Goal: Information Seeking & Learning: Find specific fact

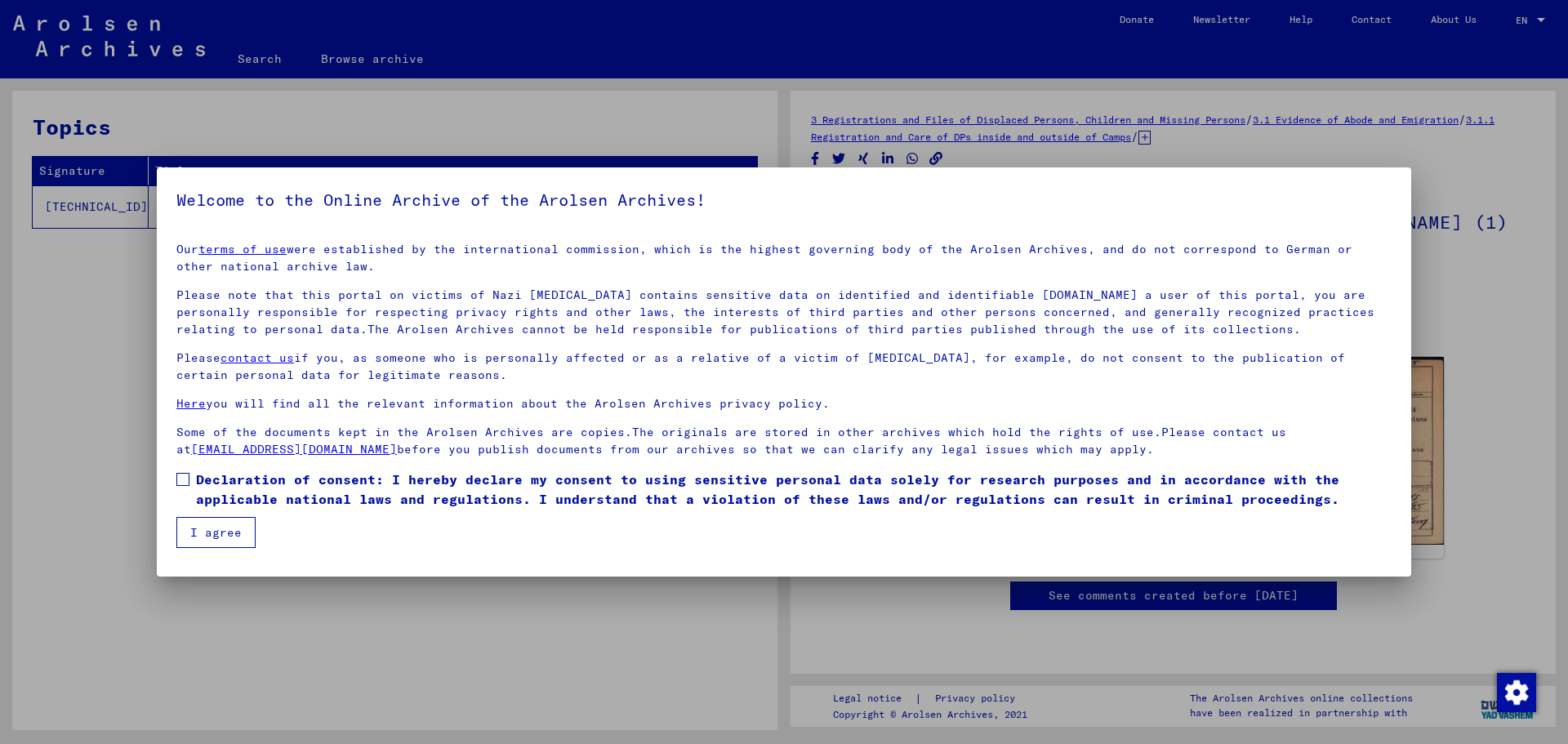
click at [177, 486] on label "Declaration of consent: I hereby declare my consent to using sensitive personal…" at bounding box center [784, 489] width 1215 height 39
click at [203, 523] on button "I agree" at bounding box center [216, 532] width 79 height 31
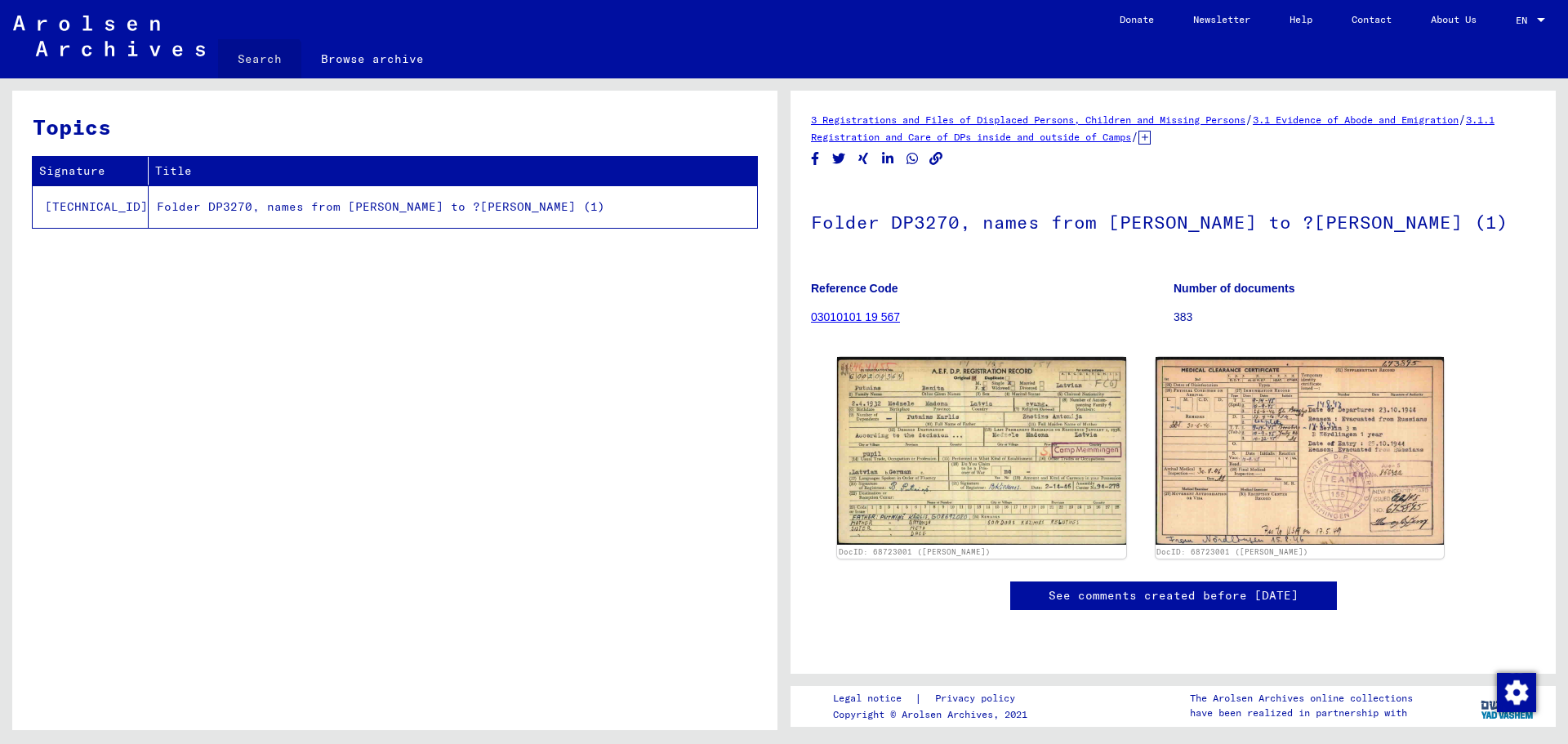
click at [258, 71] on link "Search" at bounding box center [259, 59] width 83 height 39
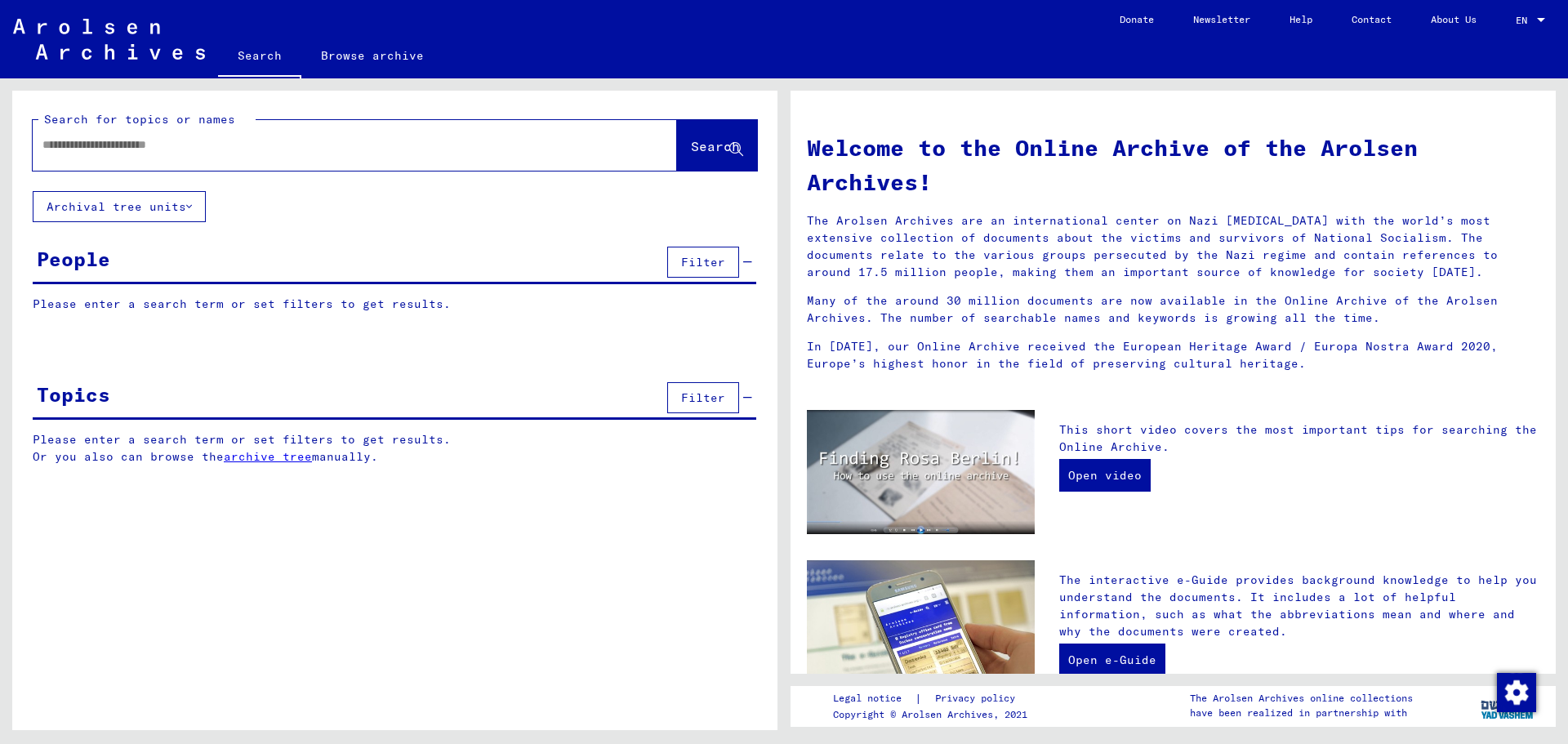
click at [106, 153] on input "text" at bounding box center [334, 144] width 585 height 17
click at [691, 144] on span "Search" at bounding box center [715, 146] width 49 height 17
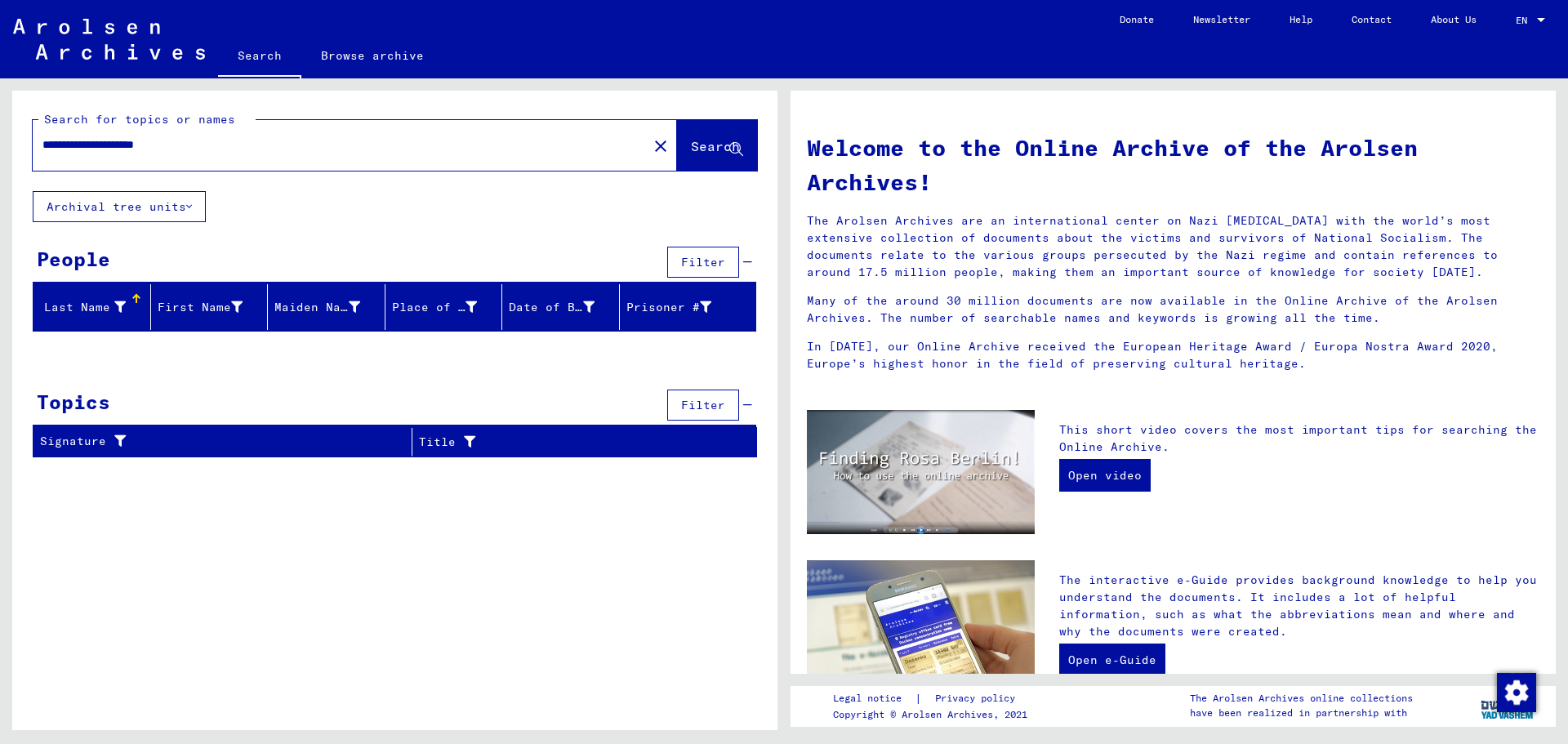
drag, startPoint x: 136, startPoint y: 145, endPoint x: 0, endPoint y: 149, distance: 136.1
click at [0, 149] on div "**********" at bounding box center [392, 404] width 784 height 652
click at [164, 142] on input "**********" at bounding box center [334, 144] width 585 height 17
click at [691, 142] on span "Search" at bounding box center [715, 146] width 49 height 17
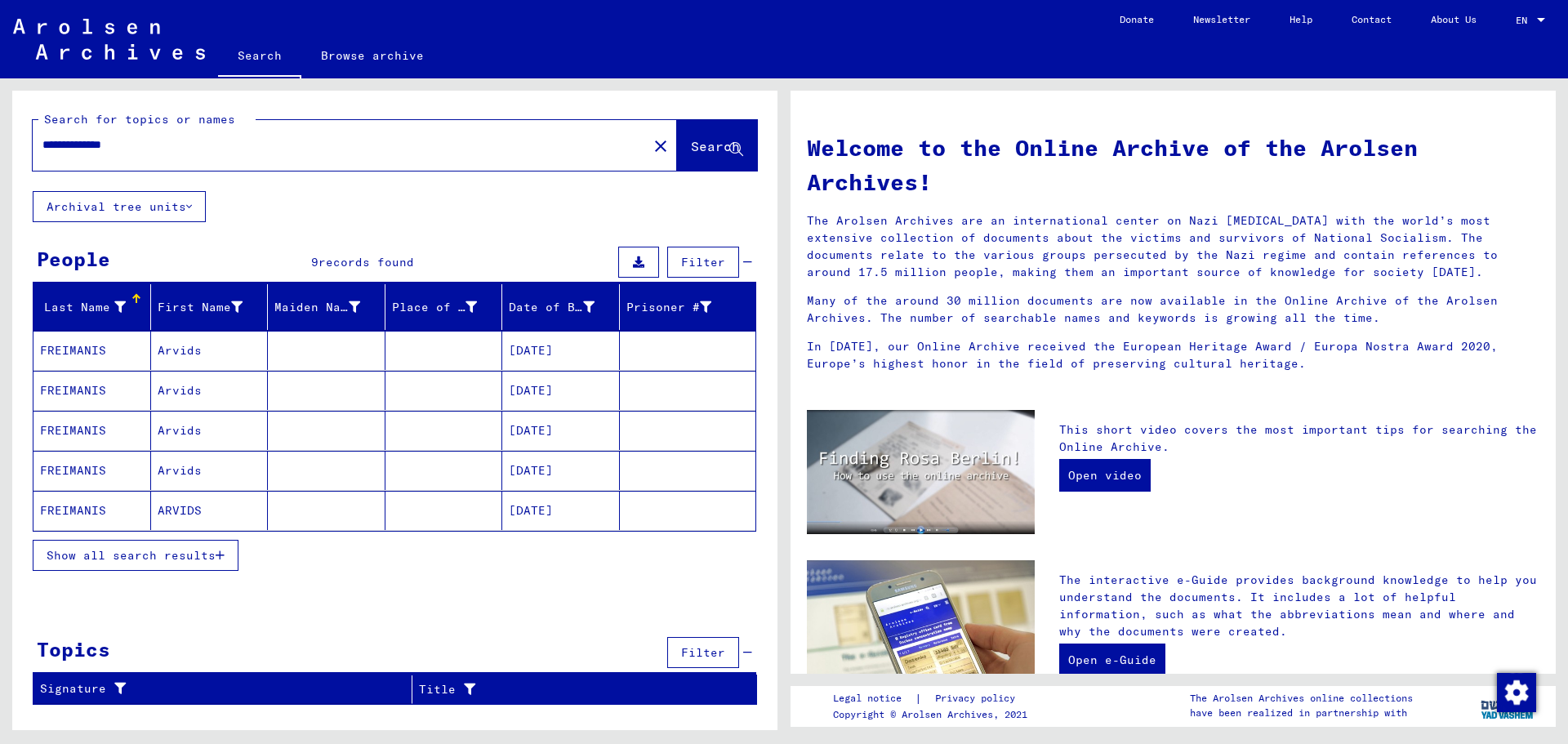
click at [68, 146] on input "**********" at bounding box center [334, 144] width 585 height 17
click at [371, 144] on input "**********" at bounding box center [334, 144] width 585 height 17
click at [691, 151] on span "Search" at bounding box center [715, 146] width 49 height 17
drag, startPoint x: 85, startPoint y: 140, endPoint x: 25, endPoint y: 151, distance: 61.0
click at [25, 151] on div "**********" at bounding box center [394, 140] width 765 height 100
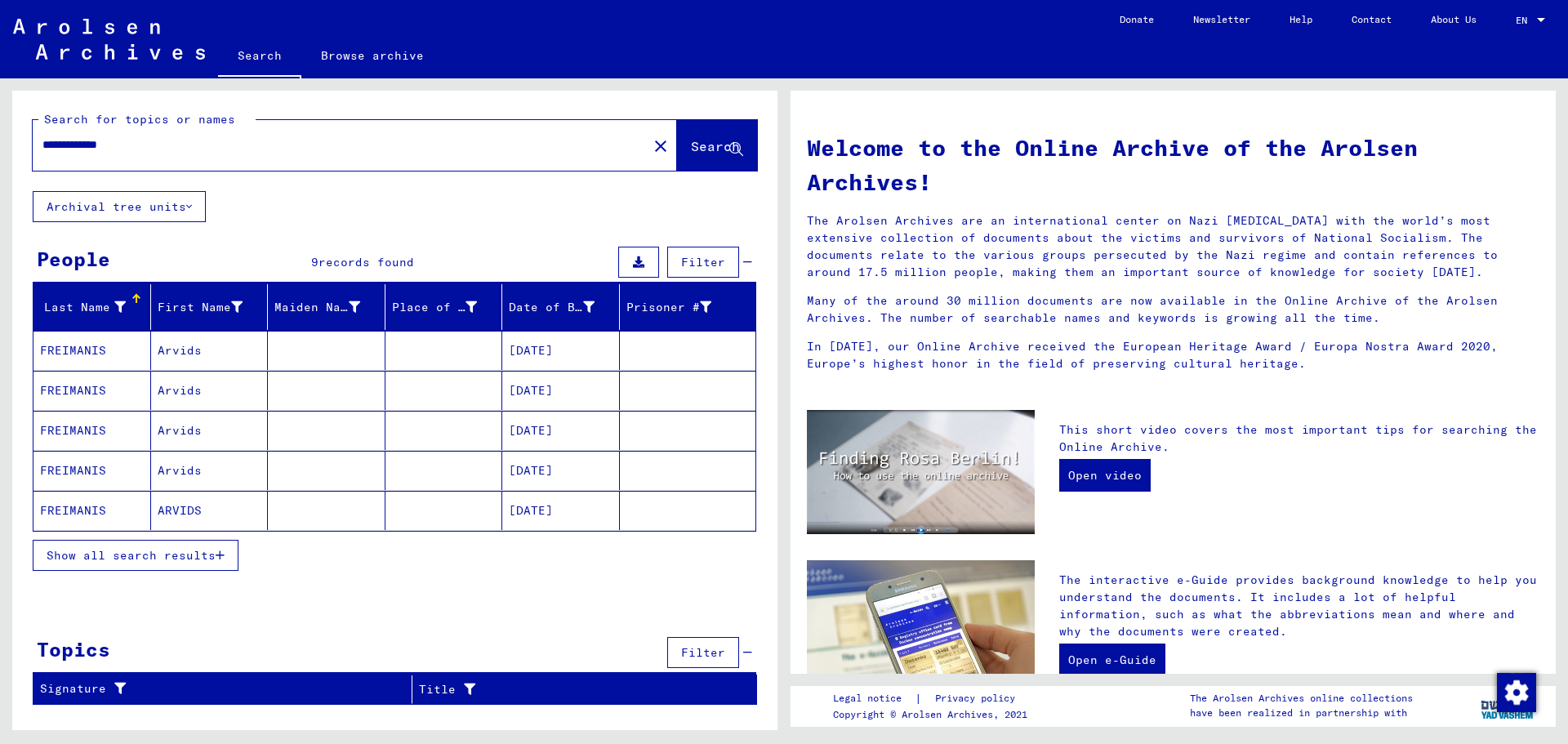
click at [202, 160] on div "**********" at bounding box center [329, 144] width 595 height 36
click at [207, 145] on input "**********" at bounding box center [334, 144] width 585 height 17
click at [722, 150] on span "Search" at bounding box center [715, 146] width 49 height 17
drag, startPoint x: 75, startPoint y: 146, endPoint x: 36, endPoint y: 145, distance: 39.0
click at [36, 145] on div "**********" at bounding box center [329, 144] width 595 height 36
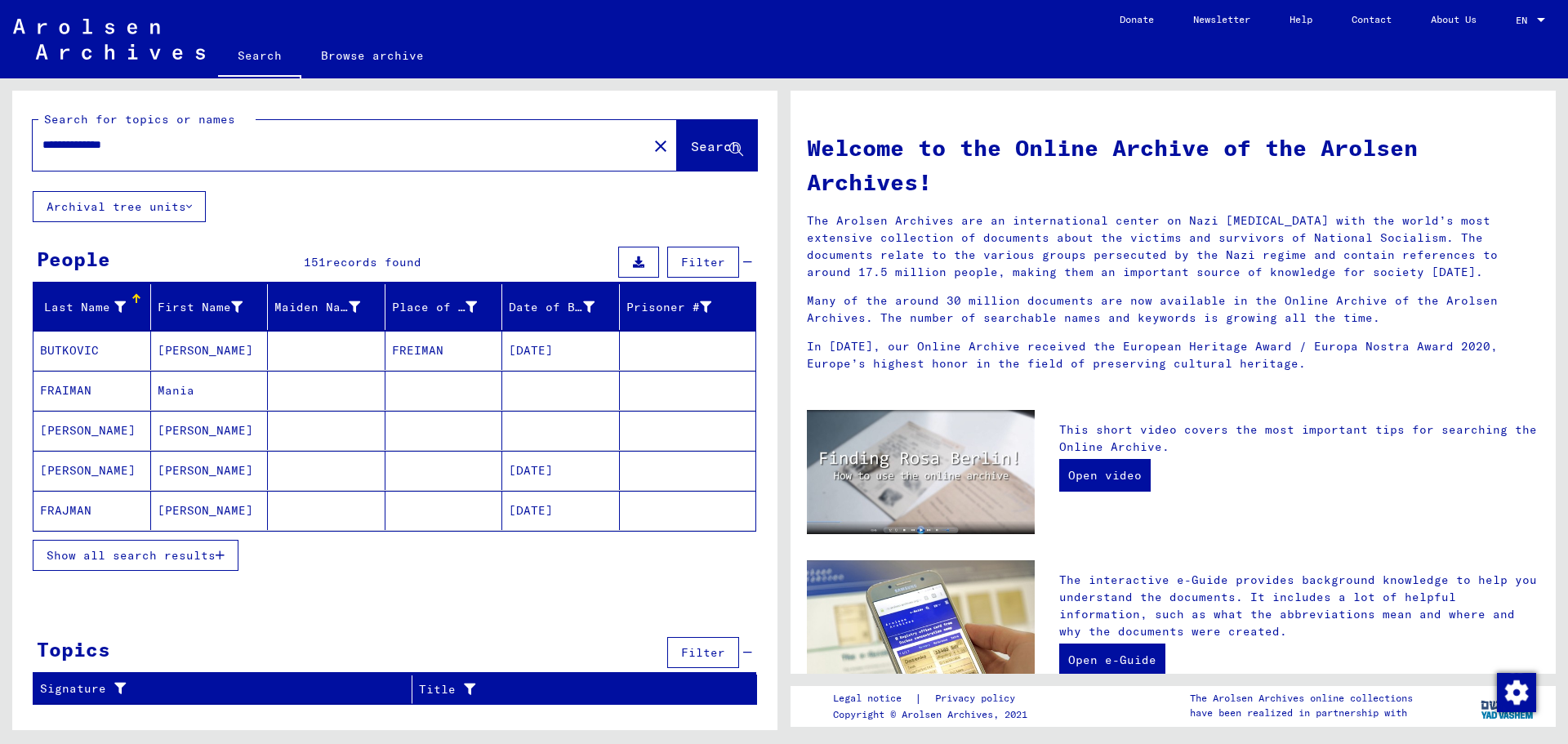
click at [168, 133] on div "**********" at bounding box center [329, 144] width 595 height 36
click at [153, 143] on input "**********" at bounding box center [334, 144] width 585 height 17
click at [691, 150] on span "Search" at bounding box center [715, 146] width 49 height 17
click at [577, 347] on mat-cell "[DATE]" at bounding box center [561, 350] width 118 height 39
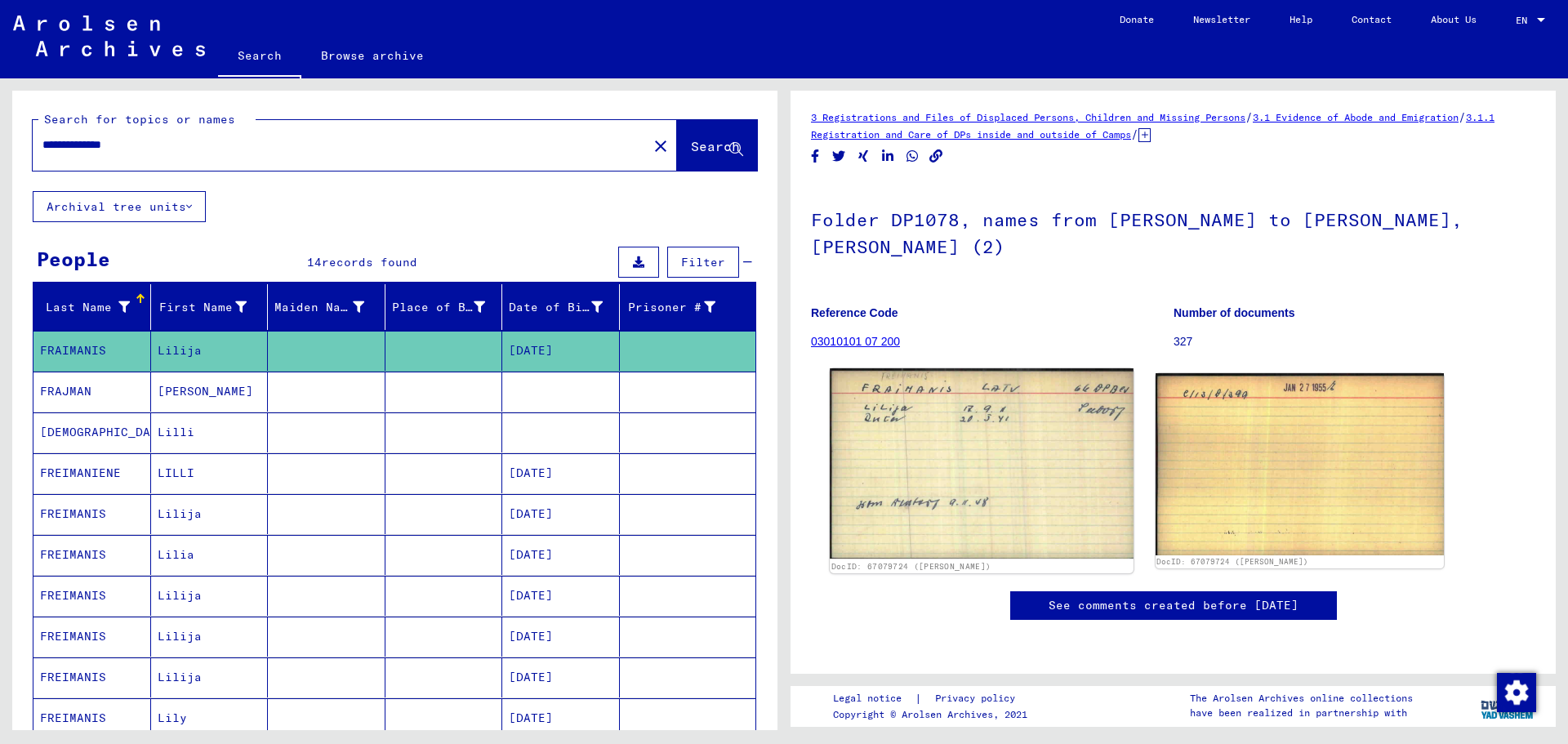
scroll to position [505, 0]
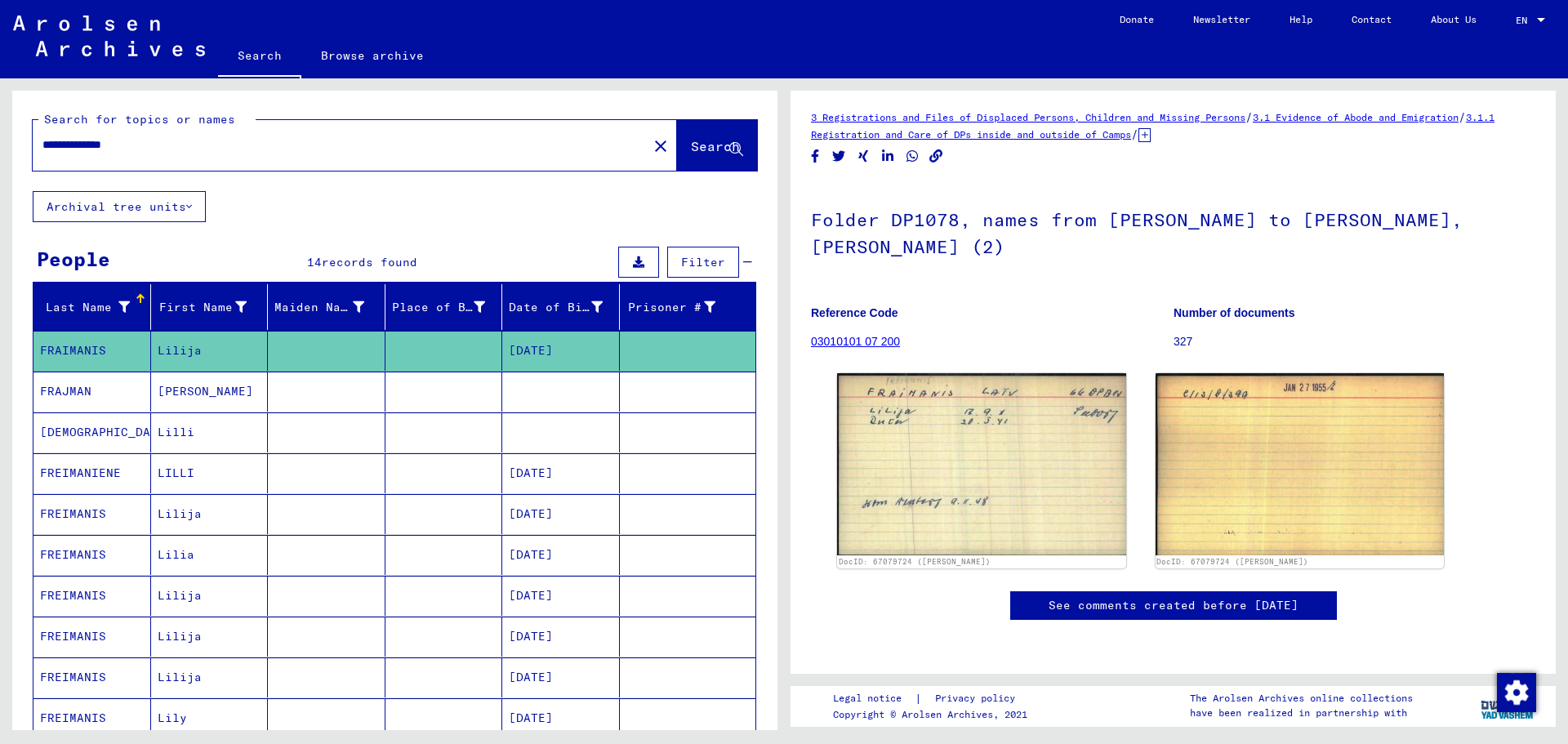
click at [556, 517] on mat-cell "[DATE]" at bounding box center [561, 514] width 118 height 40
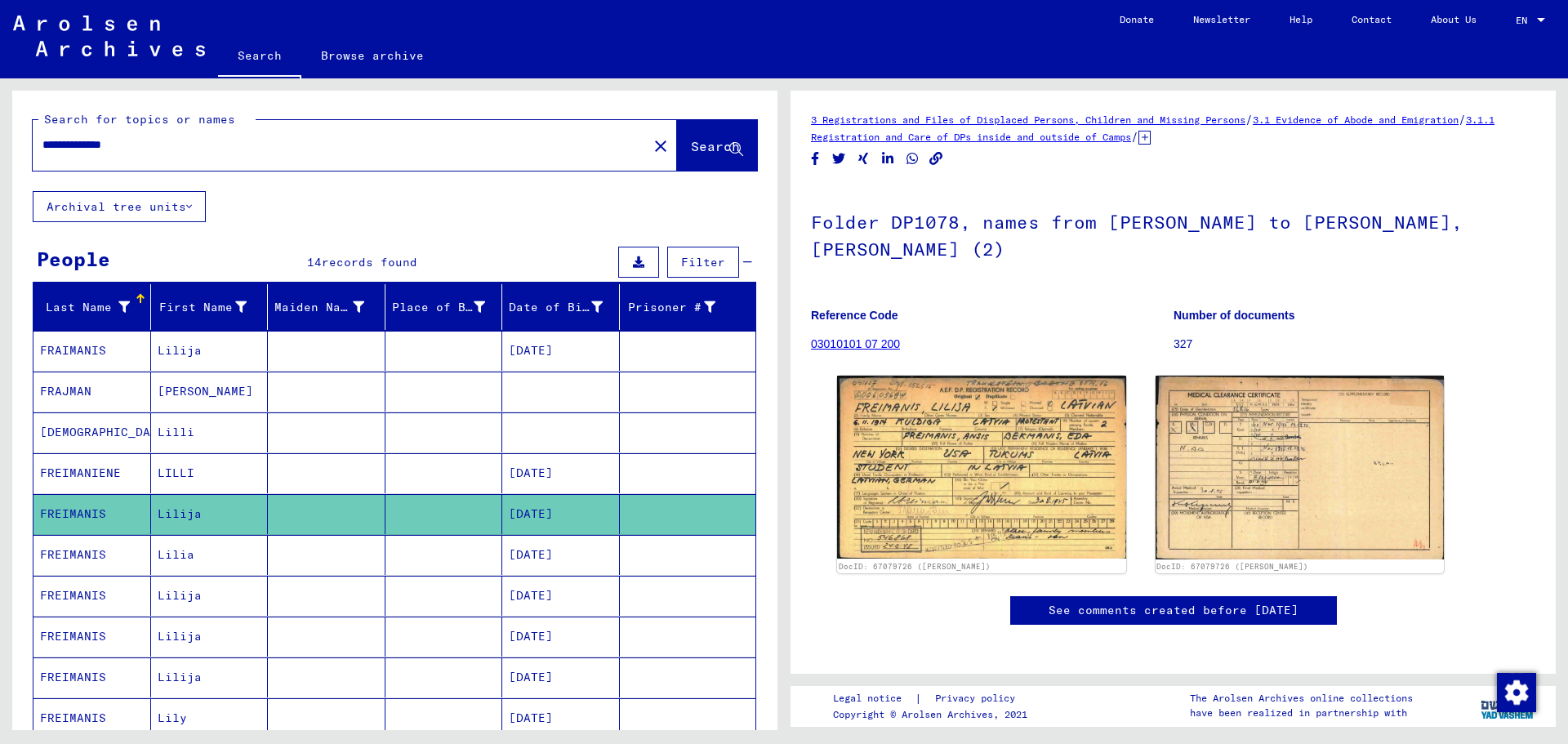
click at [563, 556] on mat-cell "[DATE]" at bounding box center [561, 555] width 118 height 40
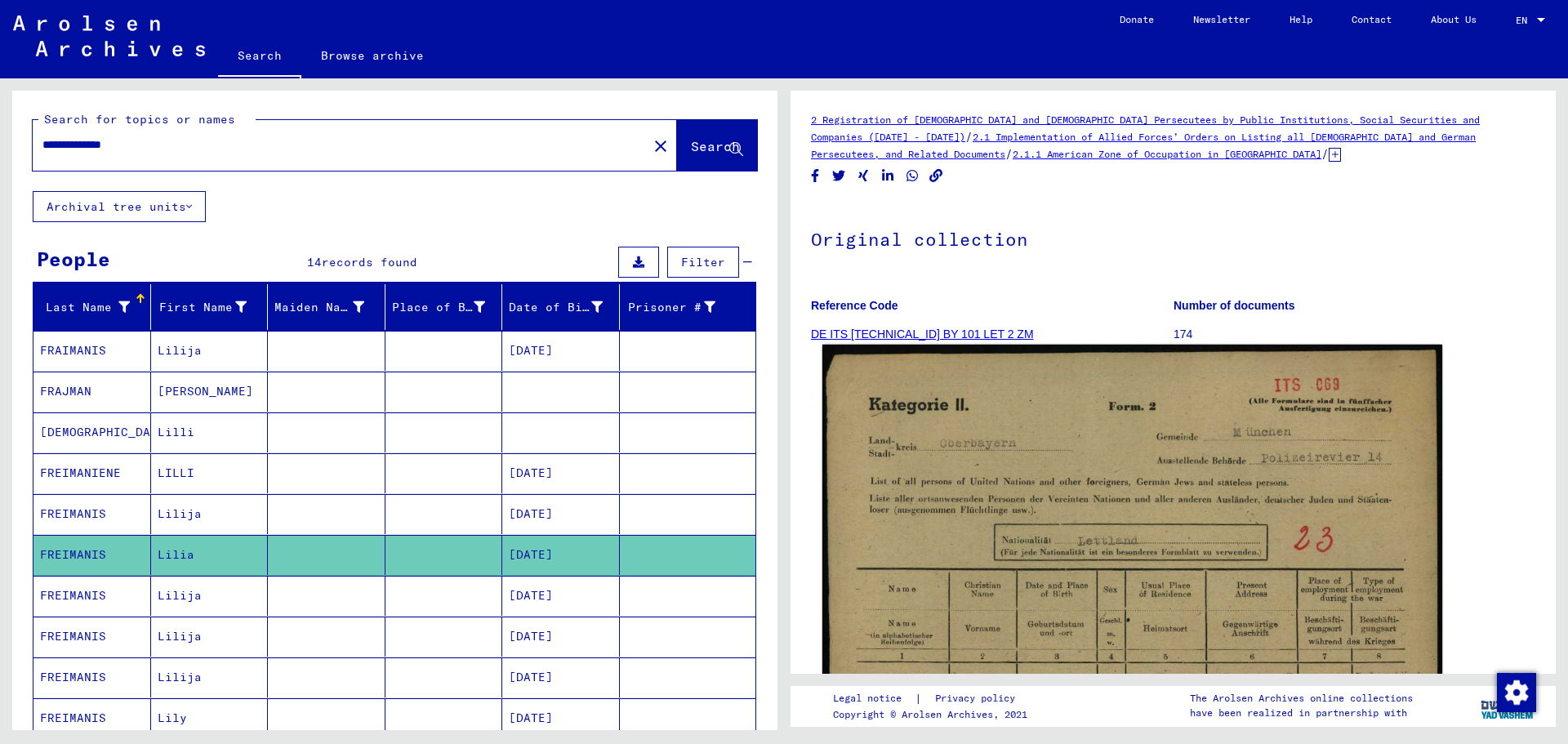
scroll to position [326, 0]
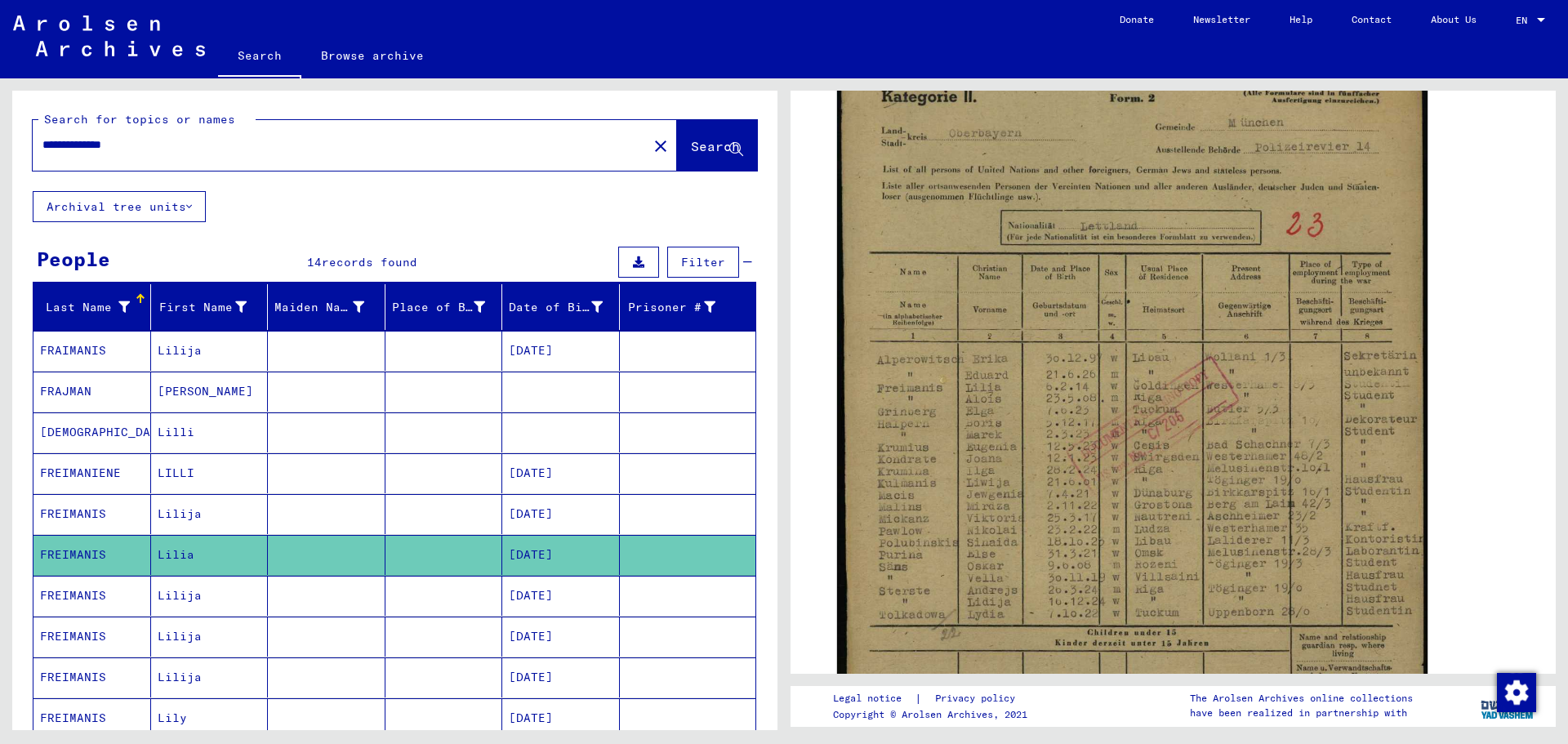
click at [561, 602] on mat-cell "[DATE]" at bounding box center [561, 595] width 118 height 40
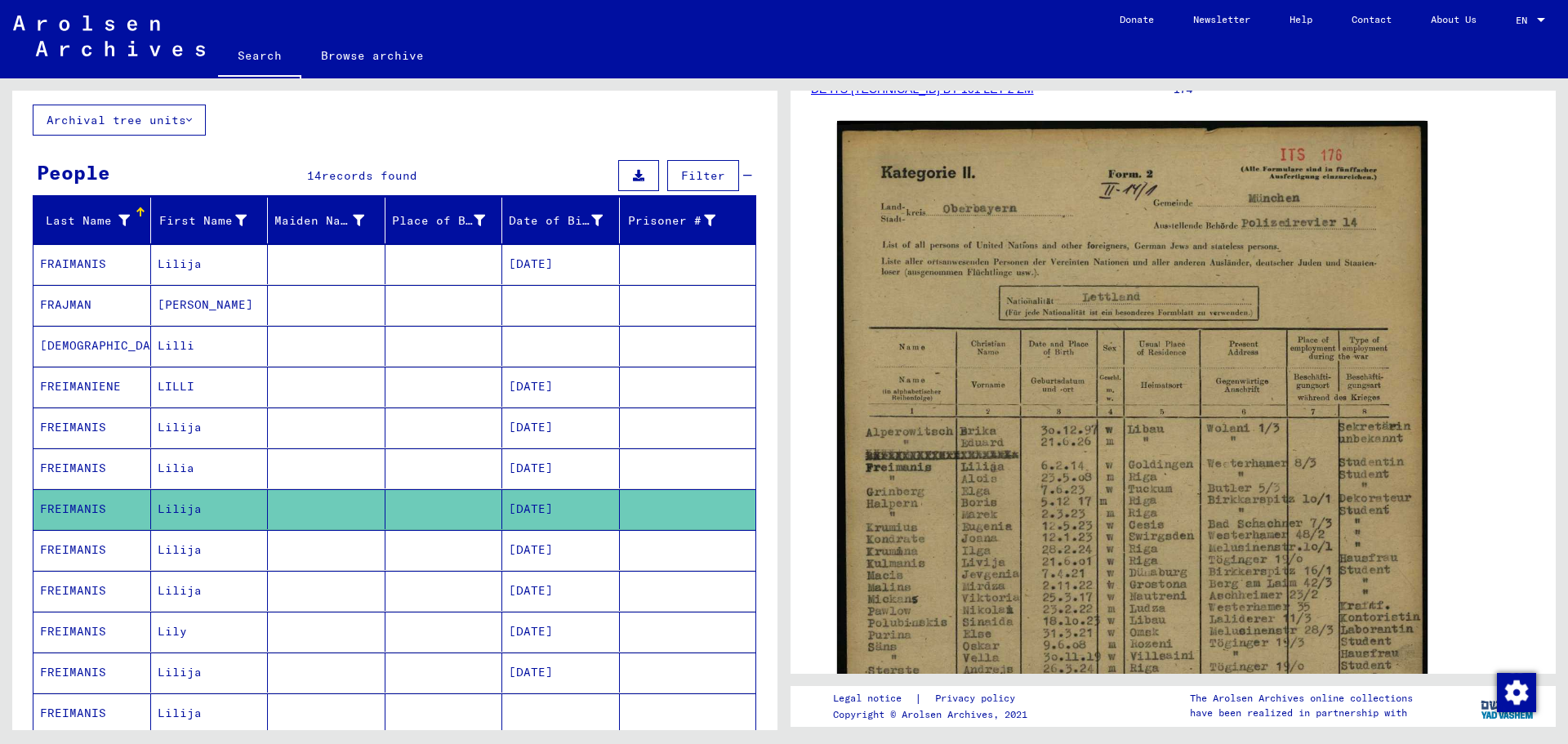
scroll to position [164, 0]
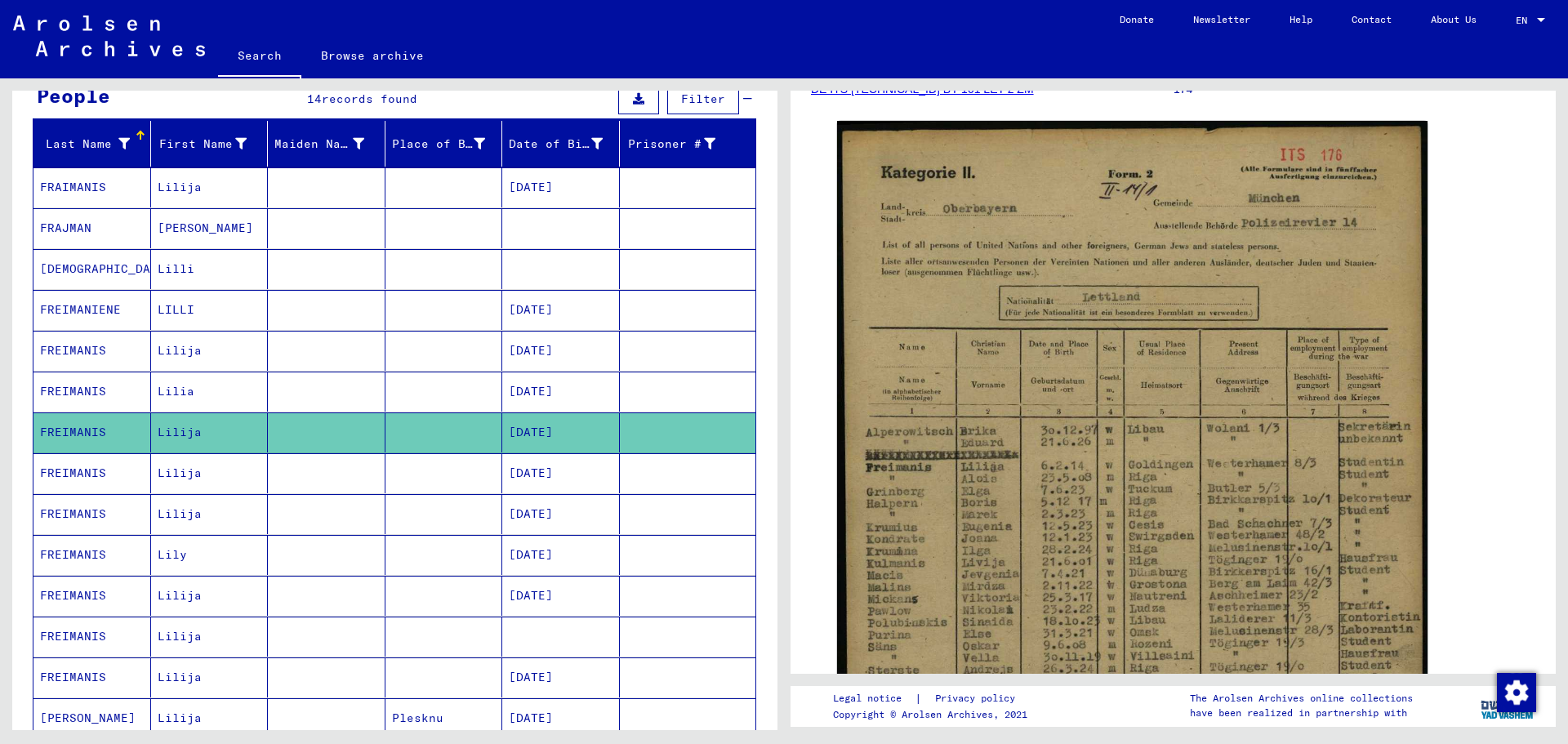
click at [505, 470] on mat-cell "[DATE]" at bounding box center [561, 472] width 118 height 40
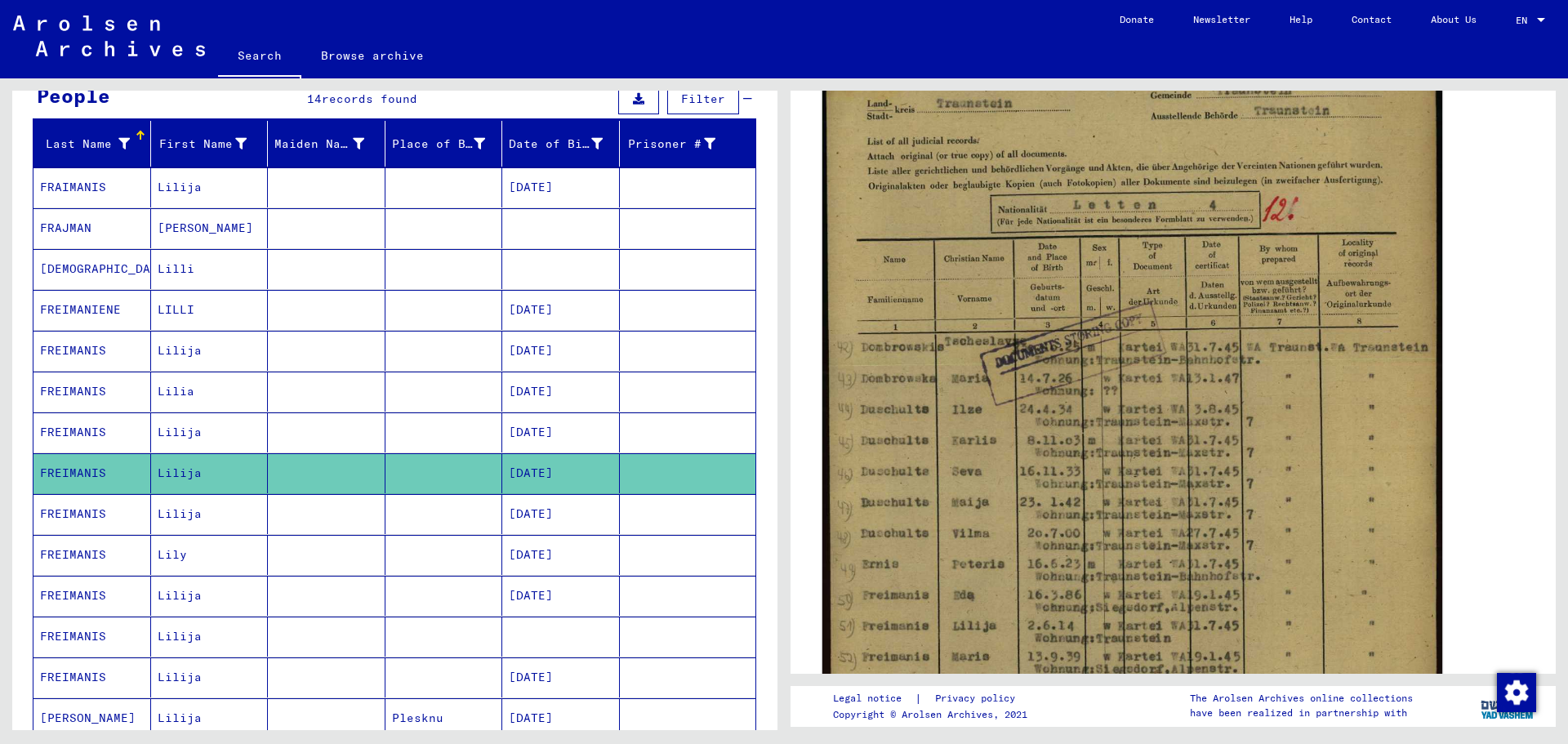
scroll to position [409, 0]
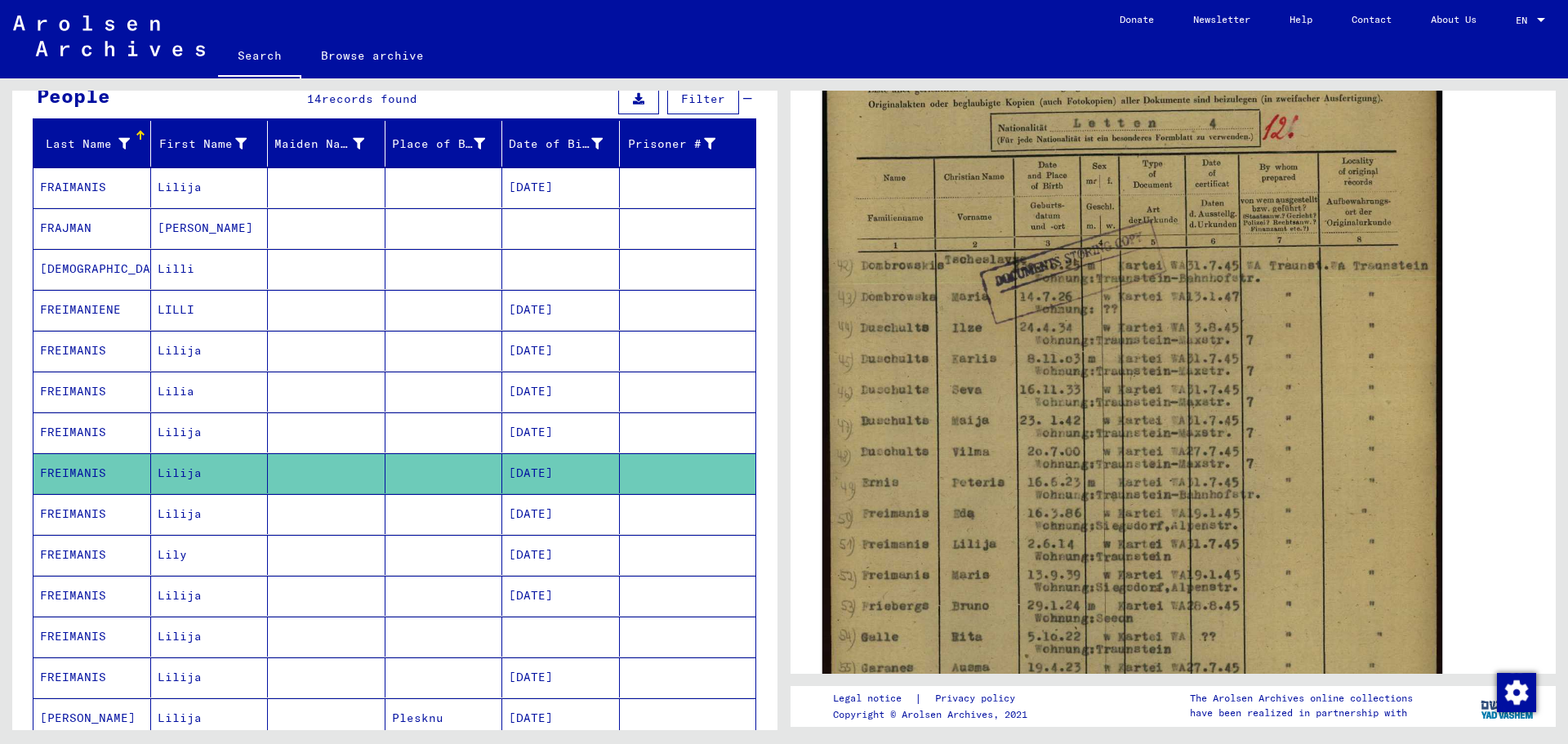
drag, startPoint x: 1065, startPoint y: 595, endPoint x: 990, endPoint y: 504, distance: 117.9
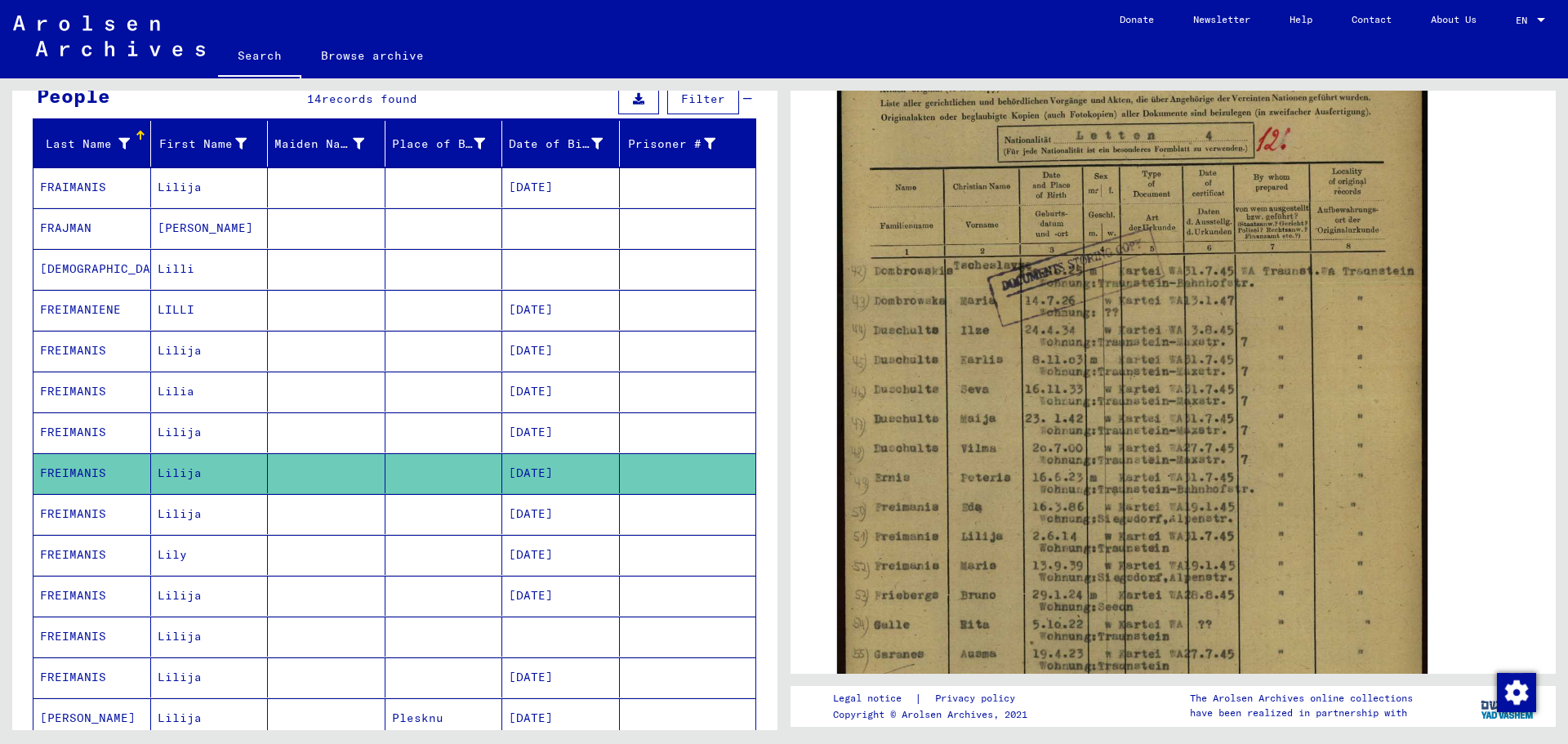
drag, startPoint x: 990, startPoint y: 504, endPoint x: 531, endPoint y: 472, distance: 460.1
click at [531, 472] on mat-cell "[DATE]" at bounding box center [561, 472] width 118 height 40
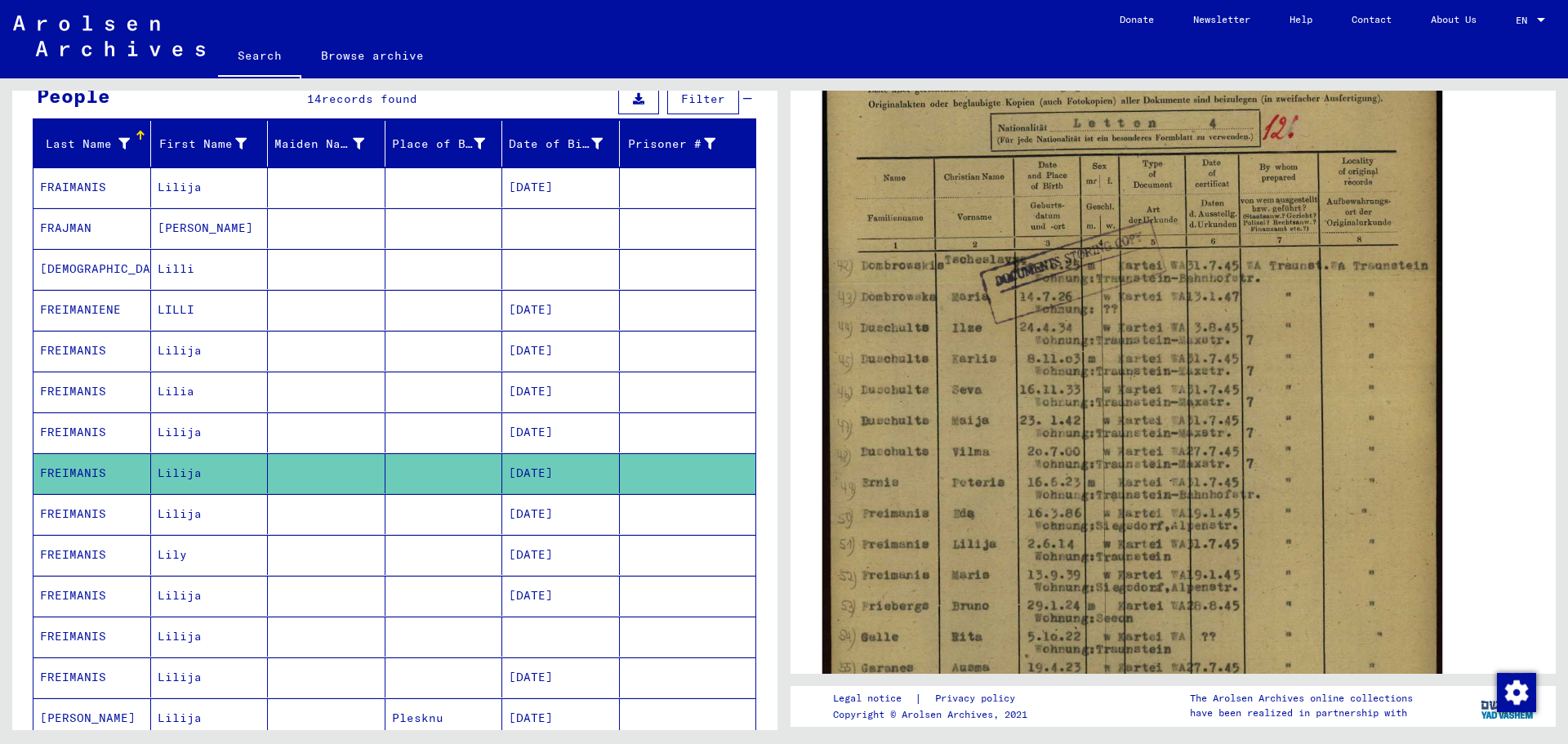
drag, startPoint x: 958, startPoint y: 469, endPoint x: 938, endPoint y: 451, distance: 26.9
click at [938, 451] on img at bounding box center [1132, 372] width 619 height 873
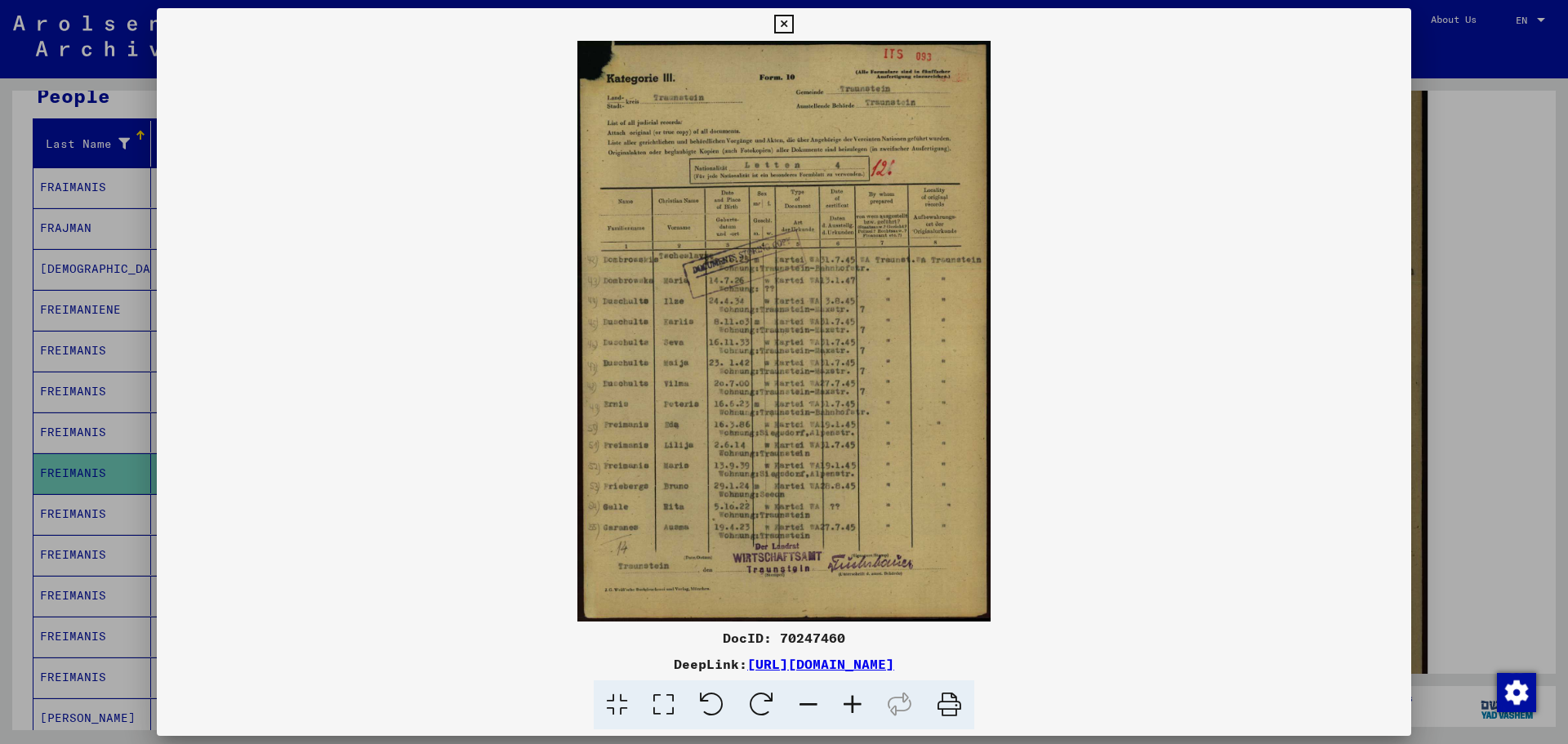
click at [858, 701] on icon at bounding box center [852, 705] width 44 height 50
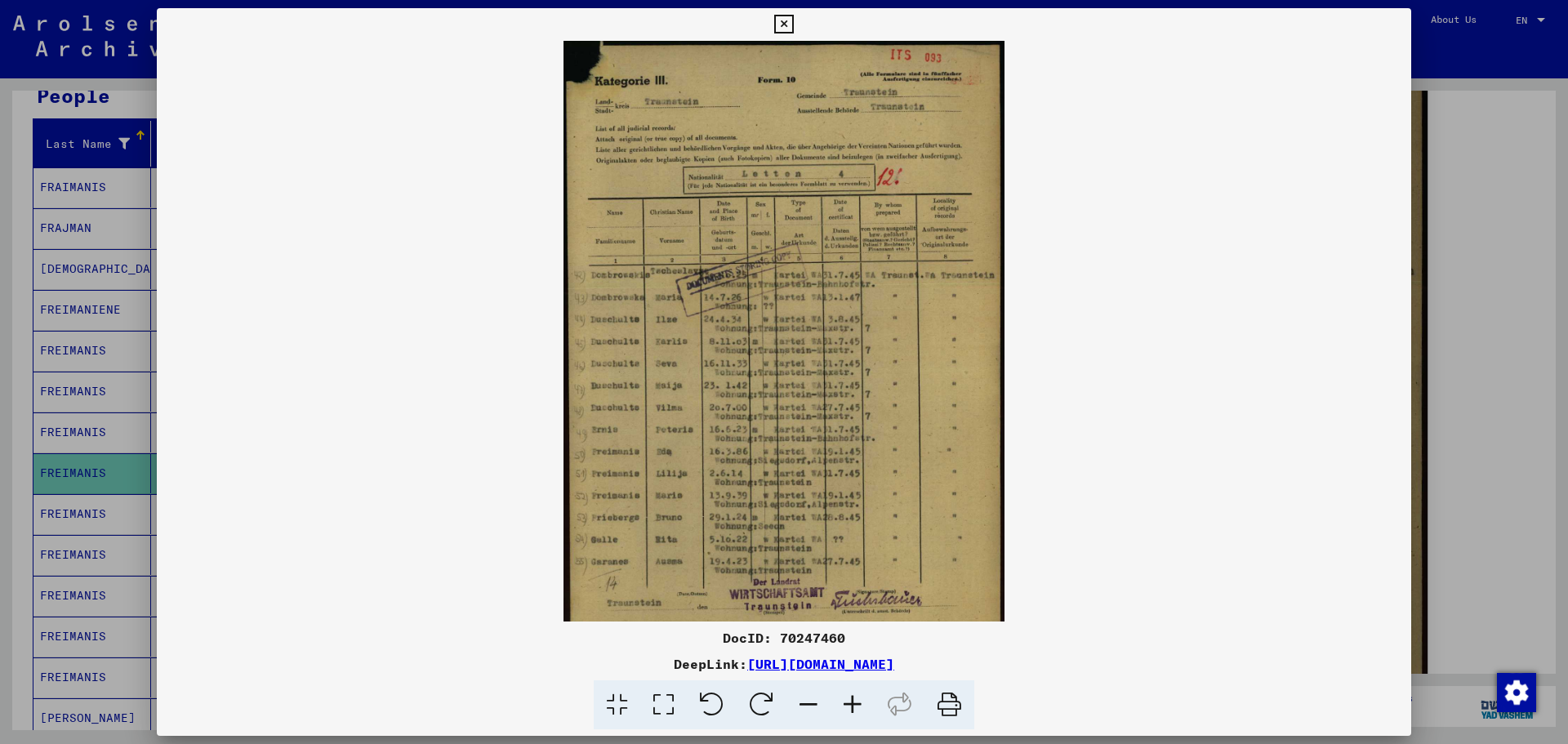
click at [858, 701] on icon at bounding box center [852, 705] width 44 height 50
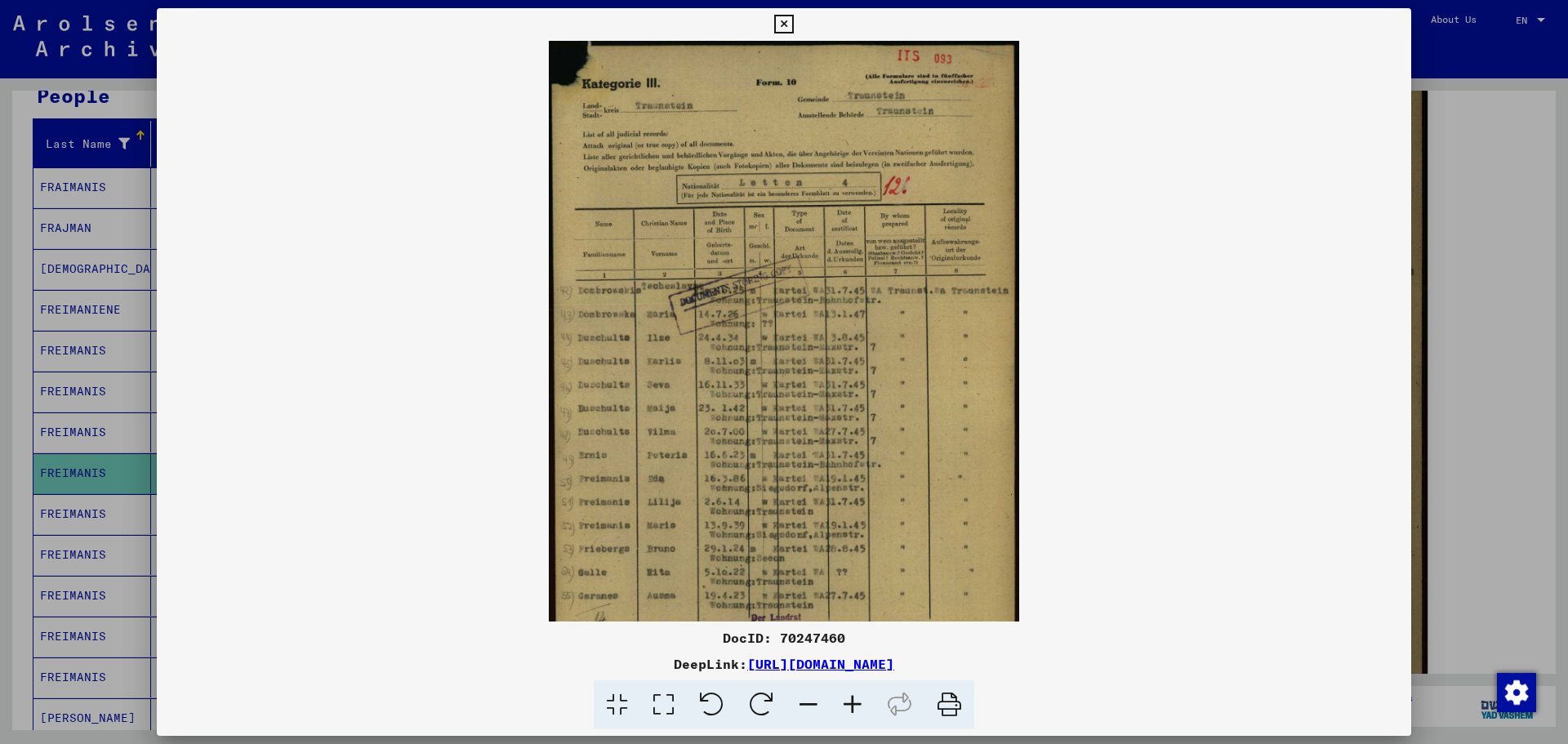
click at [858, 701] on icon at bounding box center [852, 705] width 44 height 50
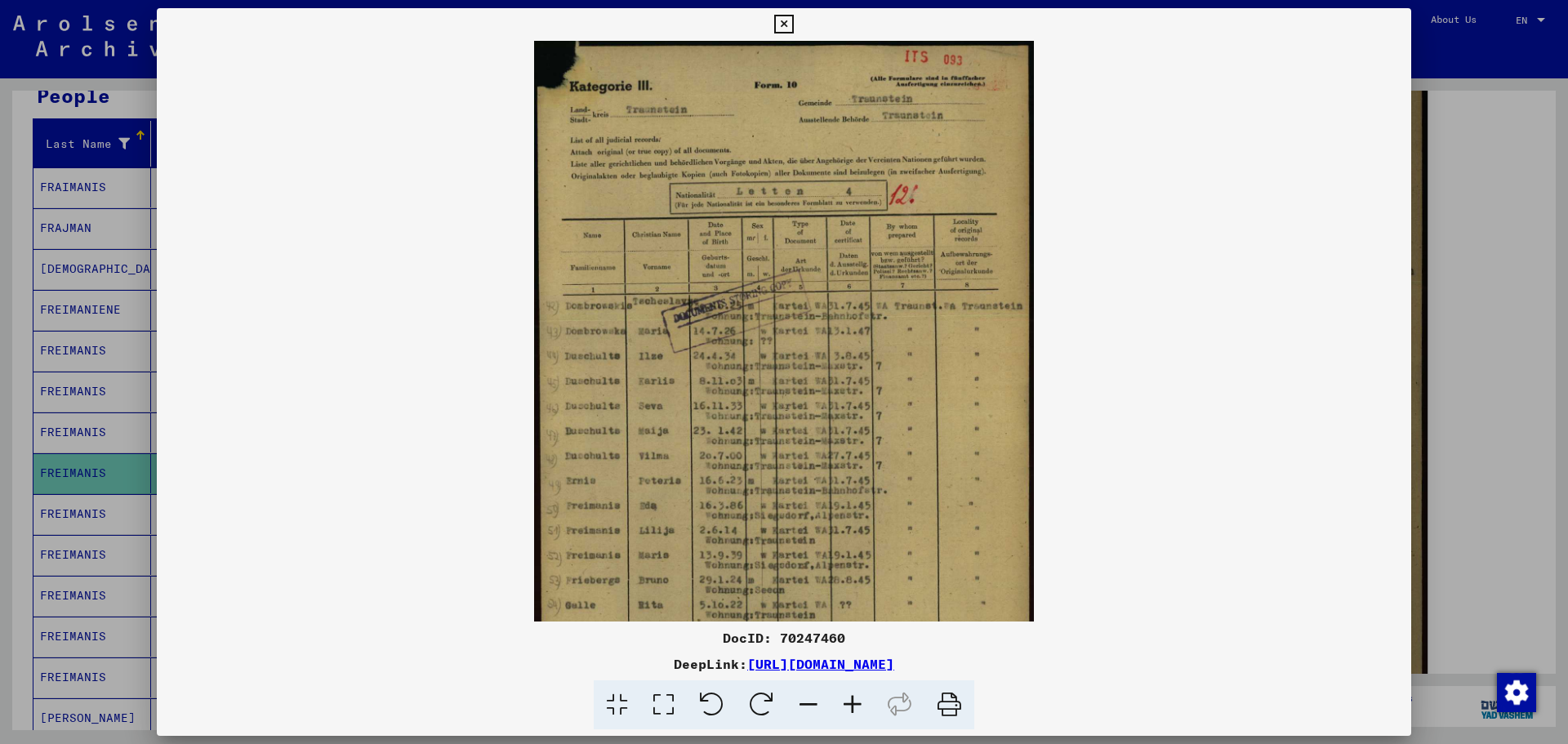
click at [858, 701] on icon at bounding box center [852, 705] width 44 height 50
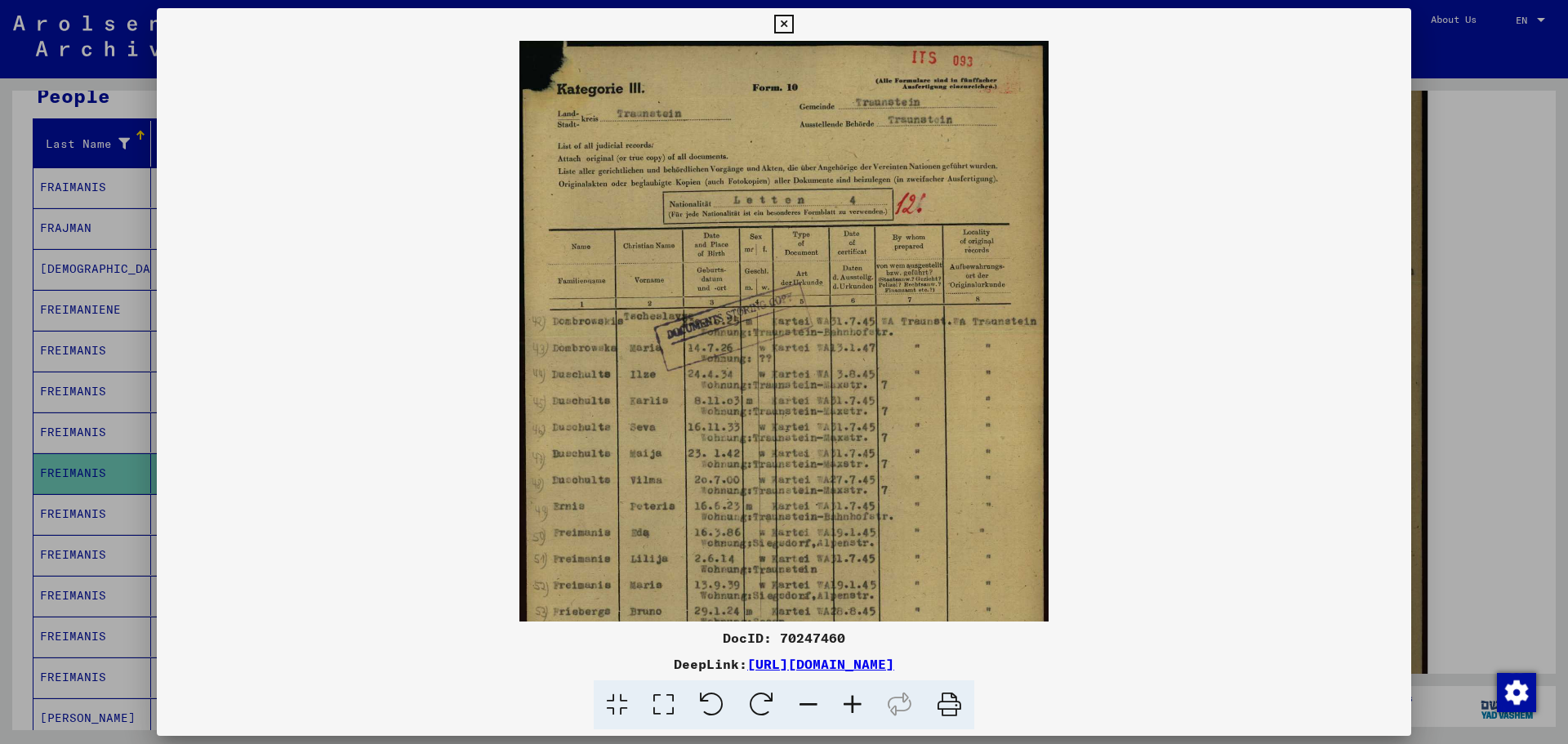
click at [858, 701] on icon at bounding box center [852, 705] width 44 height 50
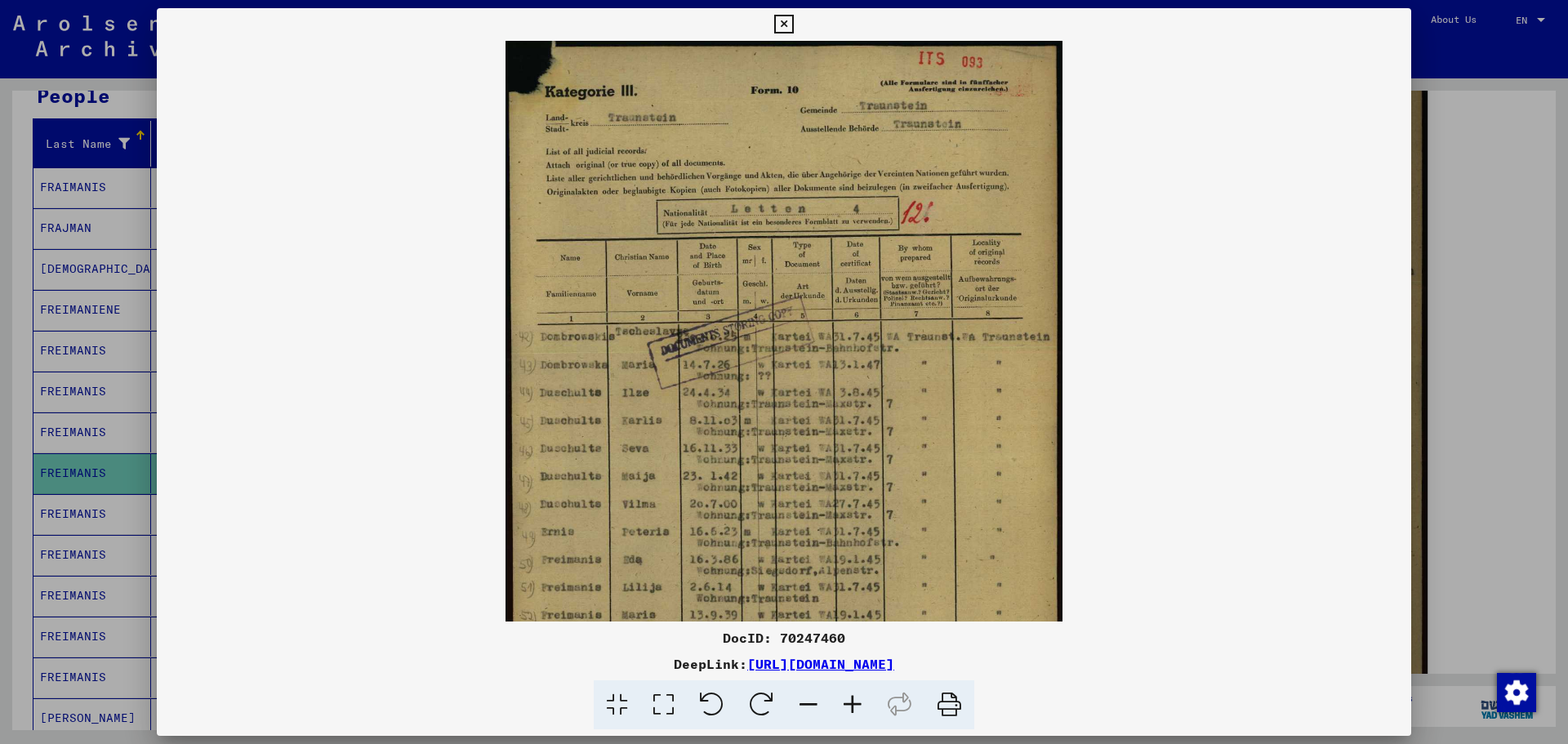
click at [858, 701] on icon at bounding box center [852, 705] width 44 height 50
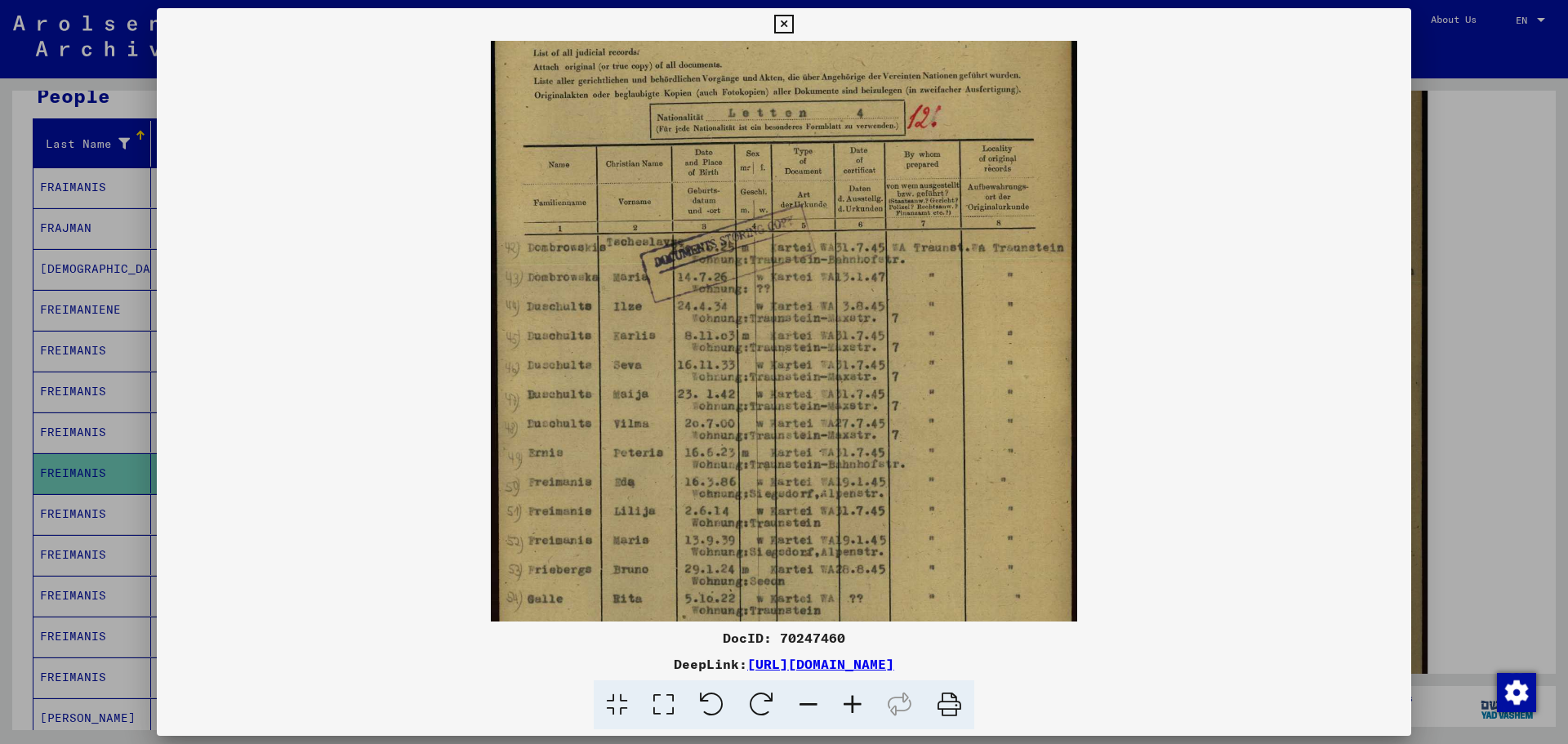
drag, startPoint x: 758, startPoint y: 564, endPoint x: 770, endPoint y: 458, distance: 106.7
click at [770, 458] on img at bounding box center [784, 349] width 586 height 825
click at [948, 708] on icon at bounding box center [949, 705] width 50 height 50
click at [785, 27] on icon at bounding box center [783, 25] width 19 height 20
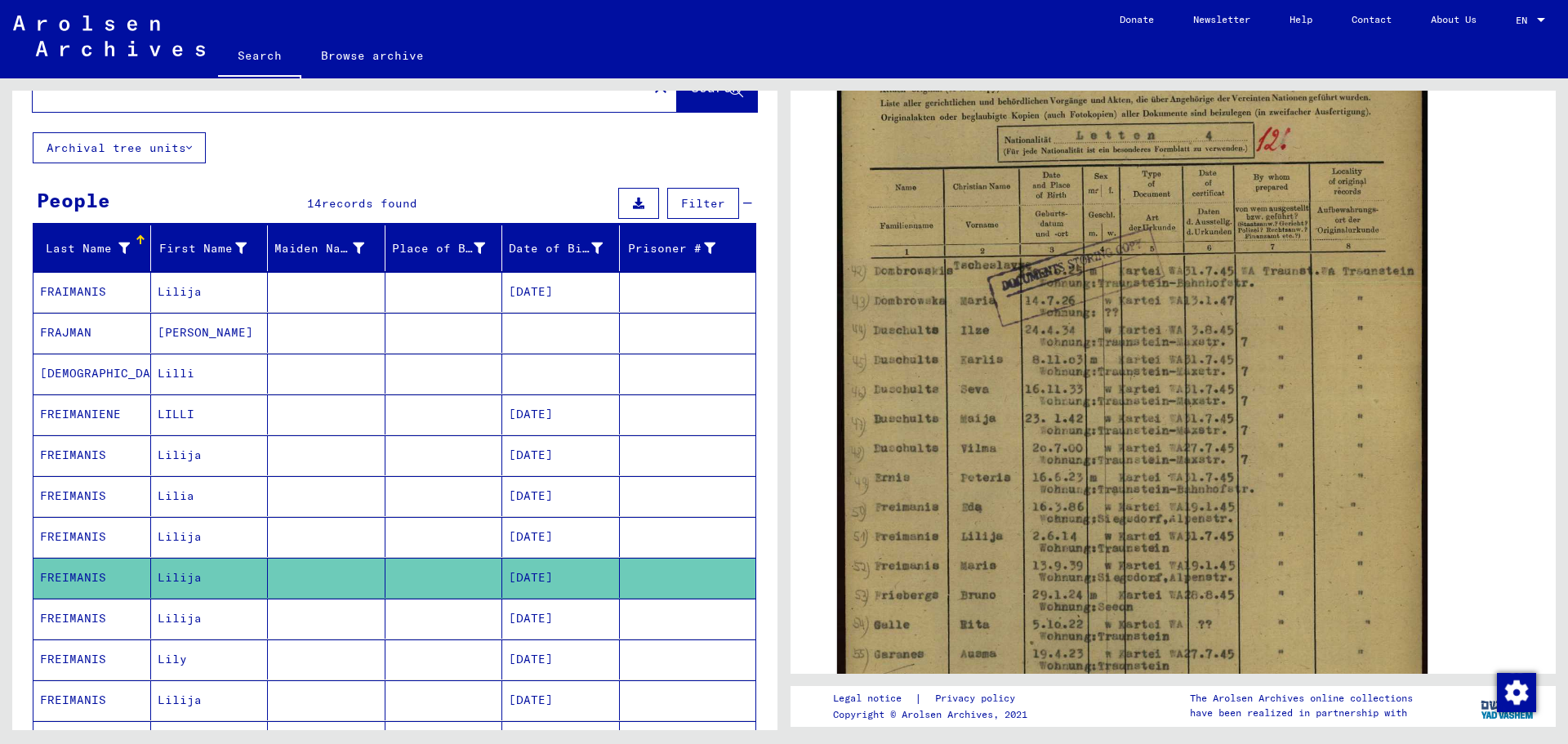
scroll to position [0, 0]
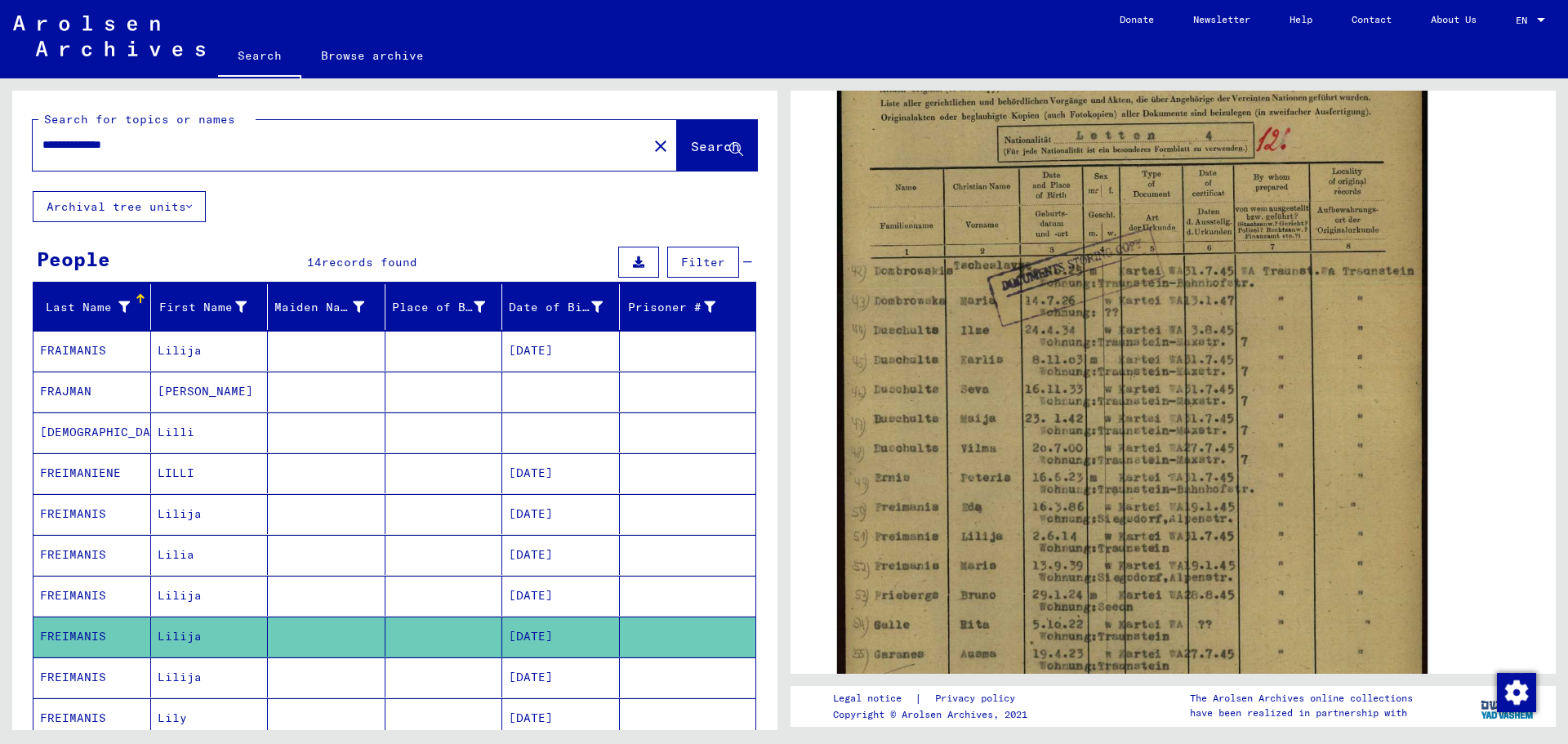
drag, startPoint x: 298, startPoint y: 135, endPoint x: 178, endPoint y: 152, distance: 121.2
click at [178, 152] on div "**********" at bounding box center [334, 144] width 605 height 36
type input "*"
type input "******"
click button "close" at bounding box center [660, 145] width 32 height 32
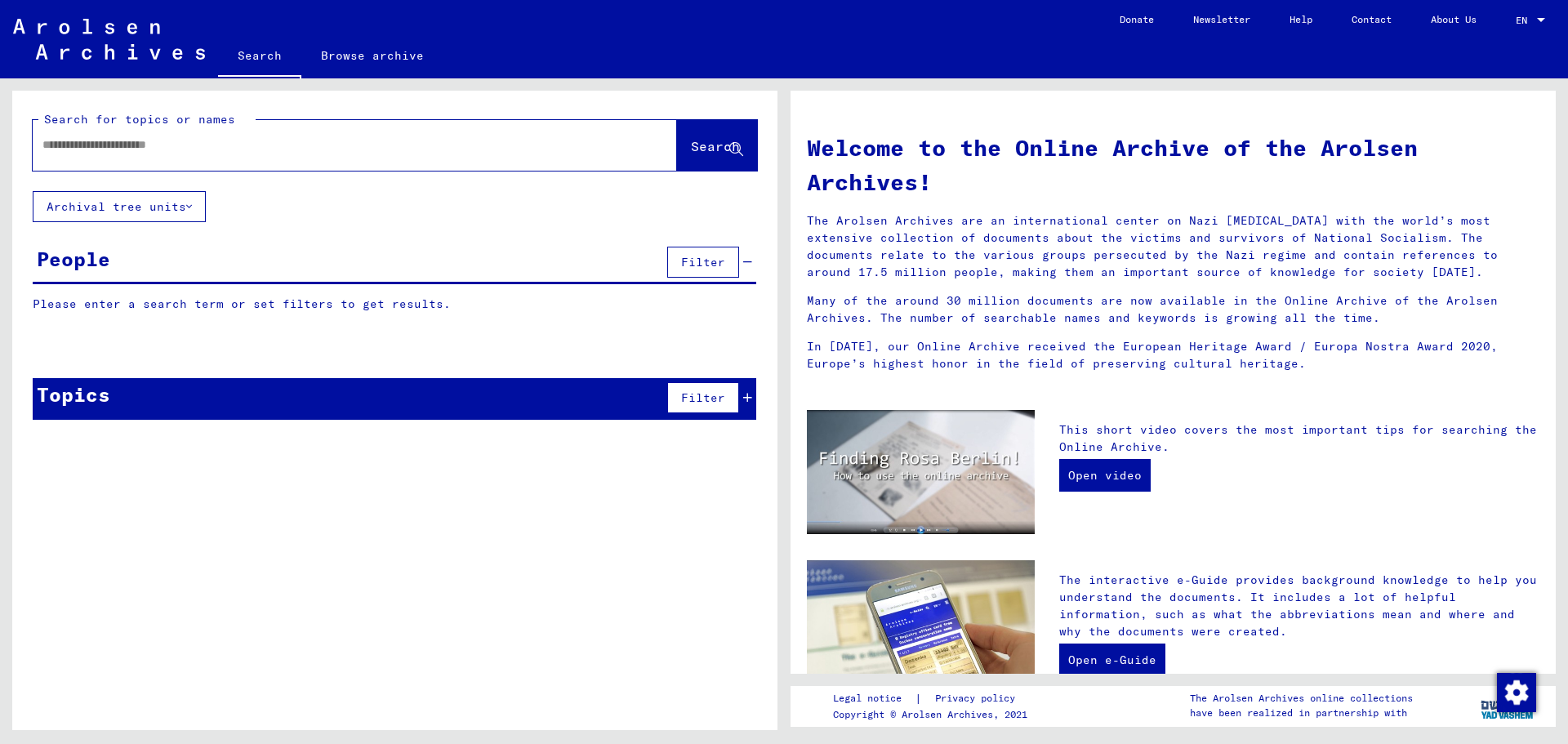
click at [178, 152] on input "text" at bounding box center [334, 144] width 585 height 17
click at [714, 139] on span "Search" at bounding box center [715, 146] width 49 height 17
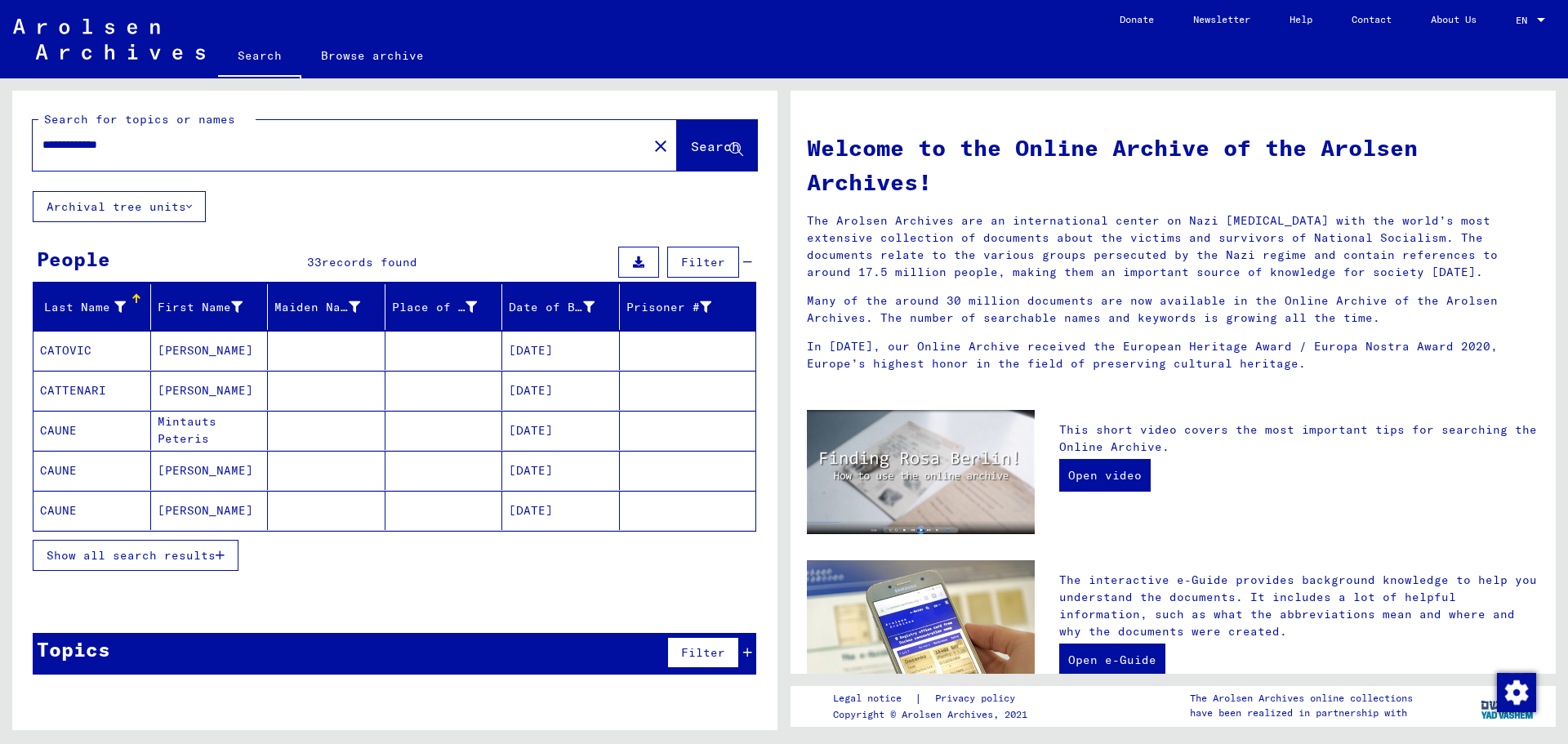
click at [56, 143] on input "**********" at bounding box center [334, 144] width 585 height 17
click at [129, 143] on input "**********" at bounding box center [334, 144] width 585 height 17
click at [134, 143] on input "**********" at bounding box center [334, 144] width 585 height 17
click at [691, 149] on span "Search" at bounding box center [715, 146] width 49 height 17
drag, startPoint x: 90, startPoint y: 143, endPoint x: 32, endPoint y: 147, distance: 58.1
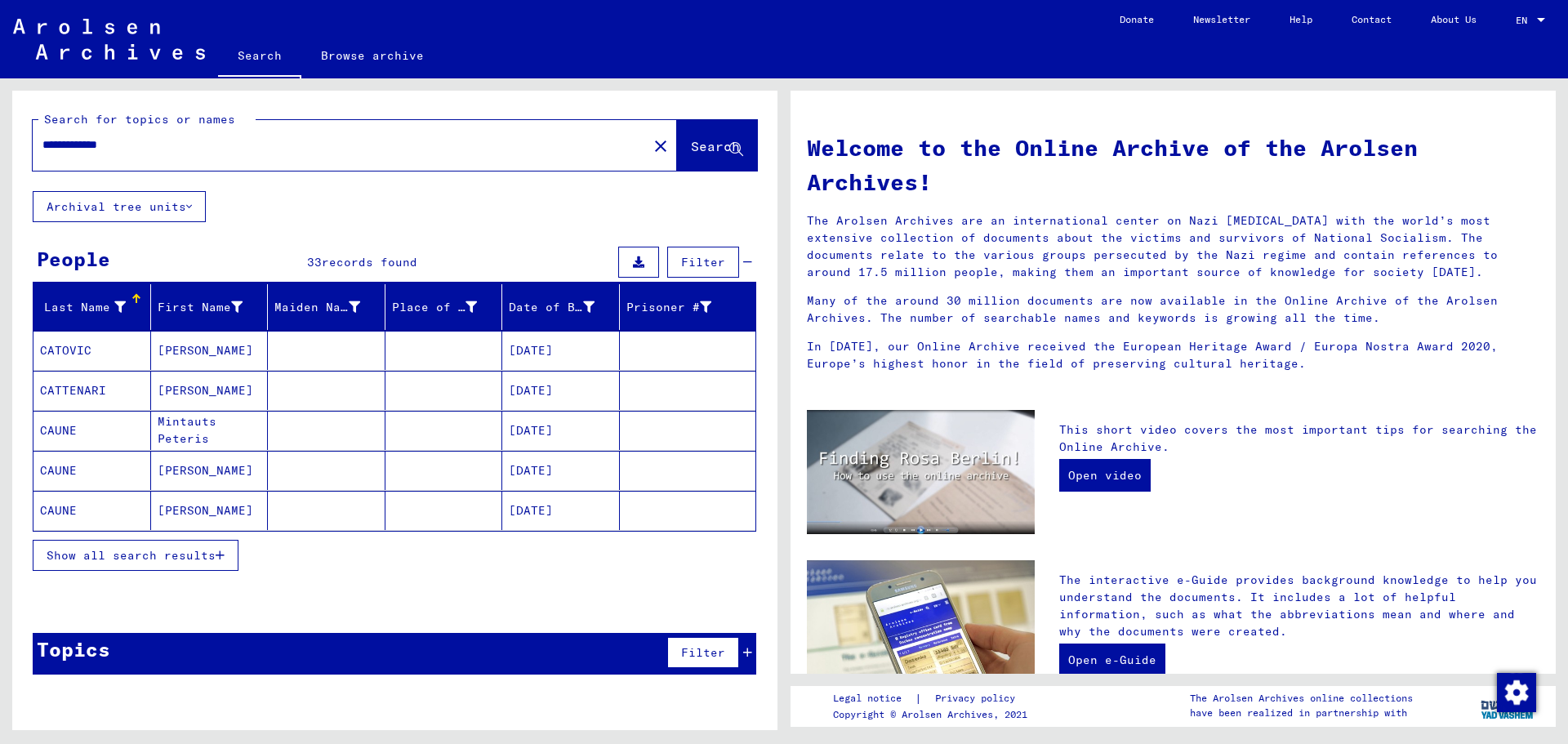
click at [32, 147] on div "**********" at bounding box center [329, 144] width 595 height 36
click at [186, 153] on input "**********" at bounding box center [334, 144] width 585 height 17
type input "**********"
click at [691, 149] on span "Search" at bounding box center [715, 146] width 49 height 17
click at [548, 357] on mat-cell "[DATE]" at bounding box center [561, 350] width 118 height 39
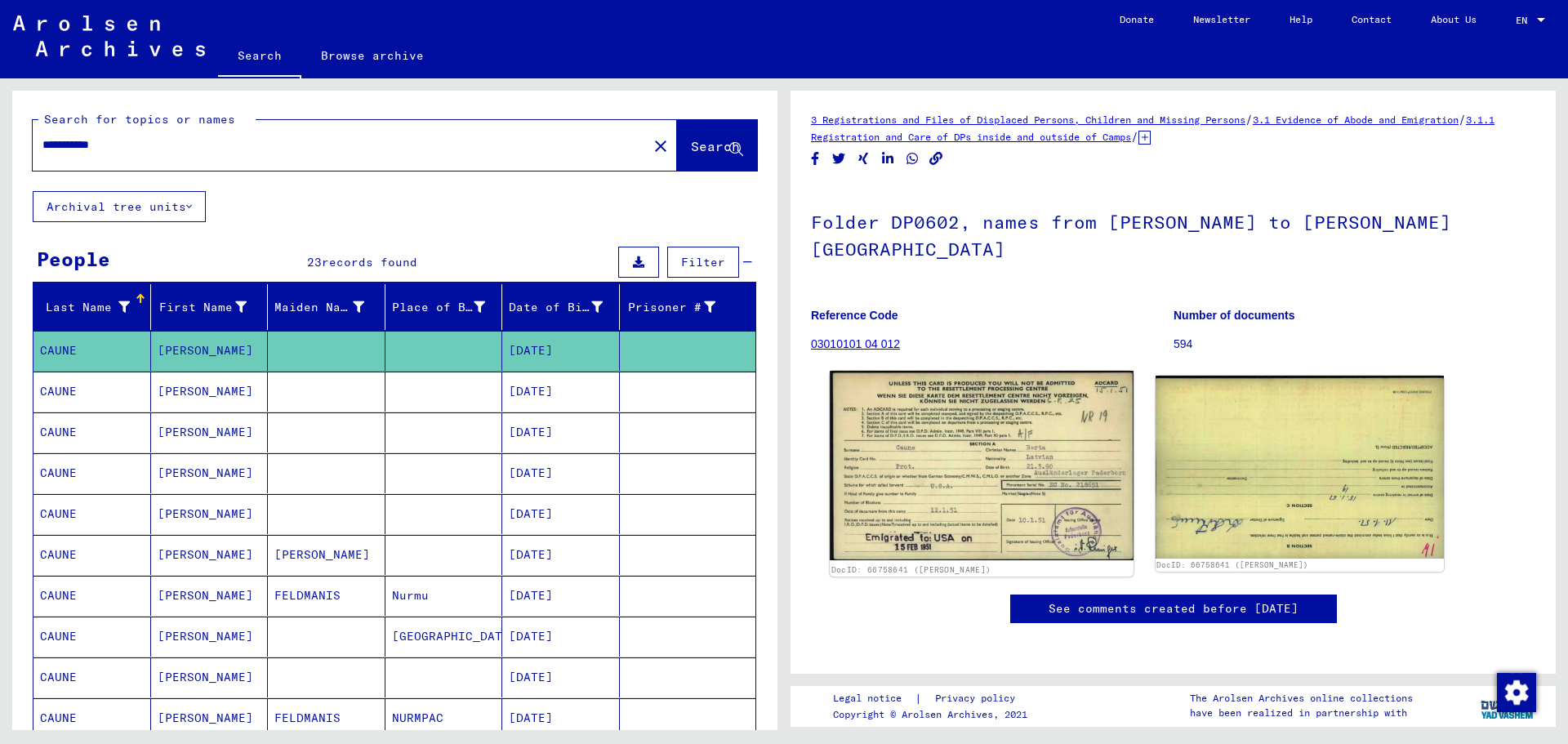
click at [957, 425] on img at bounding box center [981, 465] width 303 height 189
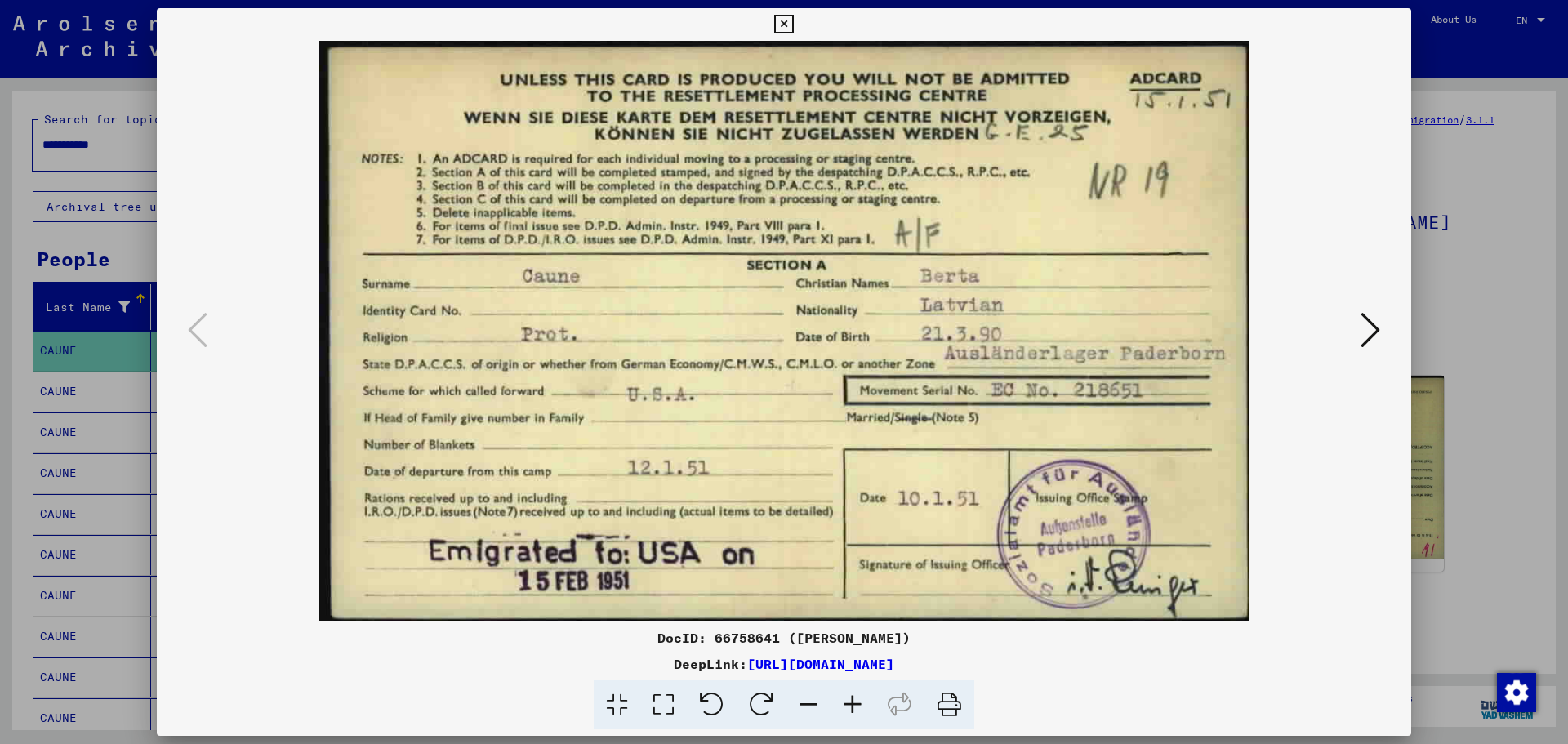
click at [1373, 335] on icon at bounding box center [1370, 330] width 20 height 39
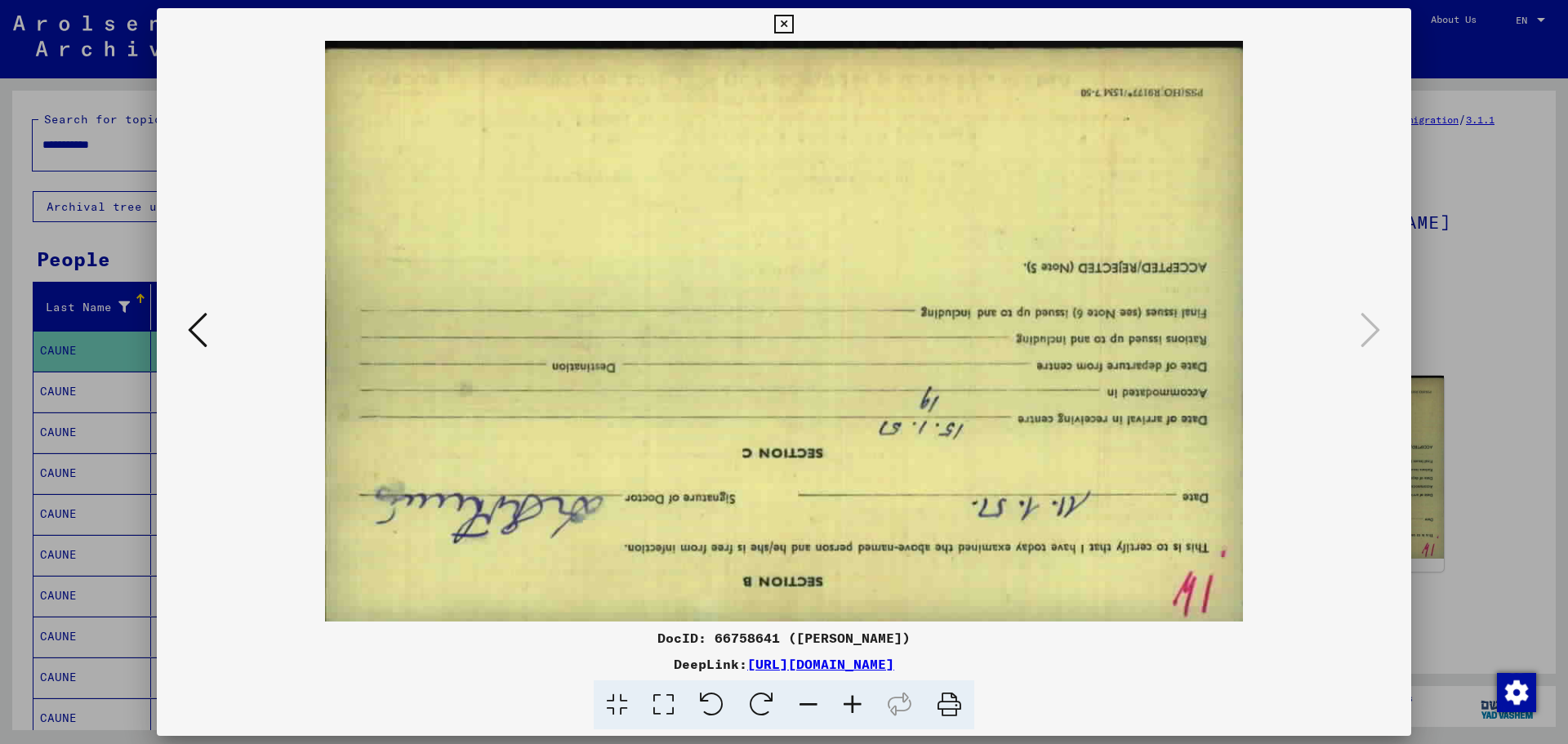
click at [203, 330] on icon at bounding box center [198, 330] width 20 height 39
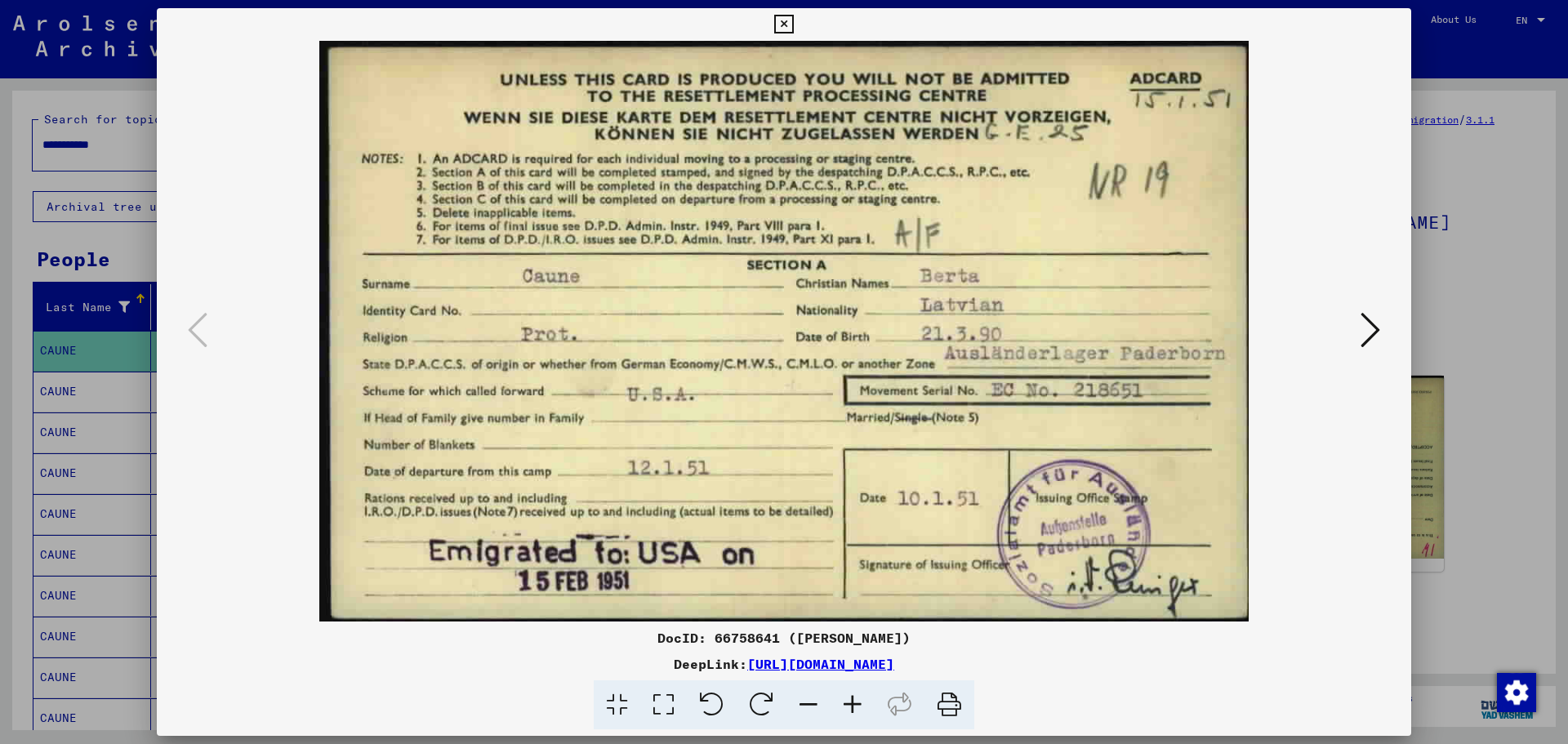
click at [948, 695] on icon at bounding box center [949, 705] width 50 height 50
click at [784, 25] on icon at bounding box center [783, 25] width 19 height 20
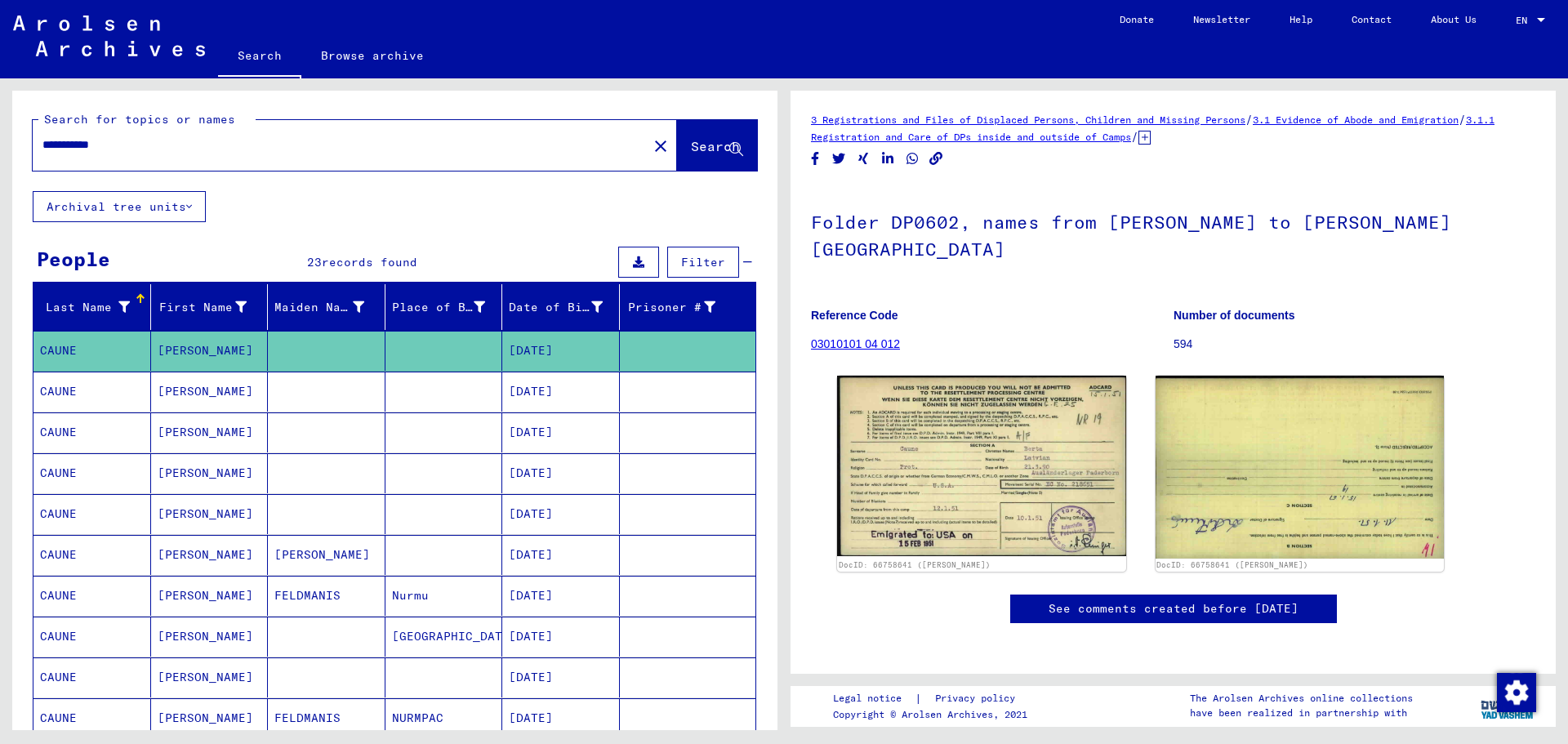
click at [575, 554] on mat-cell "[DATE]" at bounding box center [561, 555] width 118 height 40
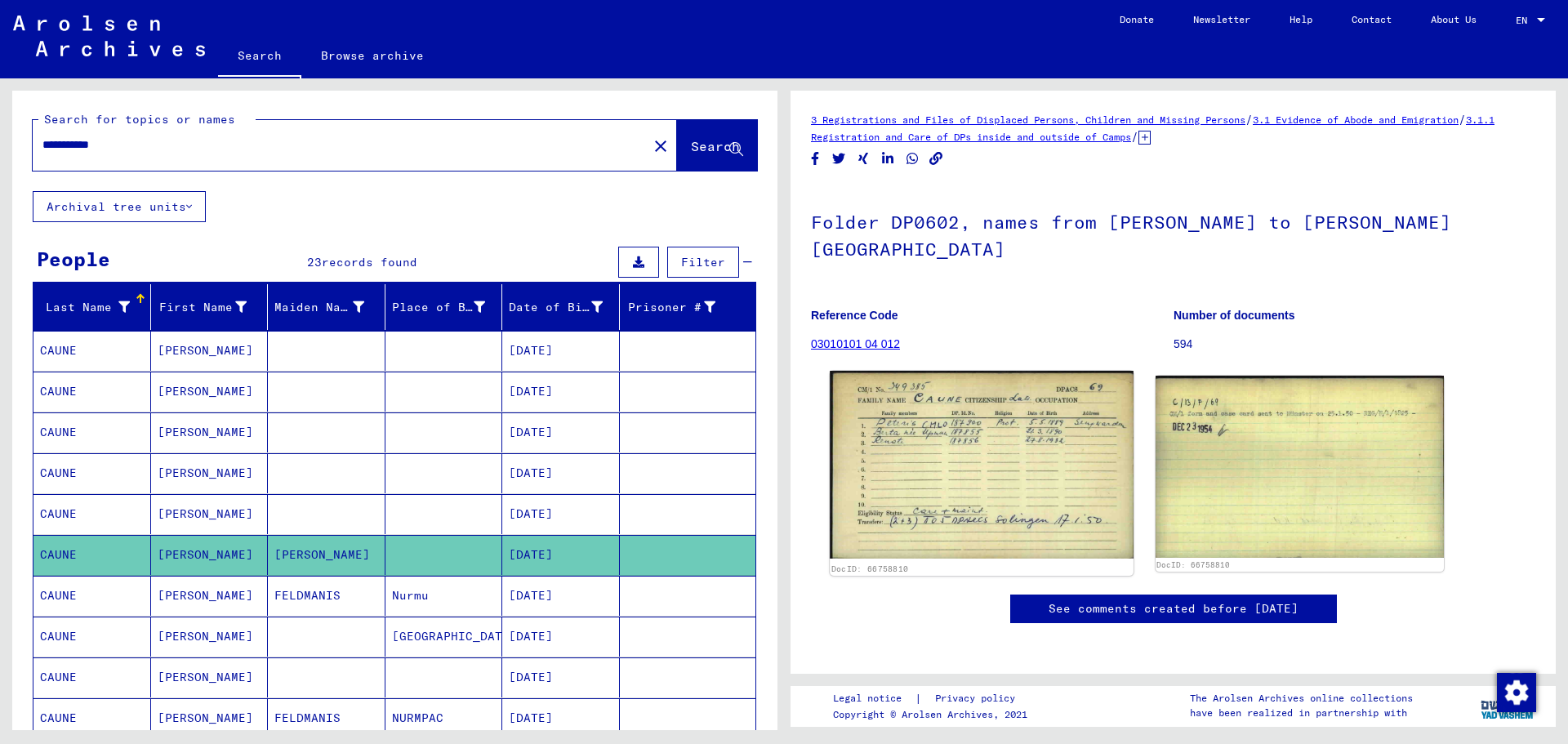
click at [1063, 428] on img at bounding box center [981, 465] width 303 height 188
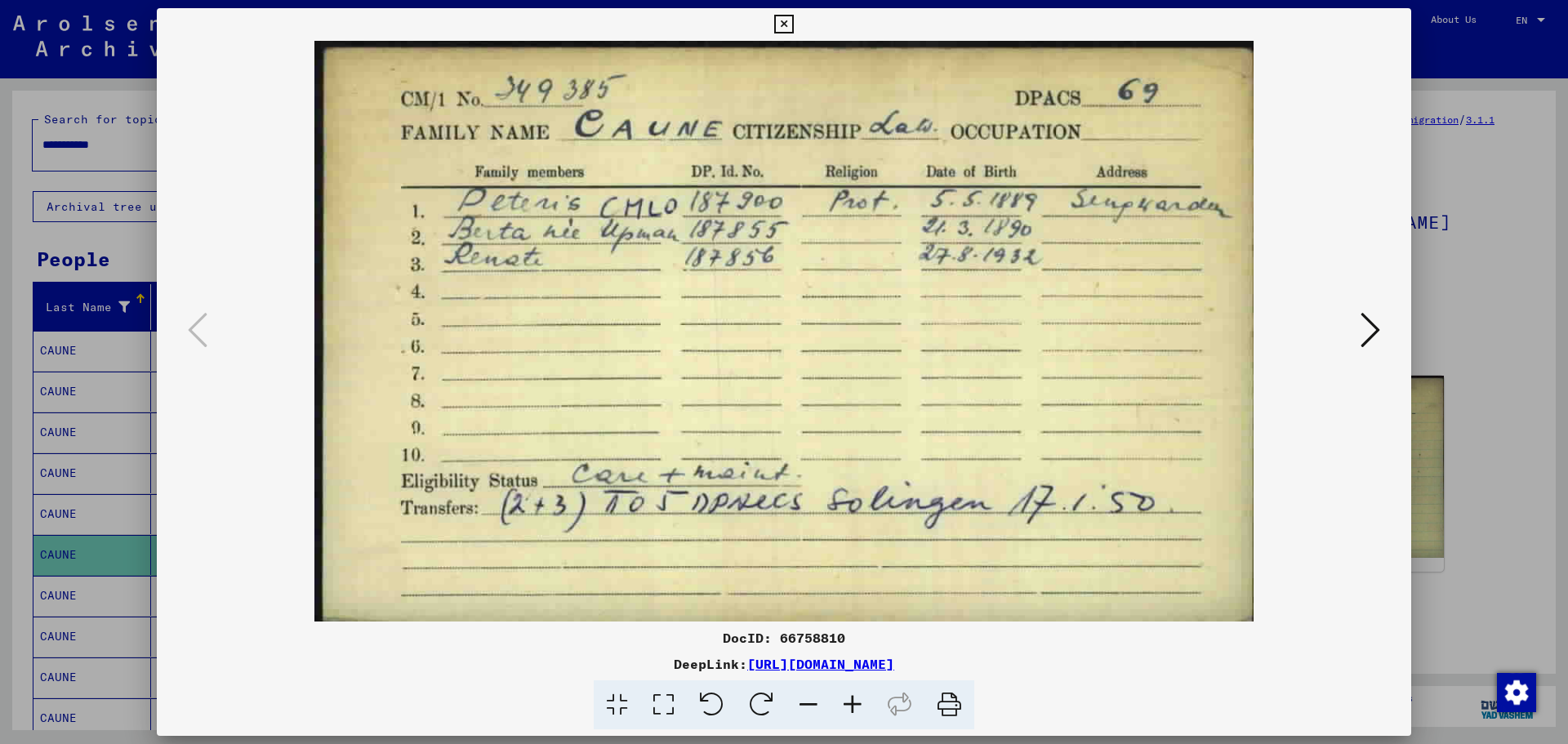
click at [1373, 332] on icon at bounding box center [1370, 330] width 20 height 39
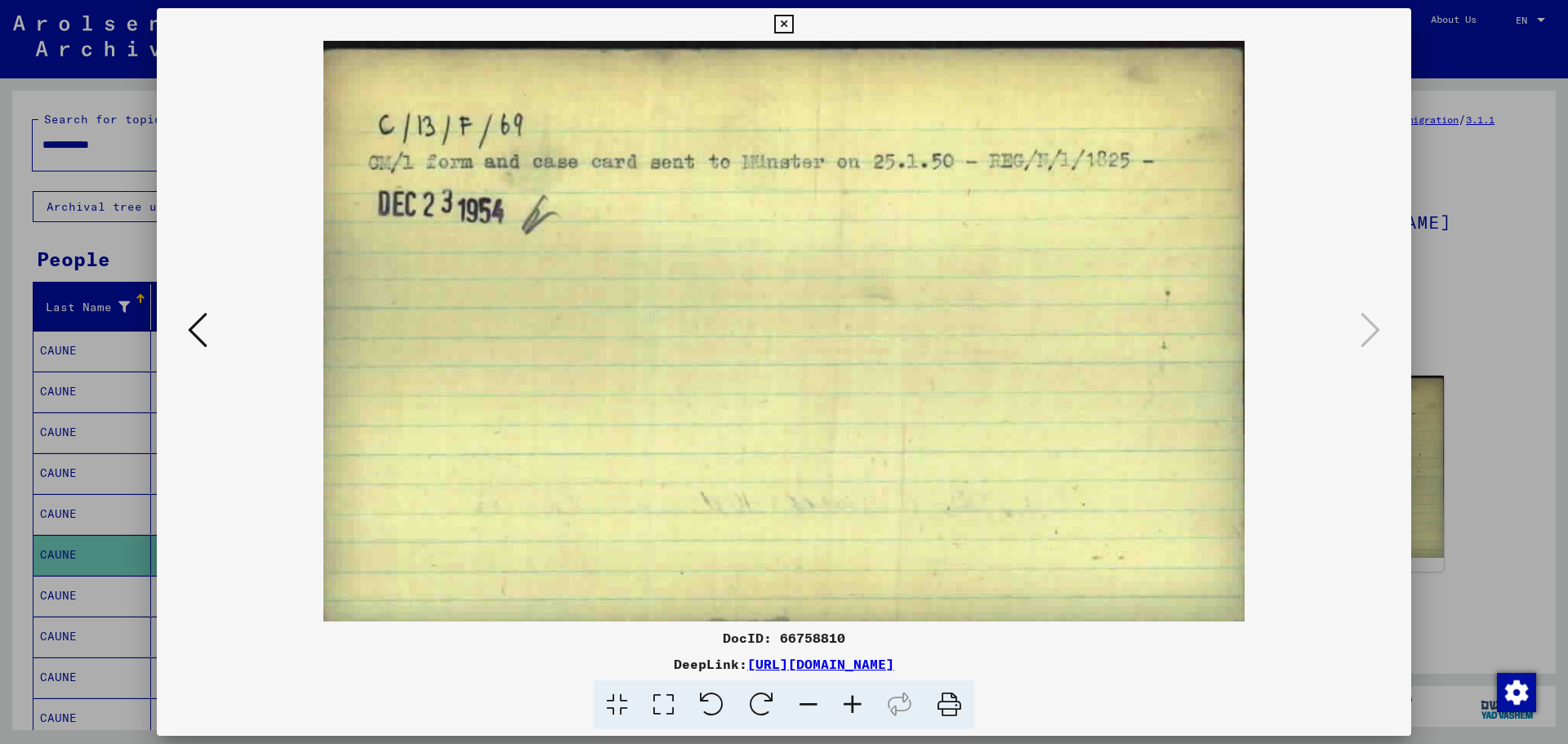
click at [209, 325] on button at bounding box center [198, 330] width 29 height 46
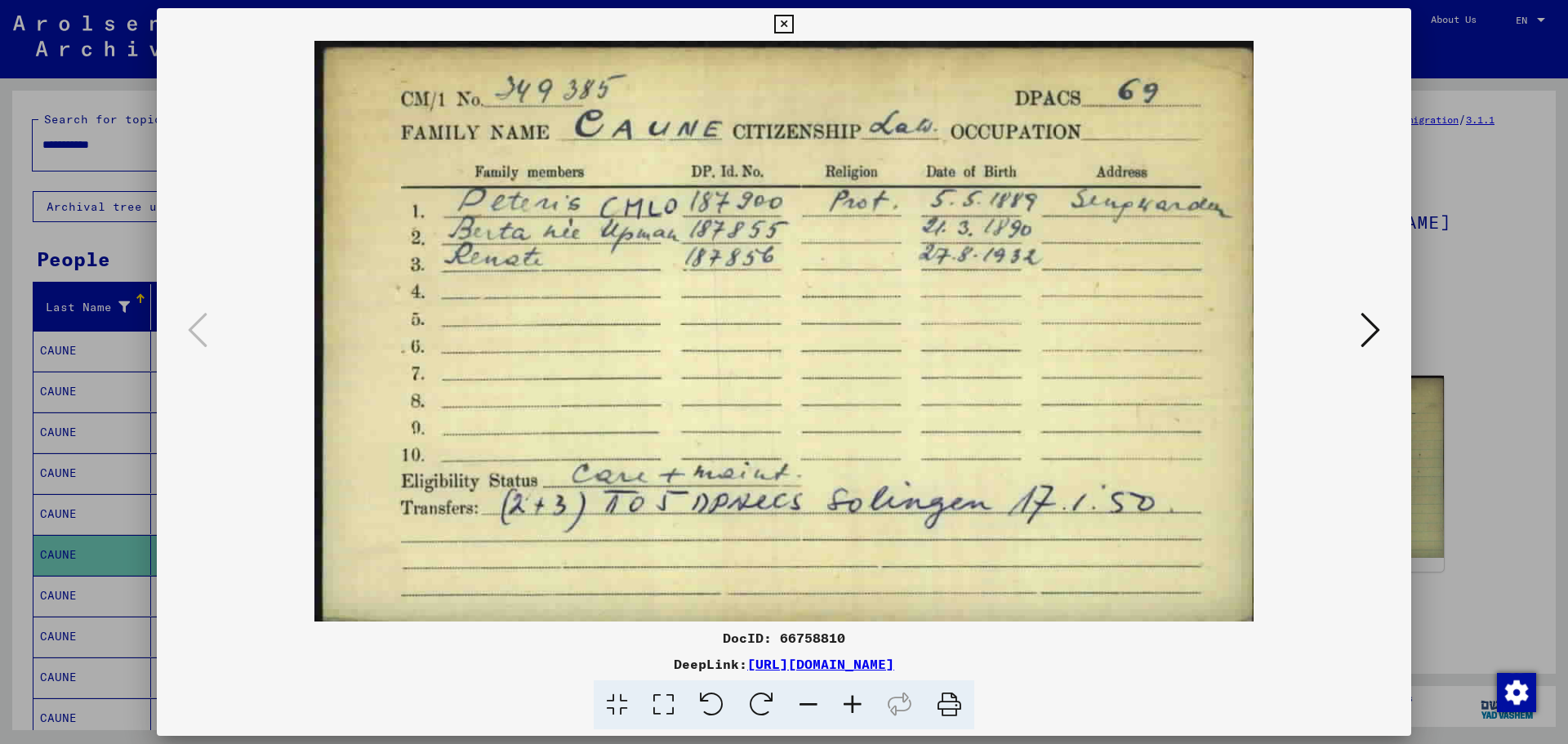
click at [953, 710] on icon at bounding box center [949, 705] width 50 height 50
click at [1377, 343] on icon at bounding box center [1370, 330] width 20 height 39
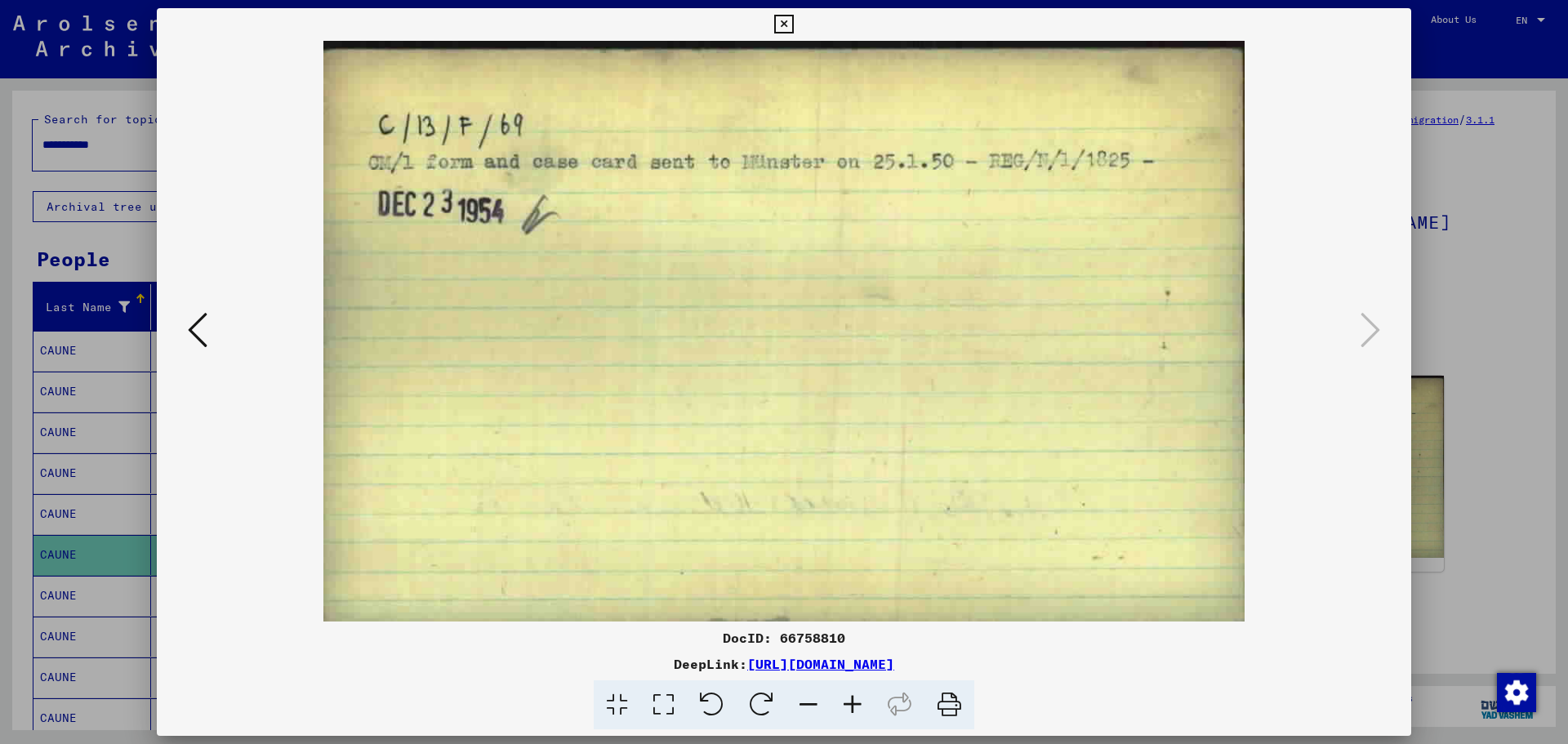
click at [953, 708] on icon at bounding box center [949, 705] width 50 height 50
click at [786, 22] on icon at bounding box center [783, 25] width 19 height 20
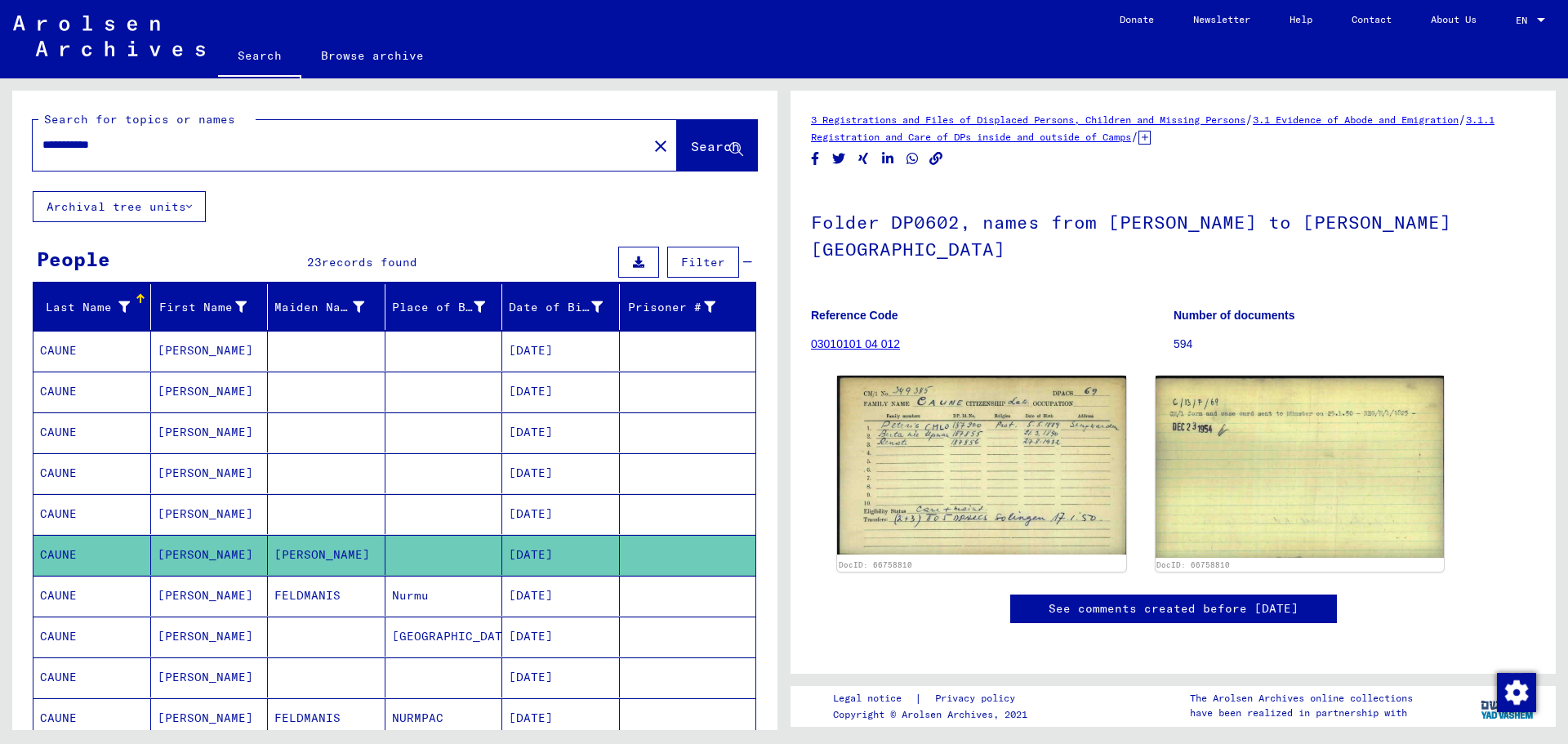
click at [415, 639] on mat-cell "[GEOGRAPHIC_DATA]" at bounding box center [444, 636] width 118 height 40
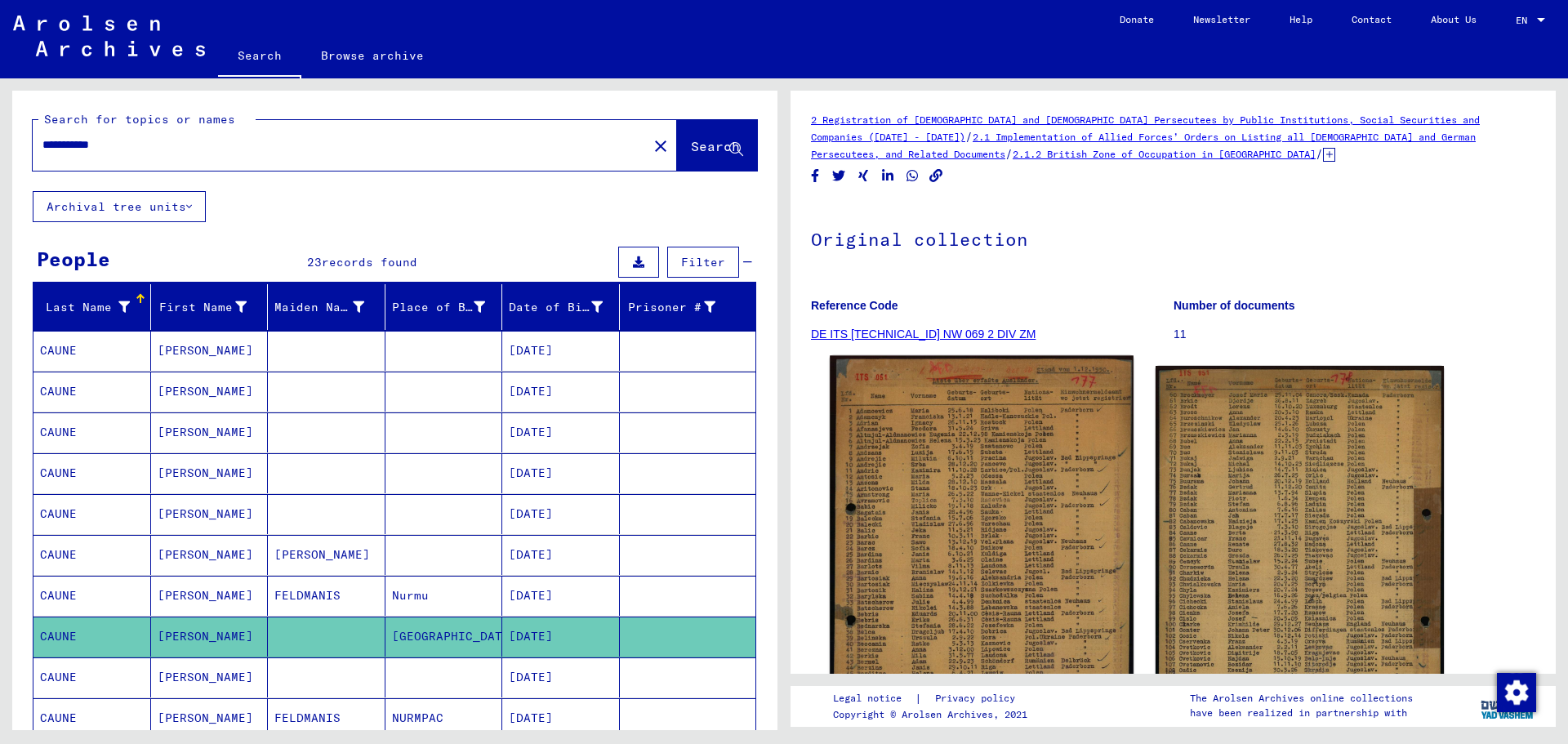
click at [923, 544] on img at bounding box center [981, 565] width 303 height 419
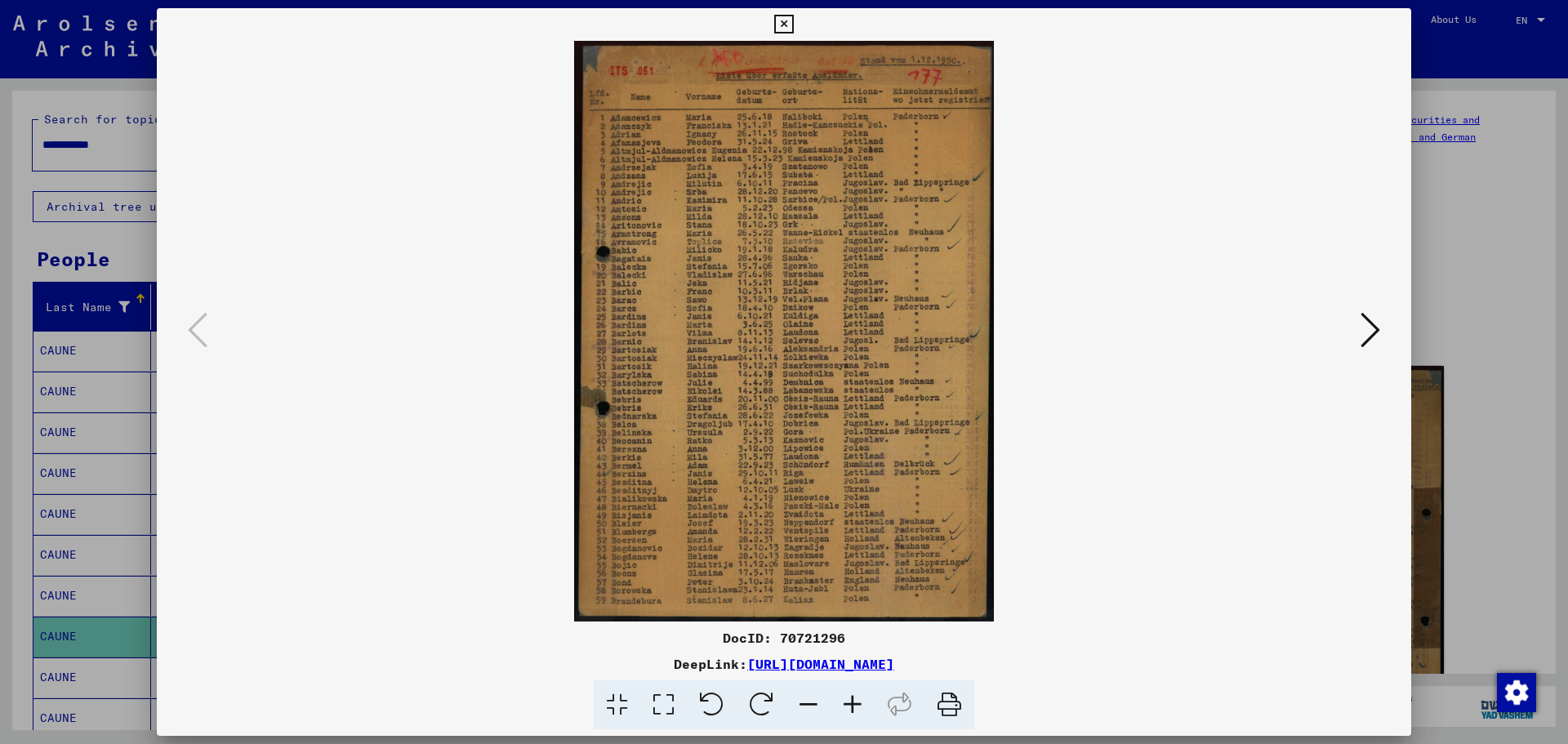
click at [858, 702] on icon at bounding box center [852, 705] width 44 height 50
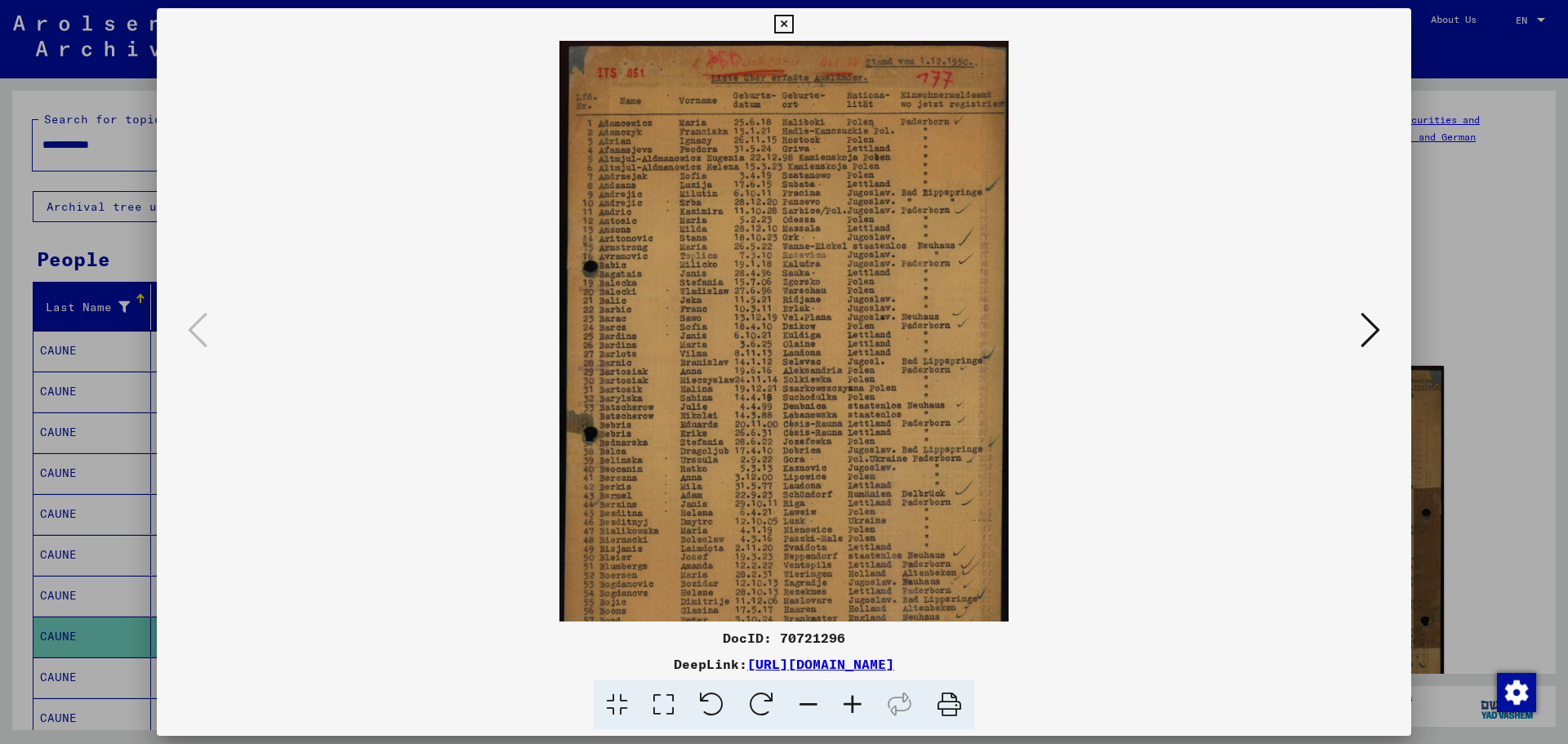
click at [858, 702] on icon at bounding box center [852, 705] width 44 height 50
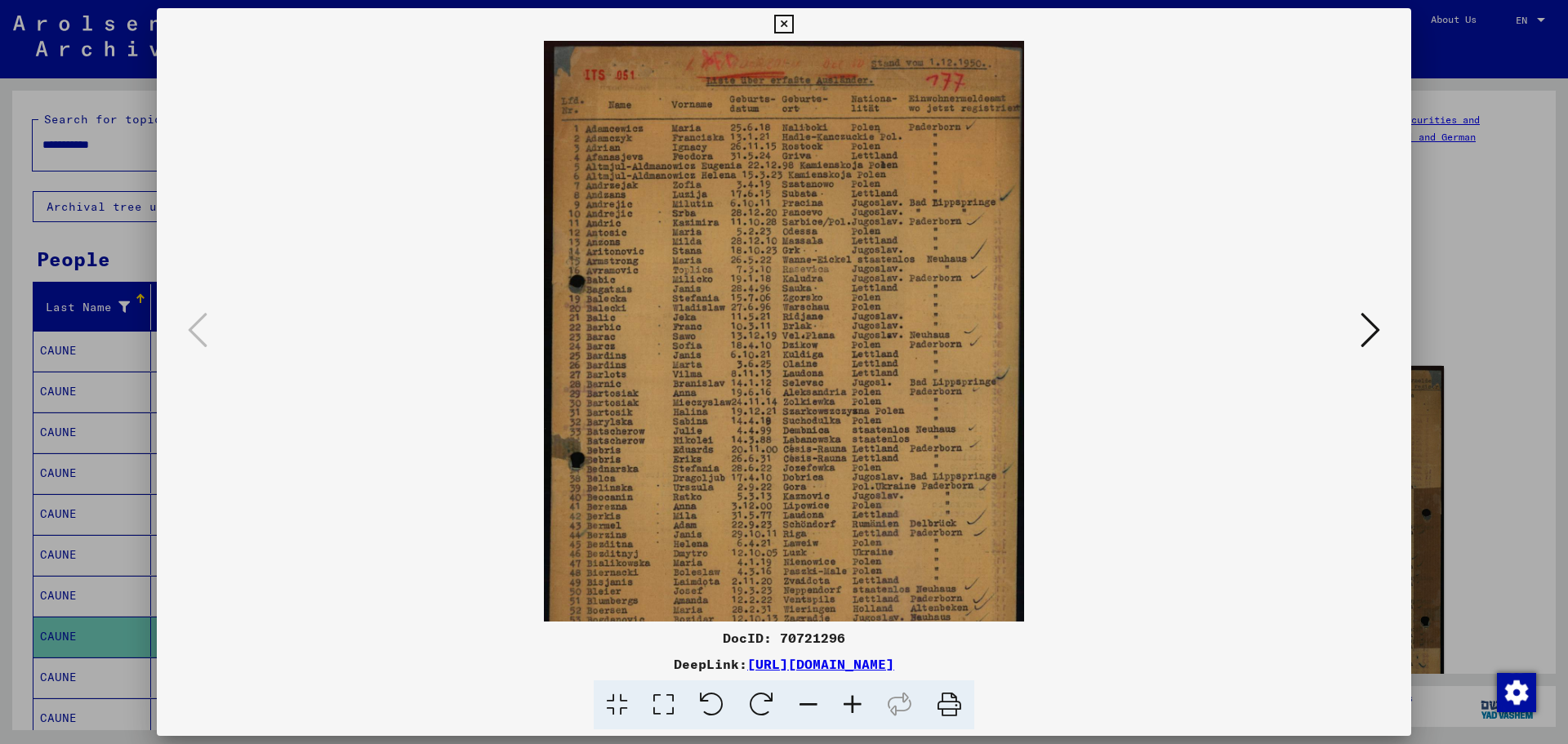
click at [858, 702] on icon at bounding box center [852, 705] width 44 height 50
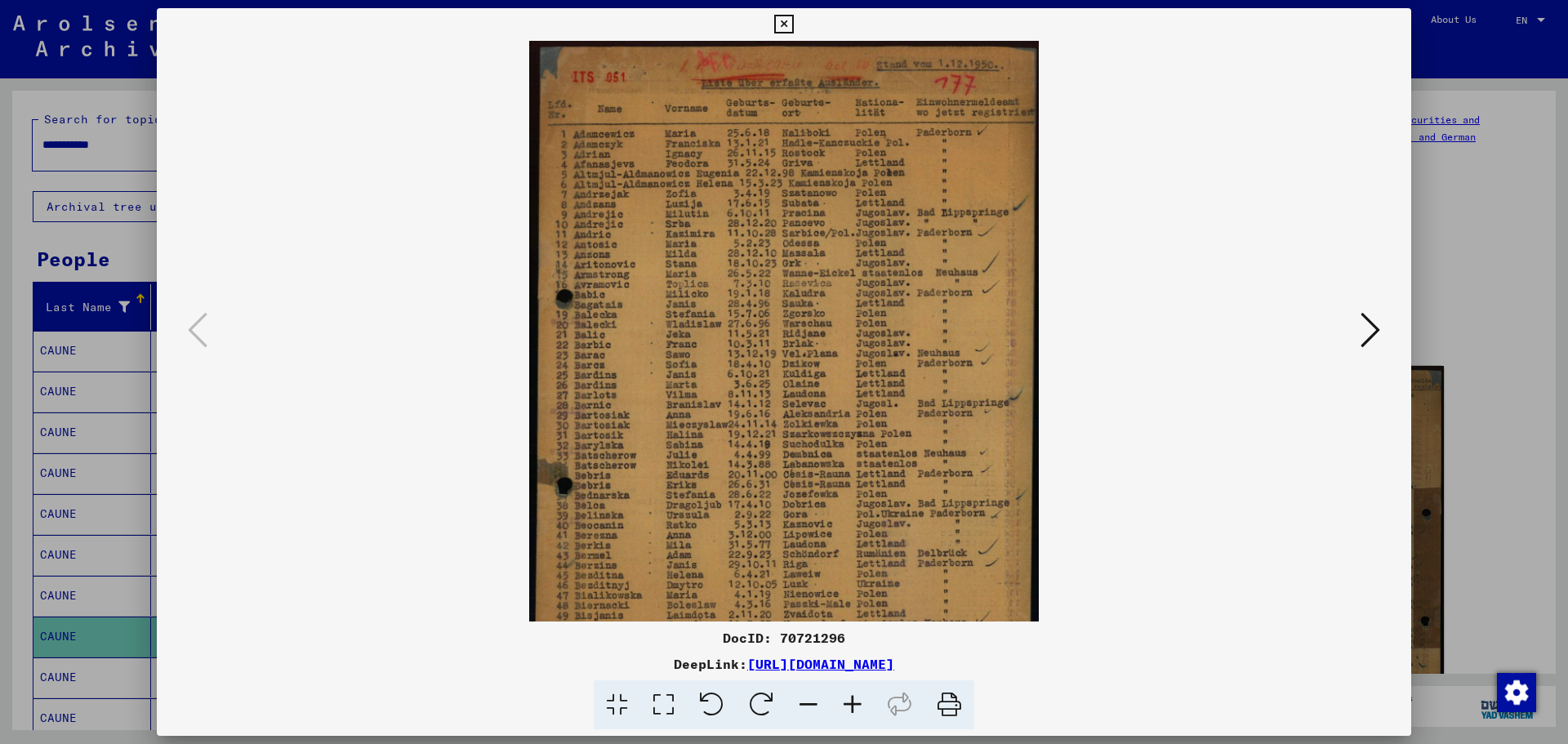
click at [858, 702] on icon at bounding box center [852, 705] width 44 height 50
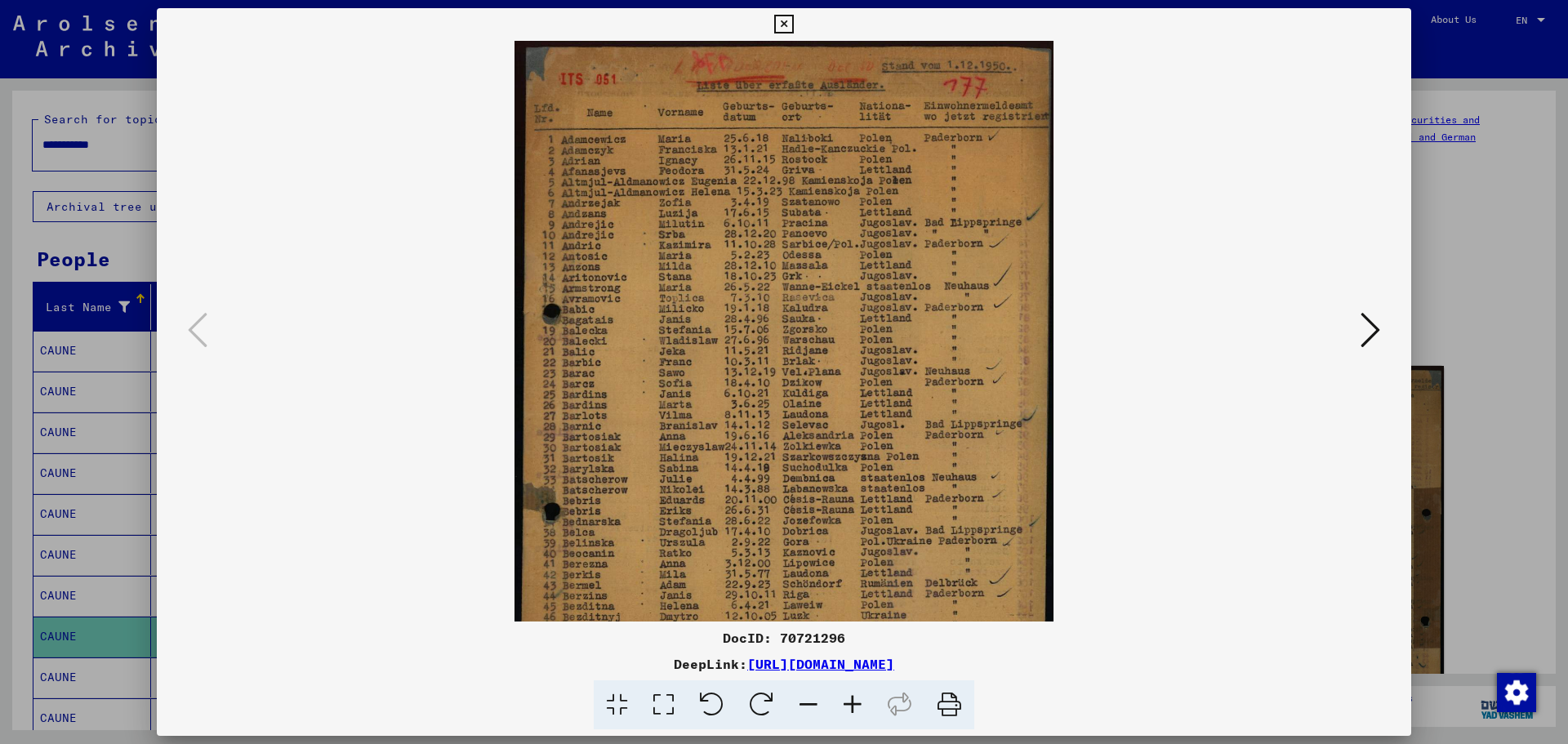
click at [858, 702] on icon at bounding box center [852, 705] width 44 height 50
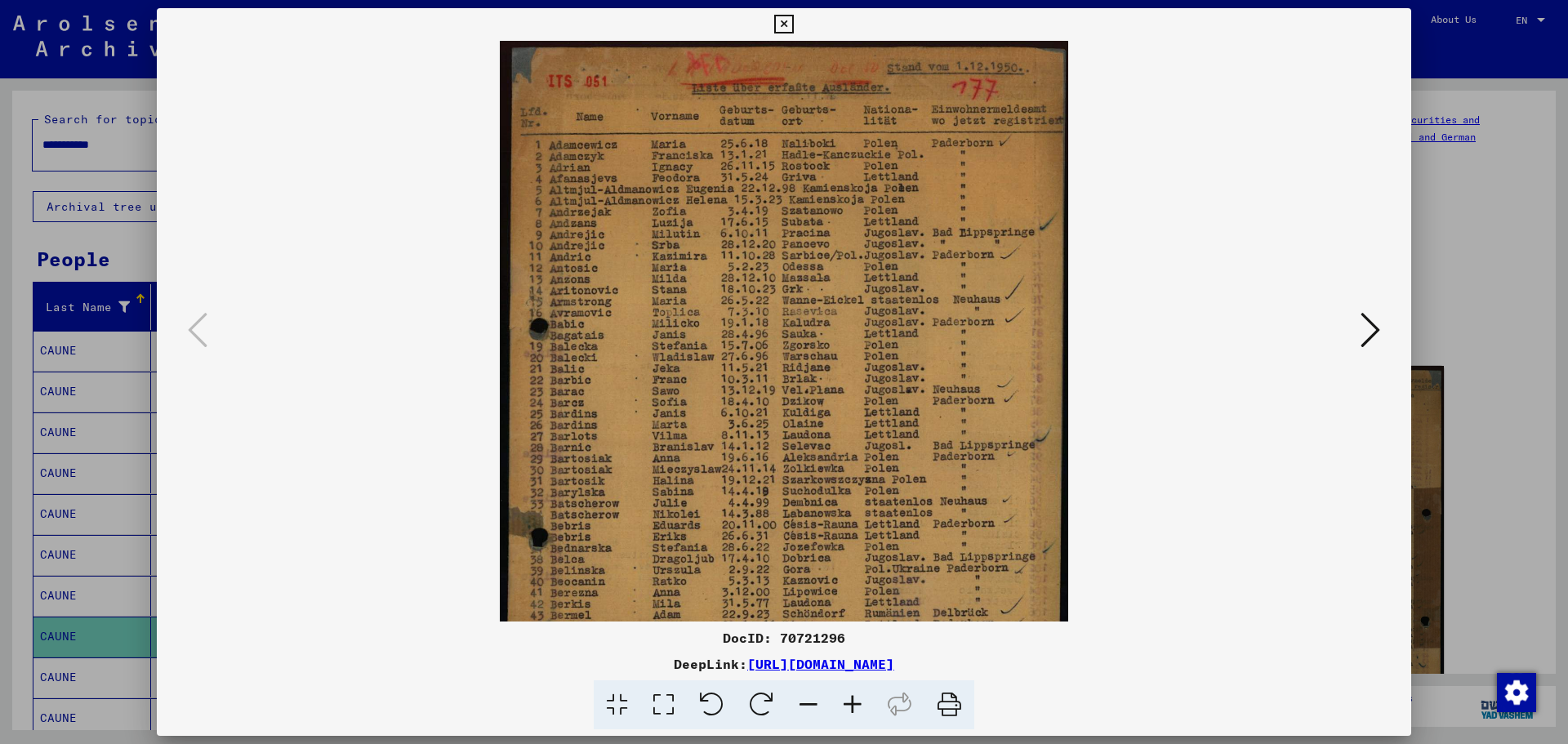
click at [858, 702] on icon at bounding box center [852, 705] width 44 height 50
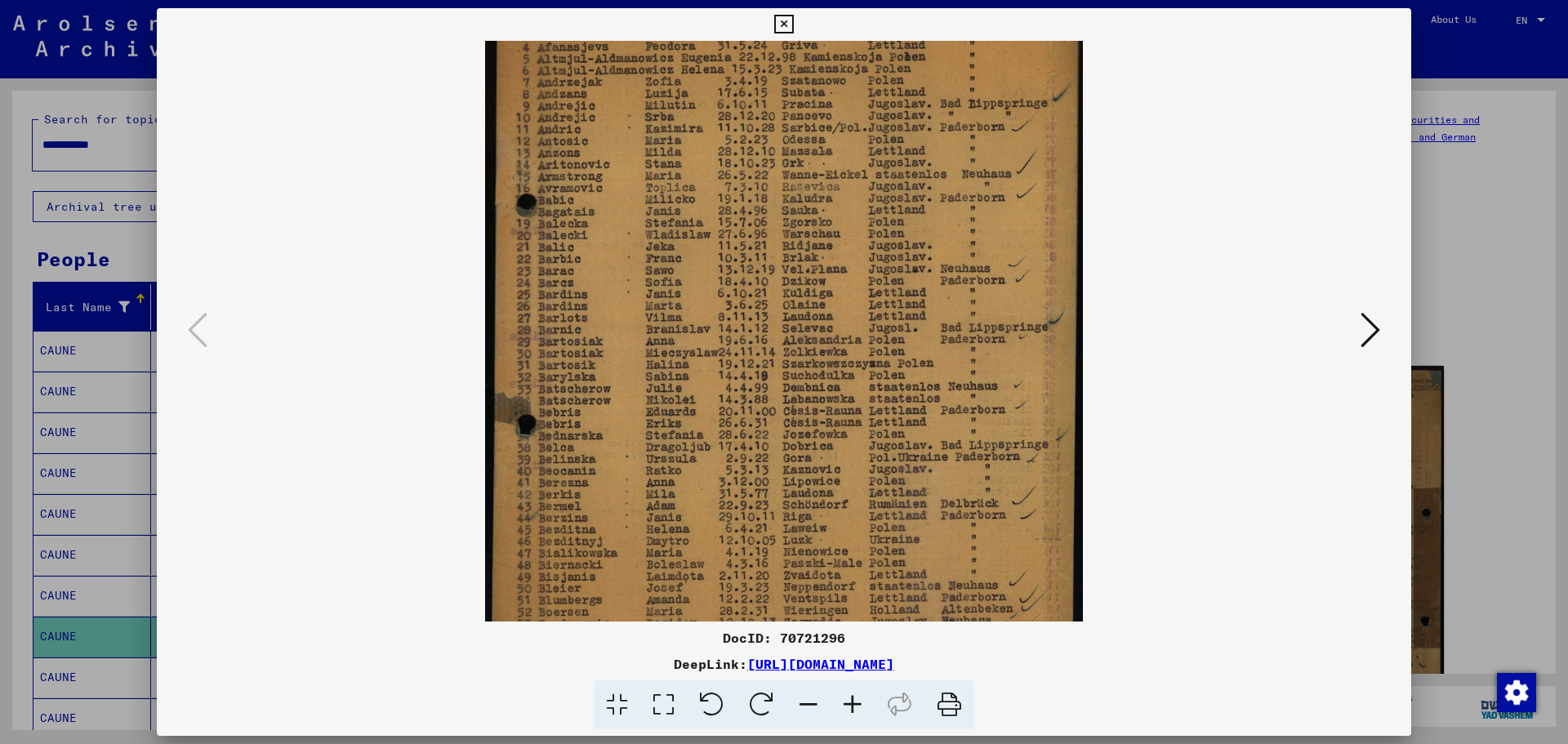
drag, startPoint x: 742, startPoint y: 464, endPoint x: 777, endPoint y: 315, distance: 153.1
click at [777, 320] on img at bounding box center [784, 315] width 598 height 825
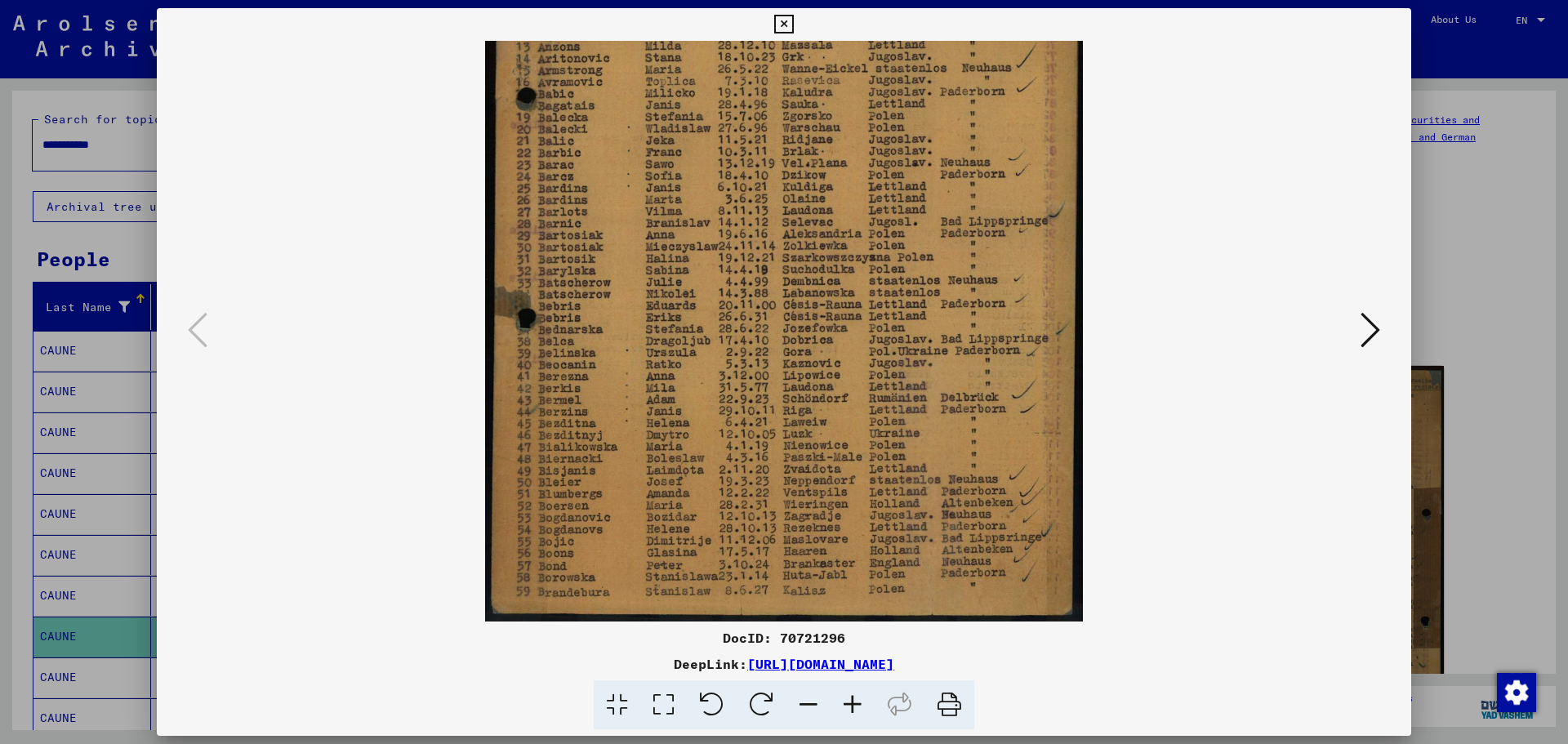
drag, startPoint x: 786, startPoint y: 417, endPoint x: 774, endPoint y: 274, distance: 143.5
click at [774, 278] on img at bounding box center [784, 209] width 598 height 825
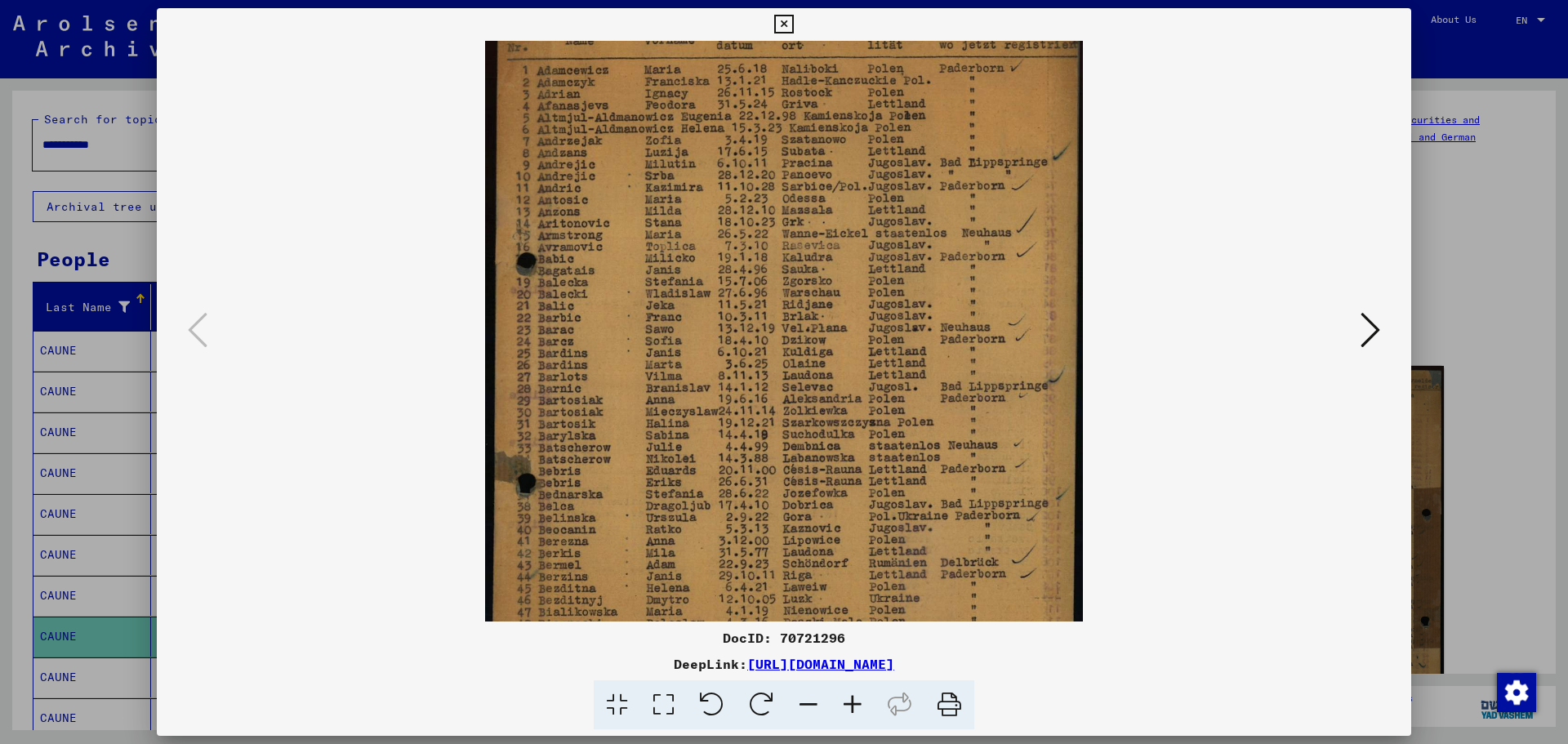
scroll to position [66, 0]
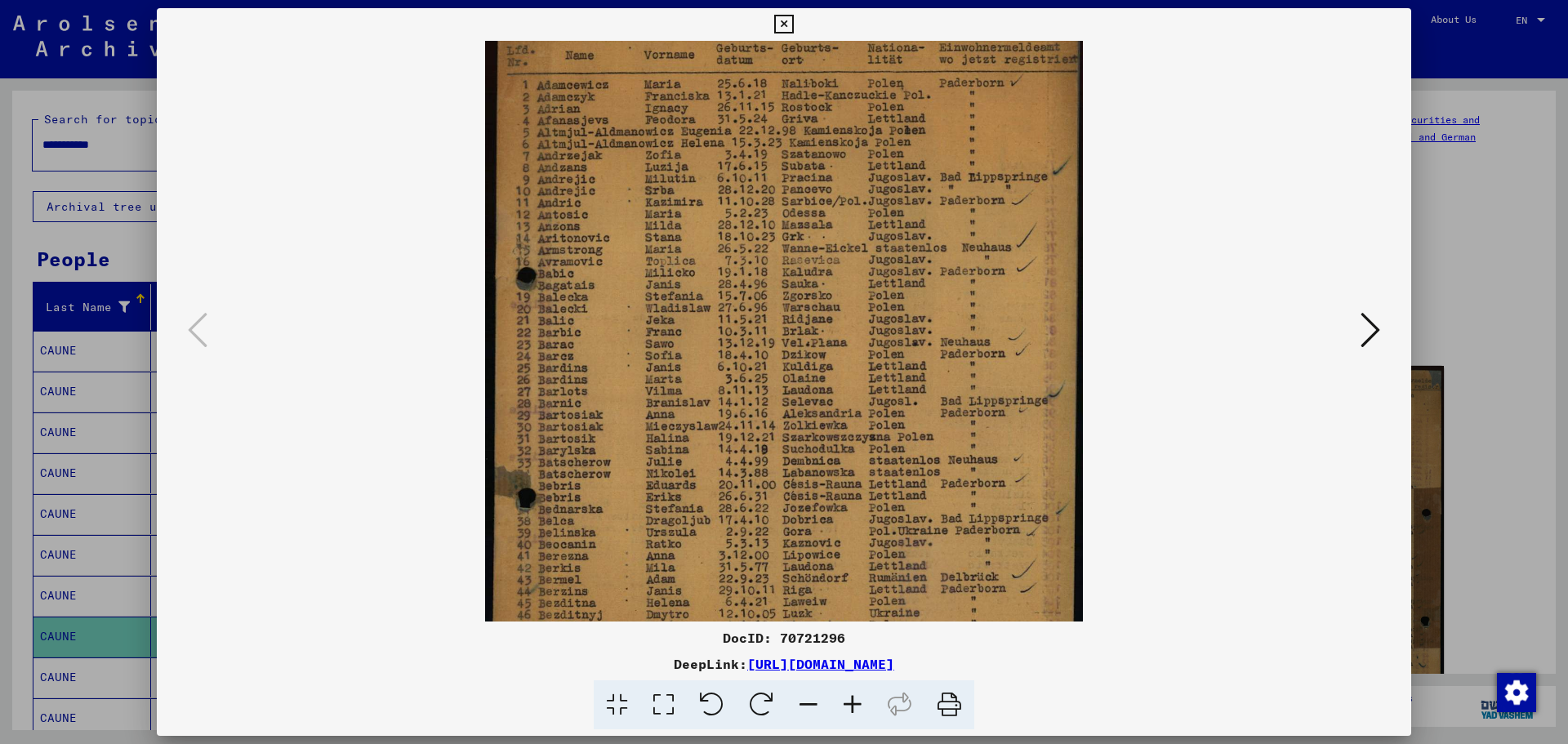
drag, startPoint x: 774, startPoint y: 295, endPoint x: 786, endPoint y: 474, distance: 179.4
click at [786, 474] on img at bounding box center [784, 388] width 598 height 825
click at [1354, 331] on viewer-one-image at bounding box center [784, 266] width 1143 height 580
click at [1376, 341] on icon at bounding box center [1370, 330] width 20 height 39
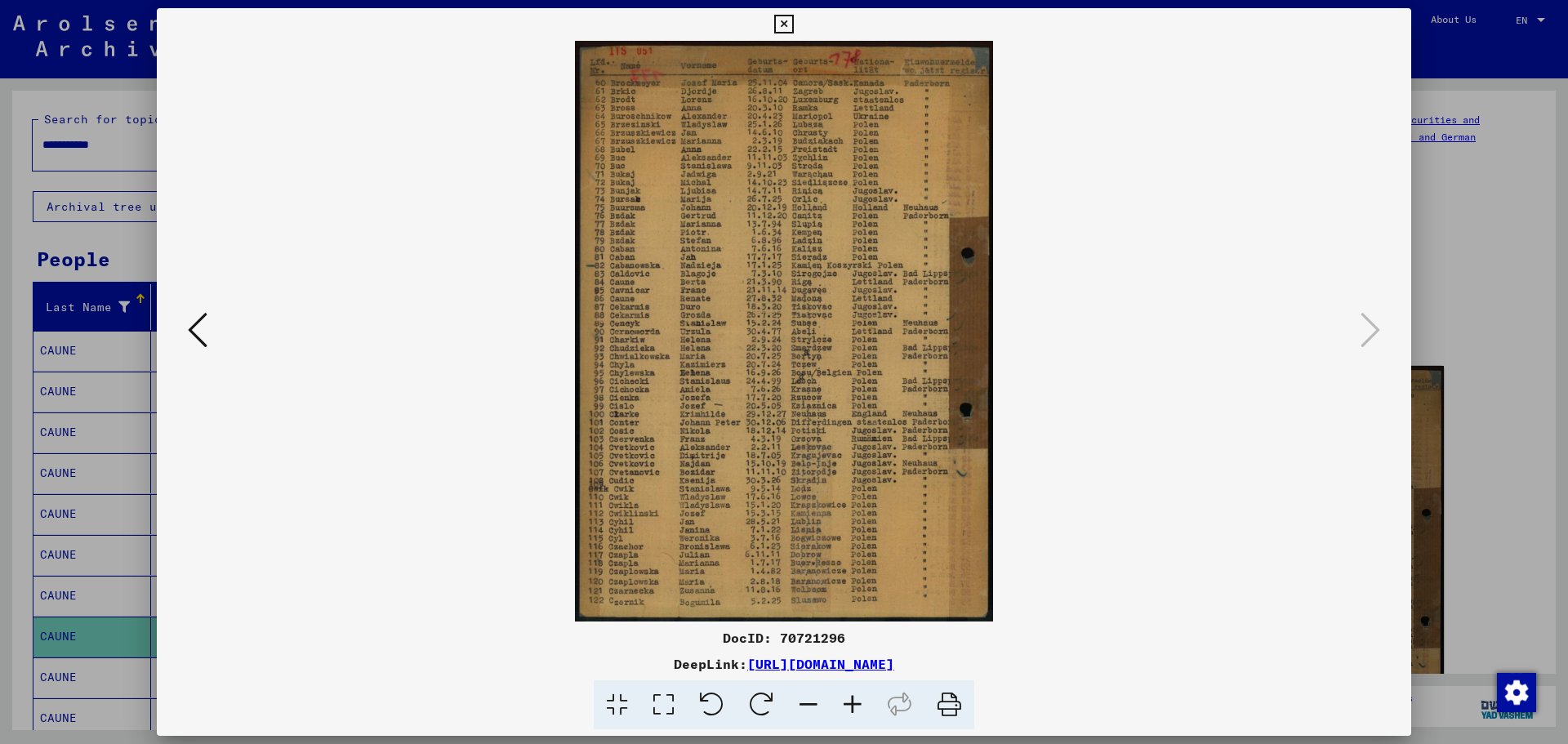
scroll to position [0, 0]
click at [855, 712] on icon at bounding box center [852, 705] width 44 height 50
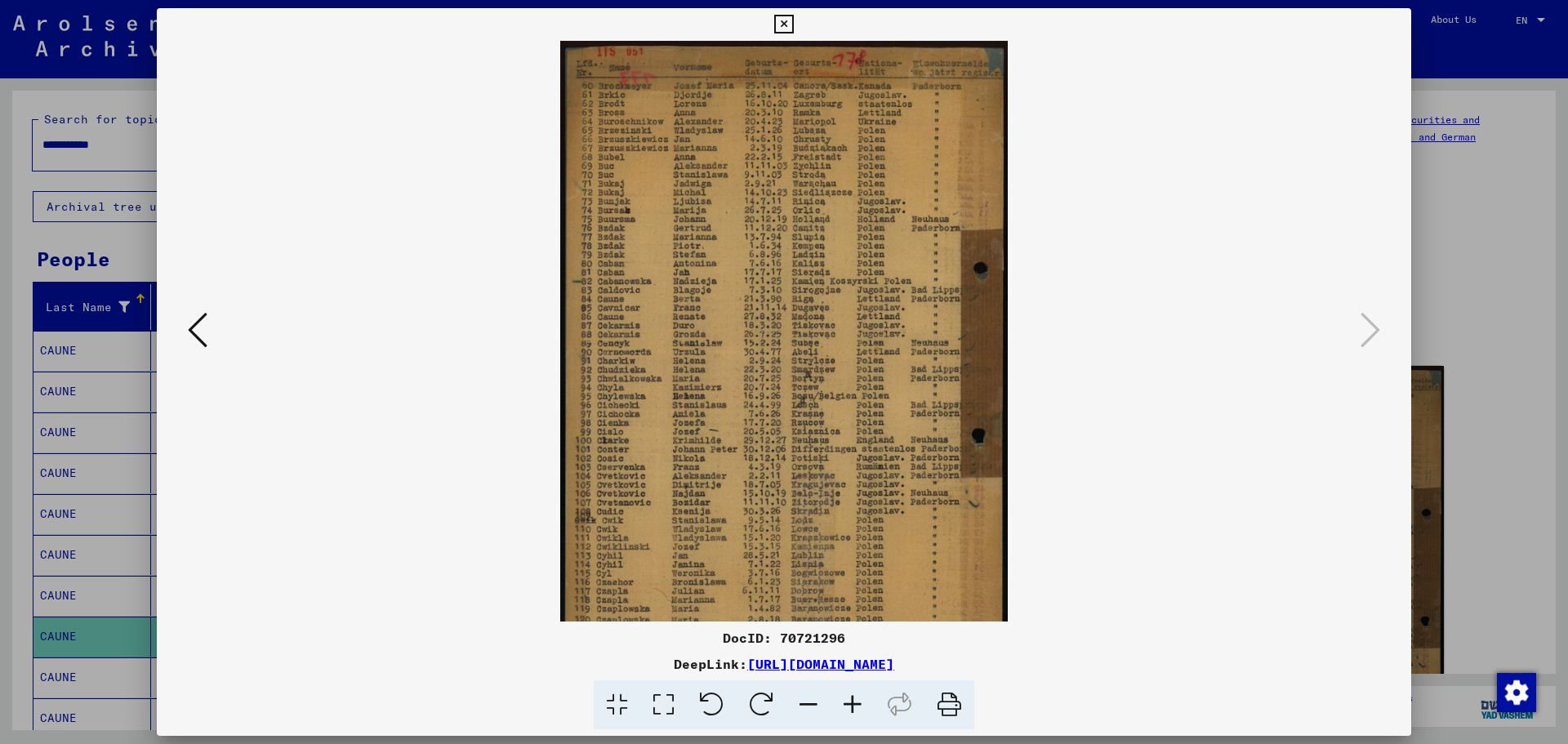
click at [855, 712] on icon at bounding box center [852, 705] width 44 height 50
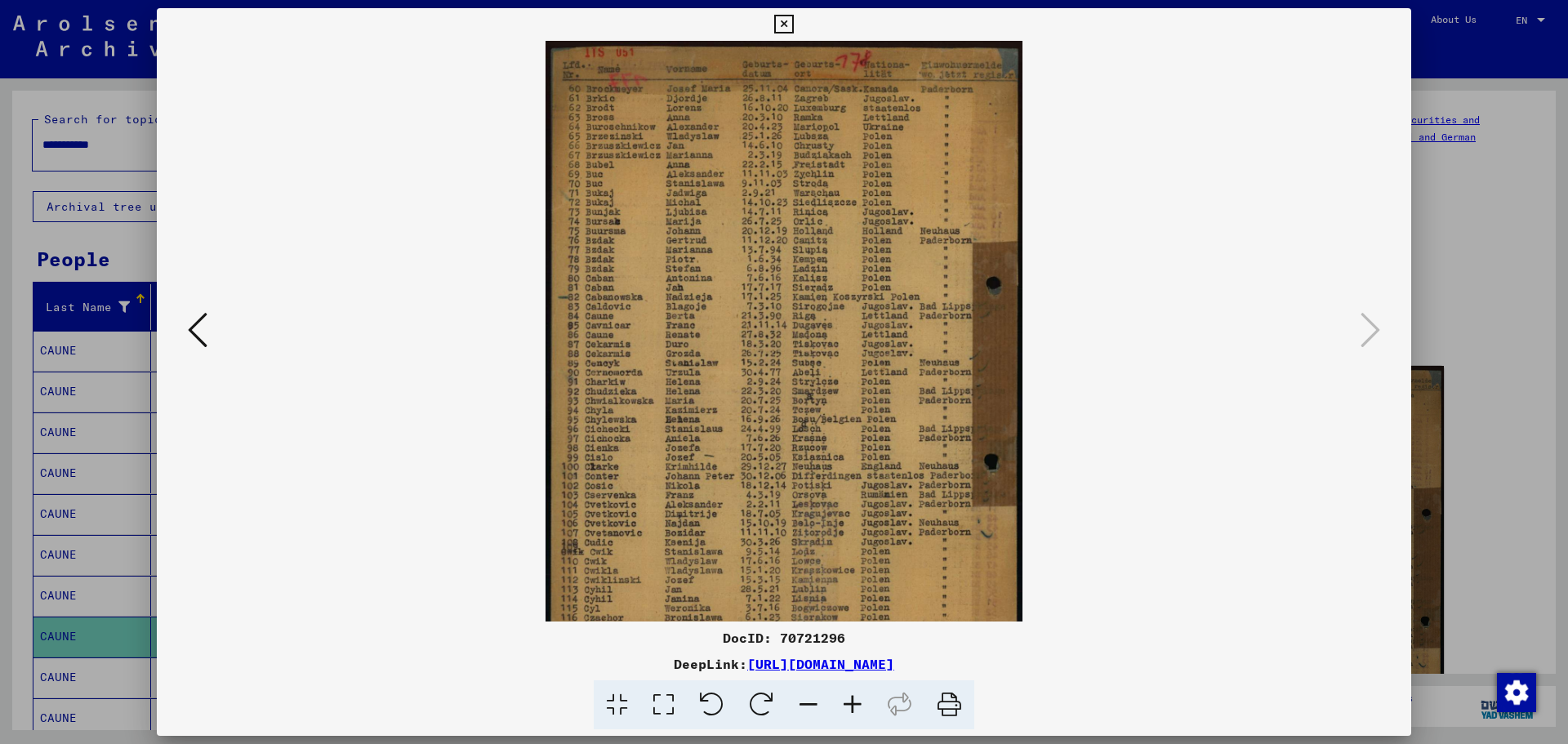
click at [855, 712] on icon at bounding box center [852, 705] width 44 height 50
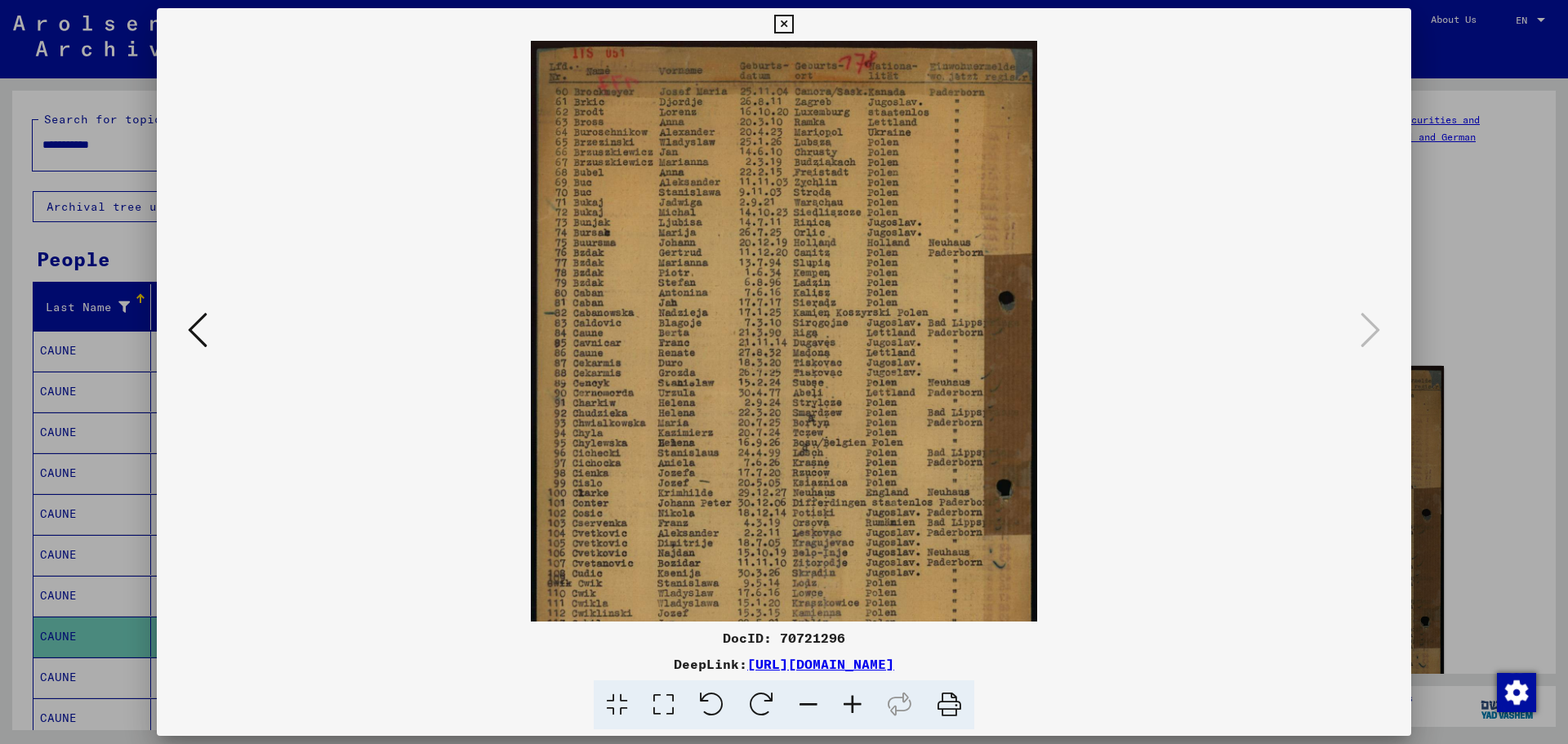
click at [855, 712] on icon at bounding box center [852, 705] width 44 height 50
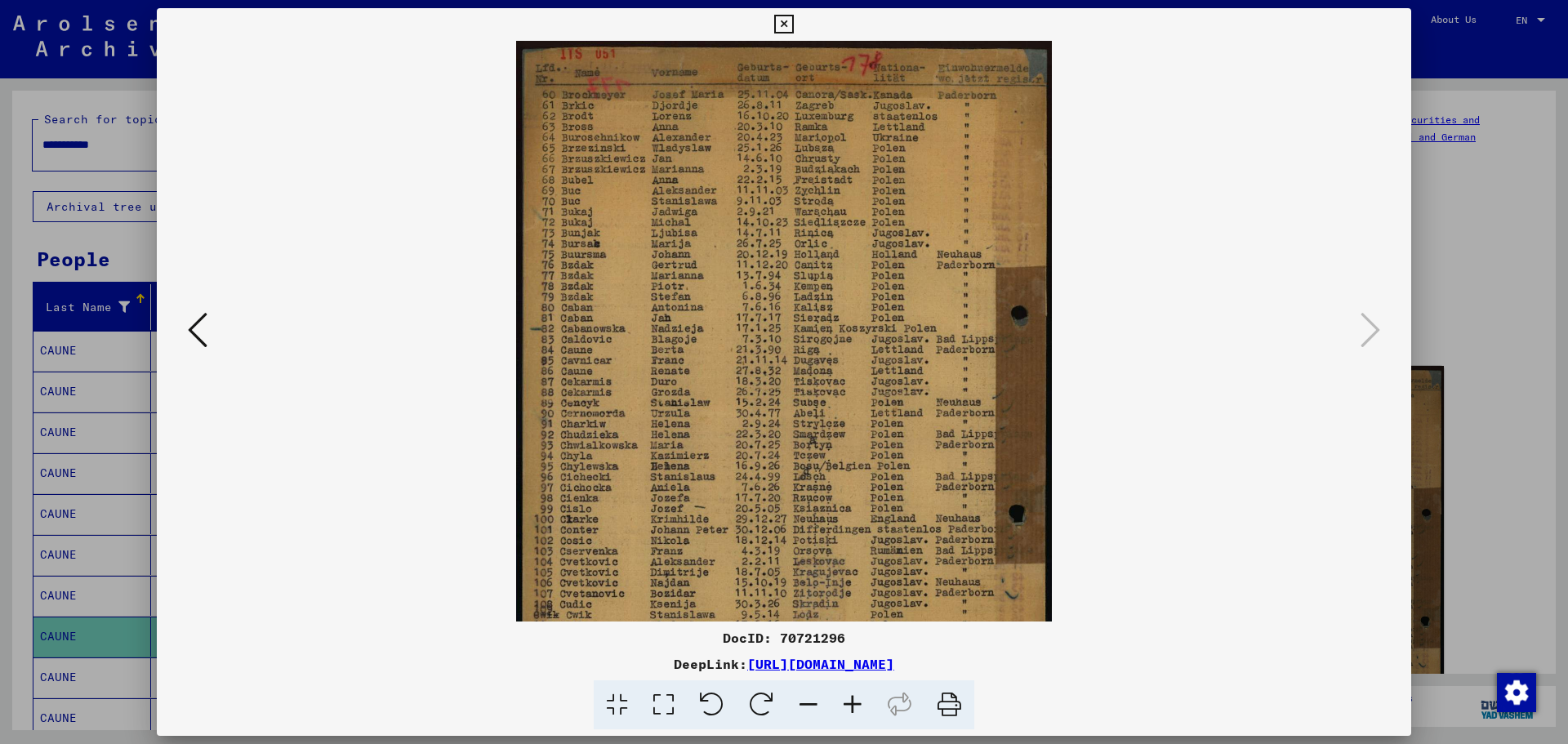
click at [855, 712] on icon at bounding box center [852, 705] width 44 height 50
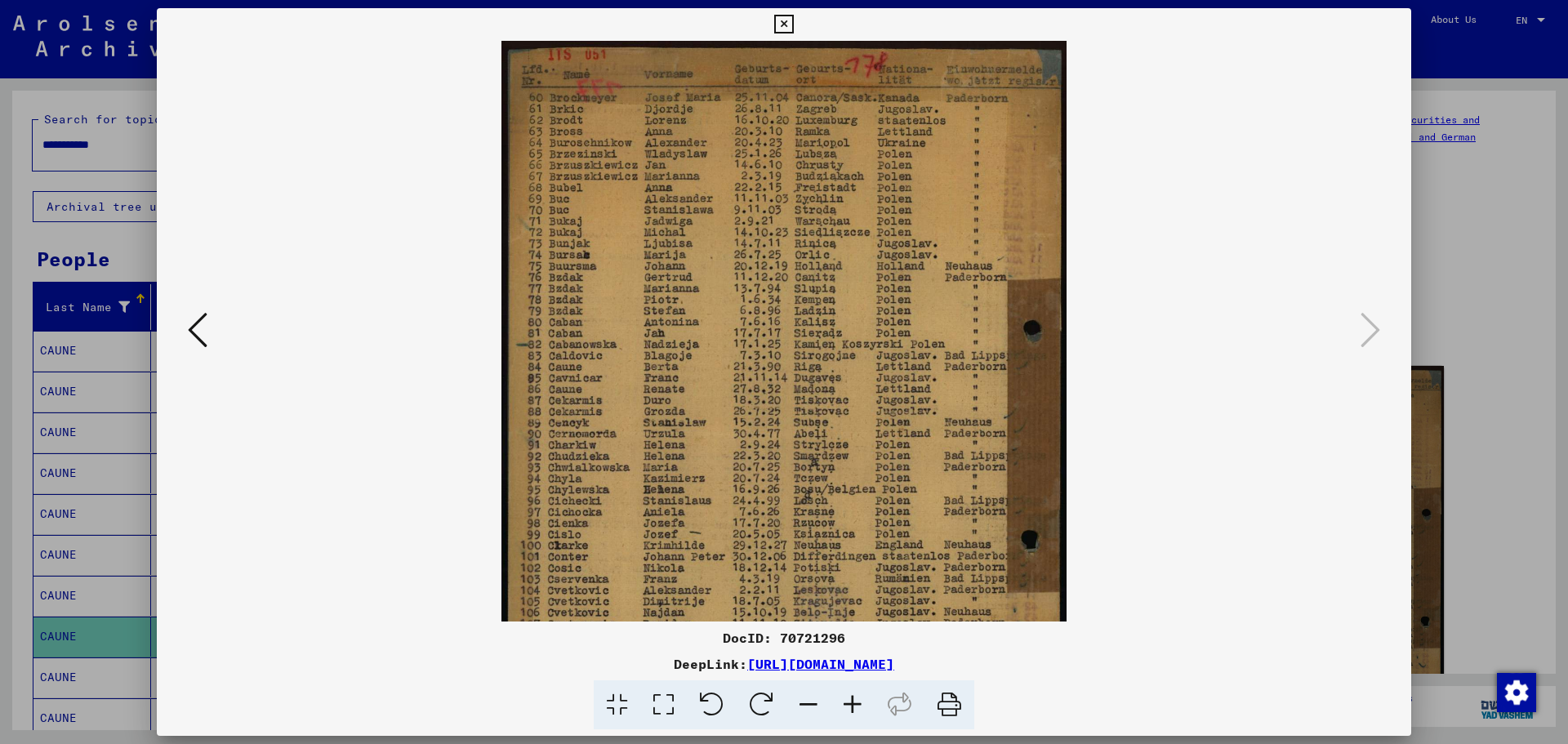
click at [855, 712] on icon at bounding box center [852, 705] width 44 height 50
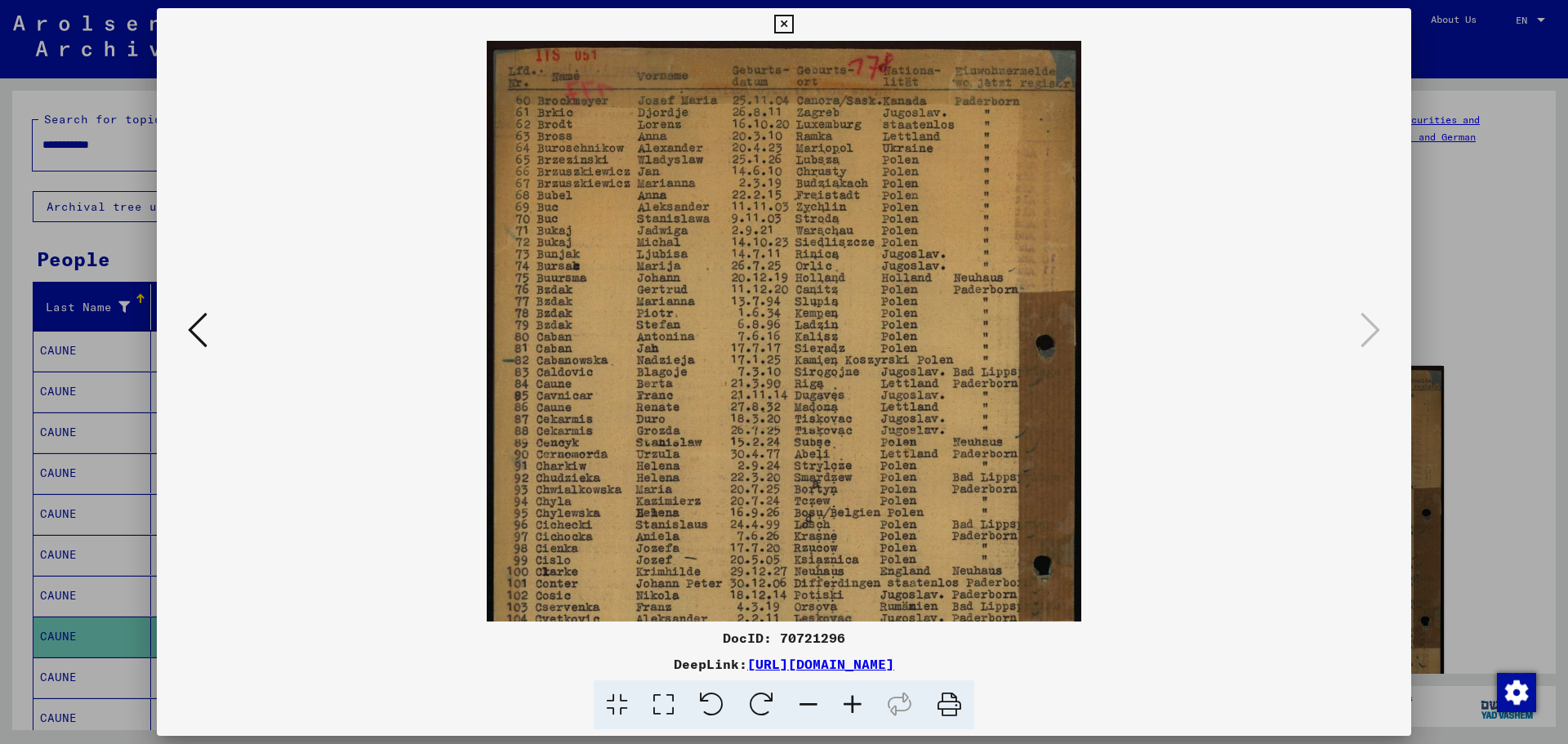
click at [947, 706] on icon at bounding box center [949, 705] width 50 height 50
click at [942, 710] on icon at bounding box center [949, 705] width 50 height 50
click at [782, 25] on icon at bounding box center [783, 25] width 19 height 20
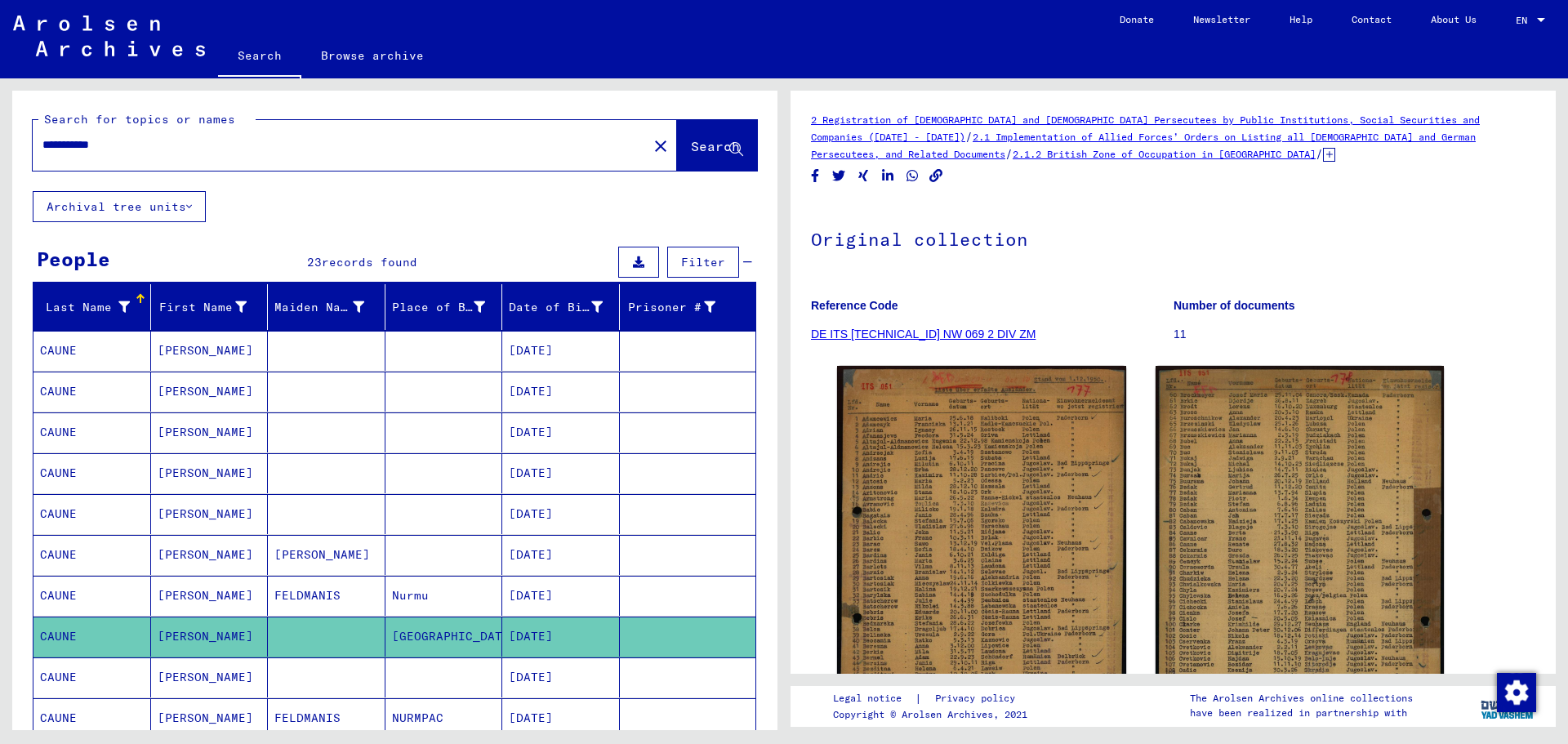
click at [567, 668] on mat-cell "[DATE]" at bounding box center [561, 677] width 118 height 40
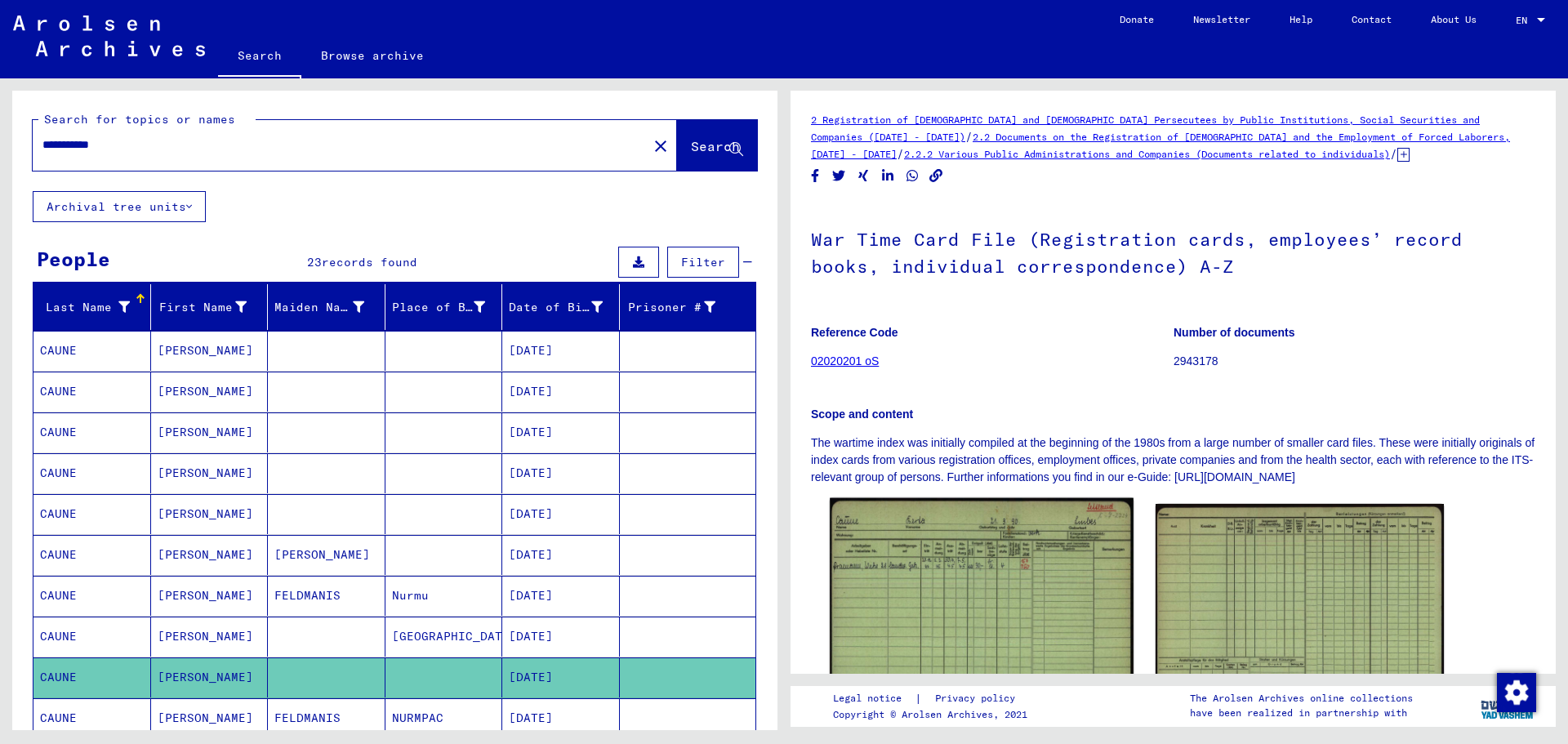
click at [867, 536] on img at bounding box center [981, 619] width 303 height 242
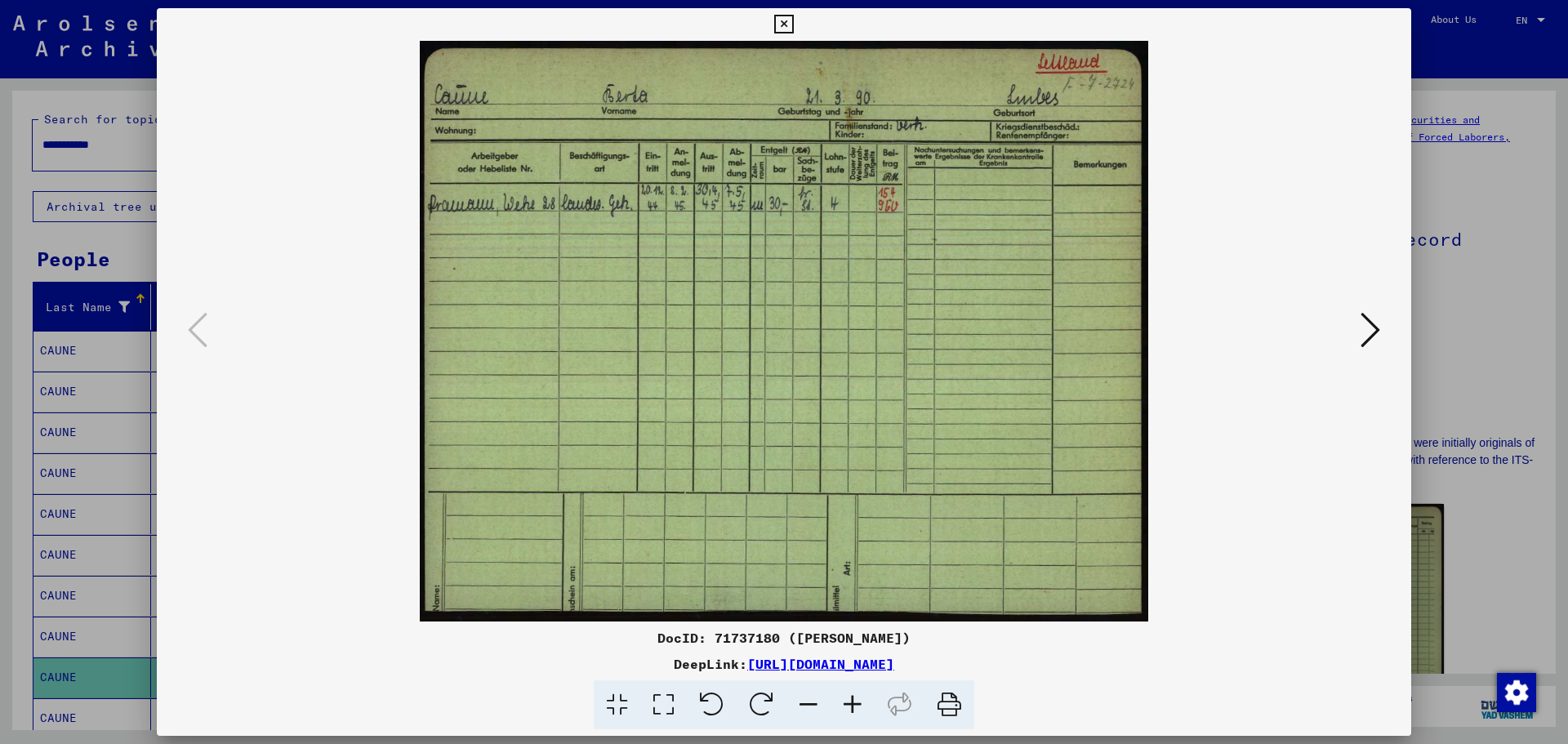
click at [1374, 327] on icon at bounding box center [1370, 330] width 20 height 39
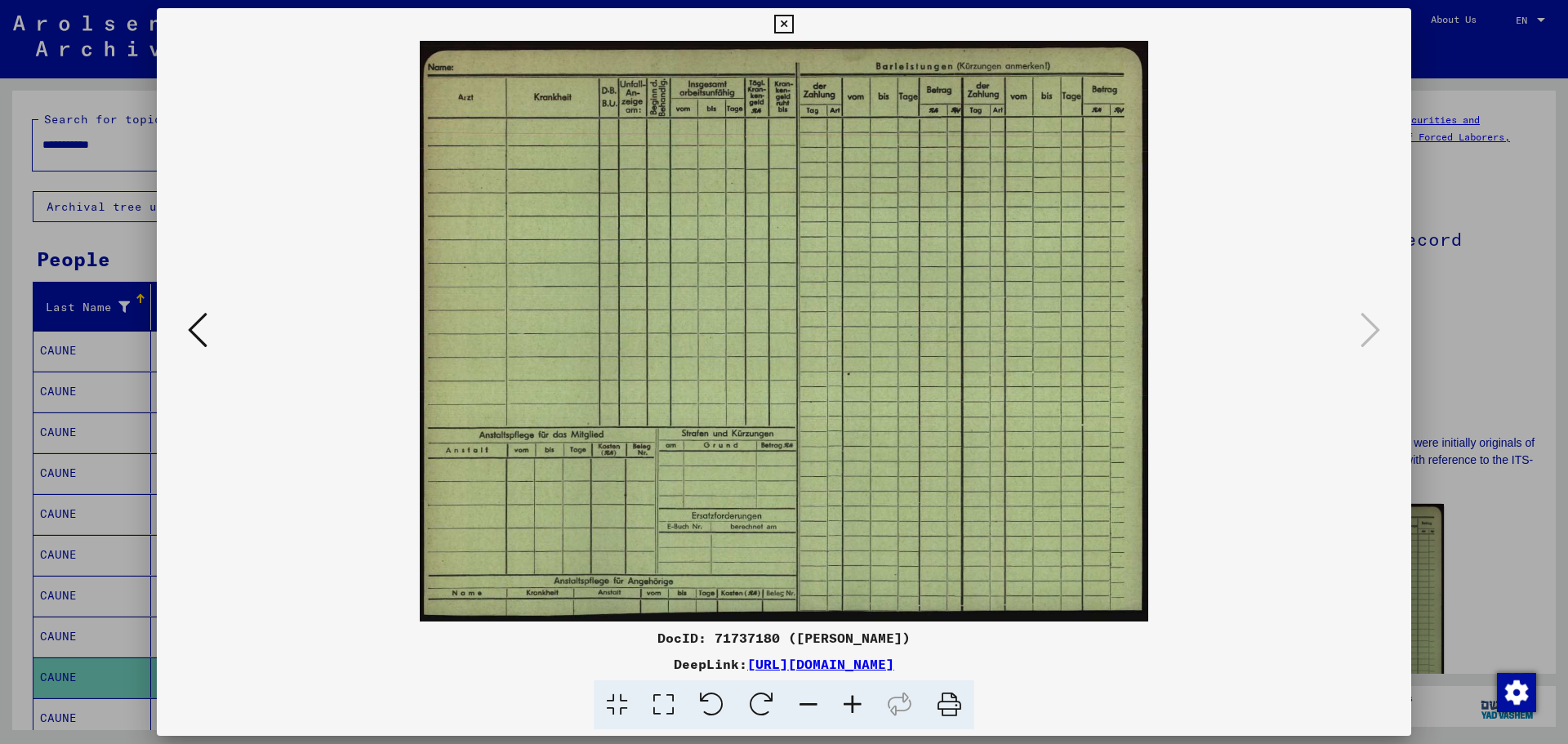
click at [784, 25] on icon at bounding box center [783, 25] width 19 height 20
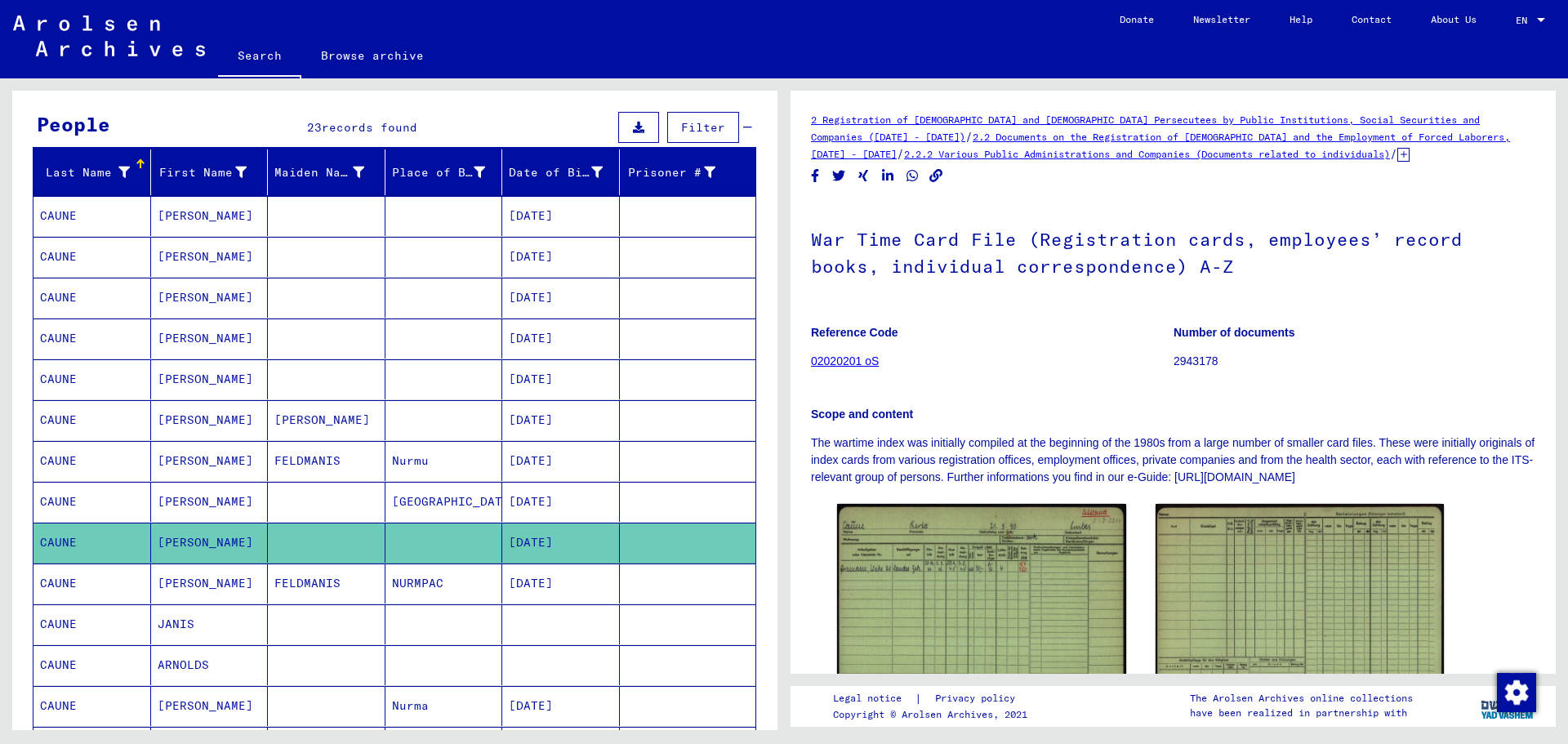
scroll to position [164, 0]
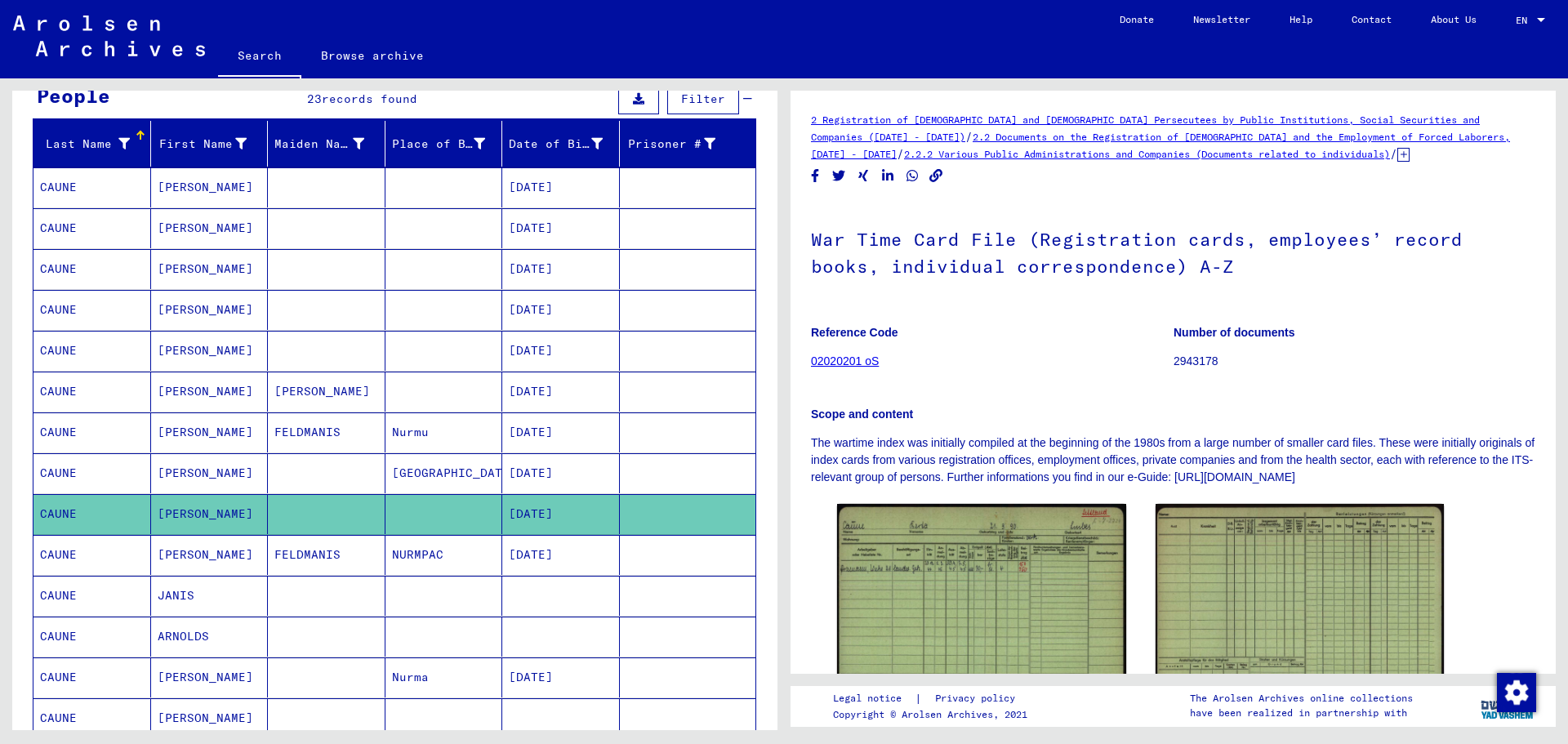
click at [337, 674] on mat-cell at bounding box center [326, 677] width 118 height 40
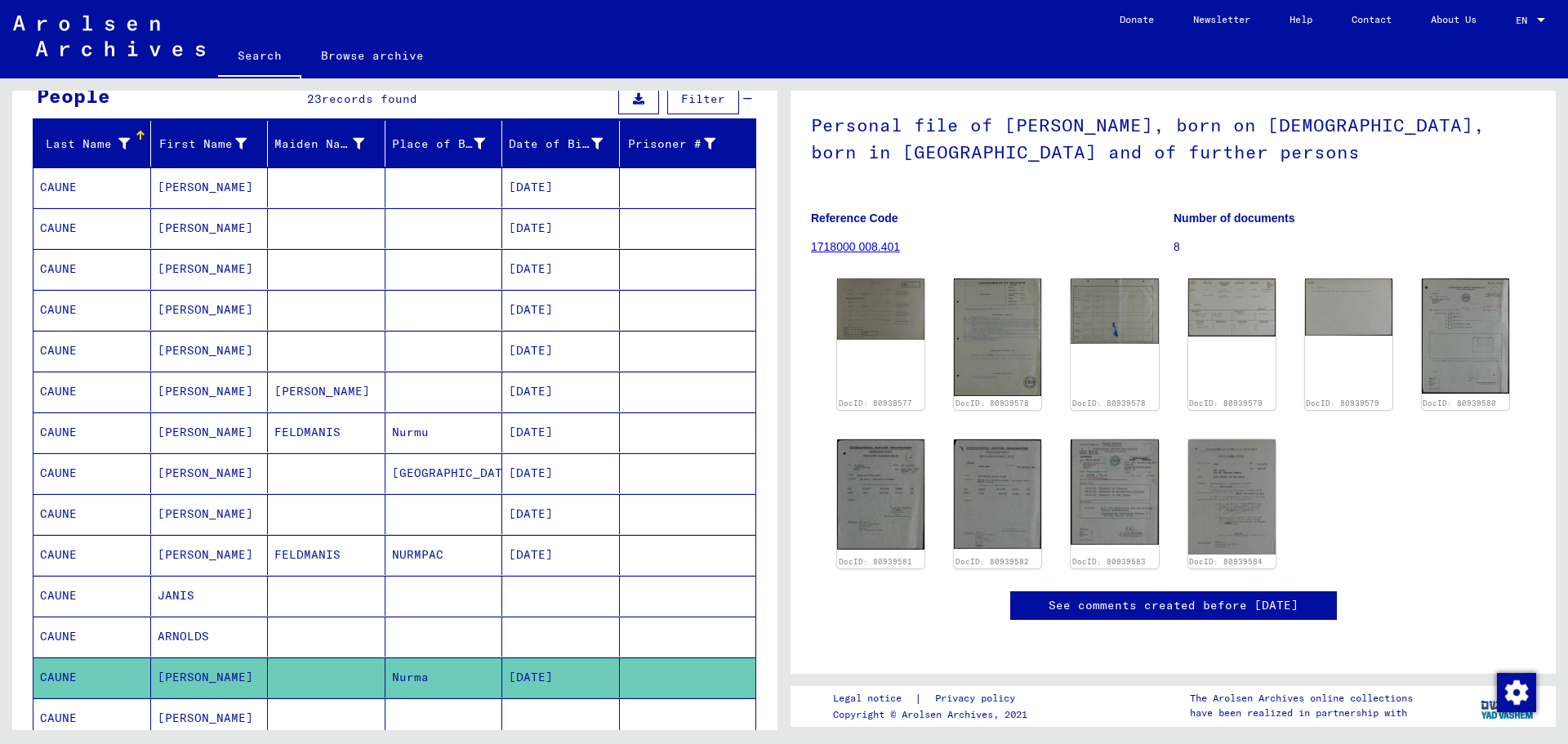
scroll to position [81, 0]
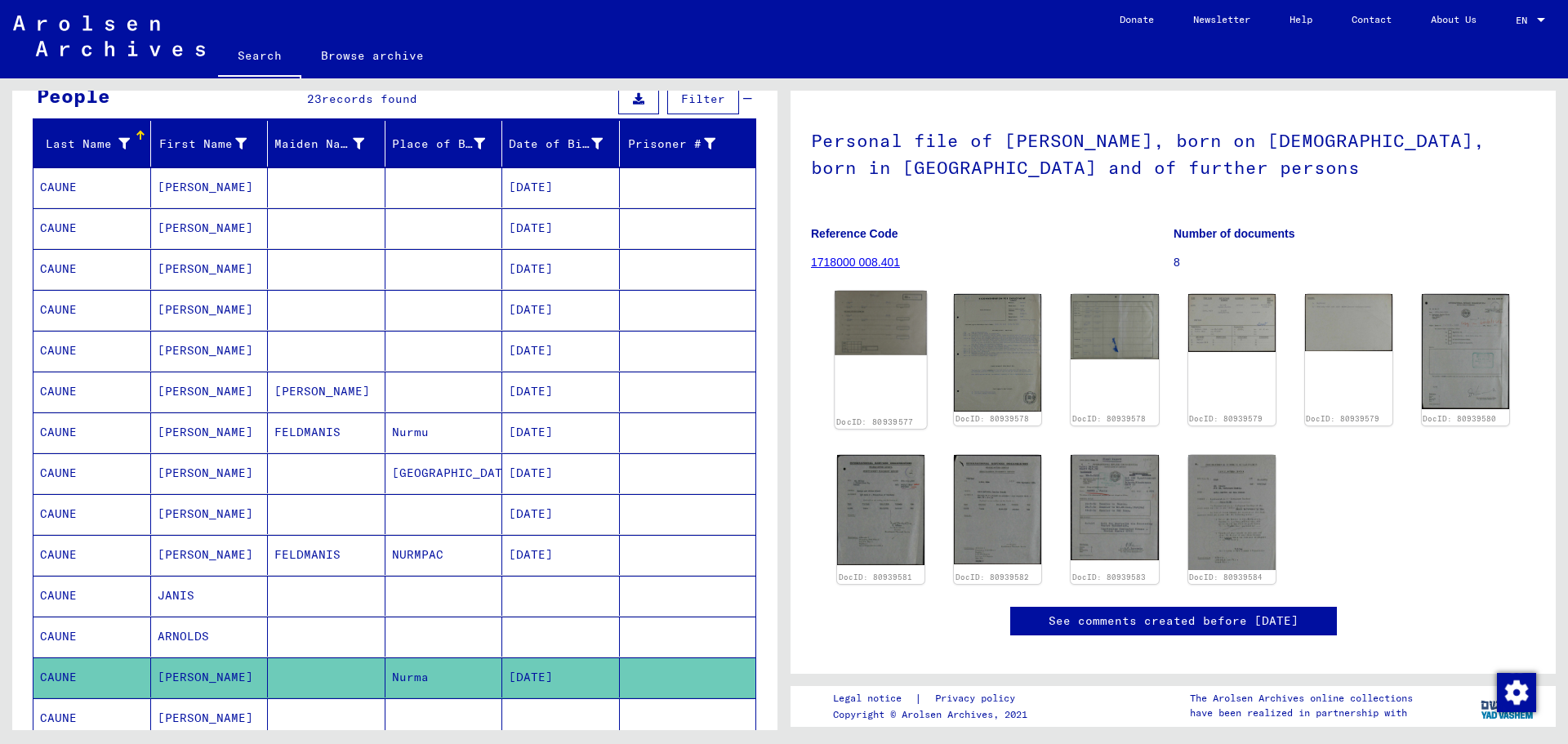
click at [882, 342] on img at bounding box center [881, 322] width 92 height 64
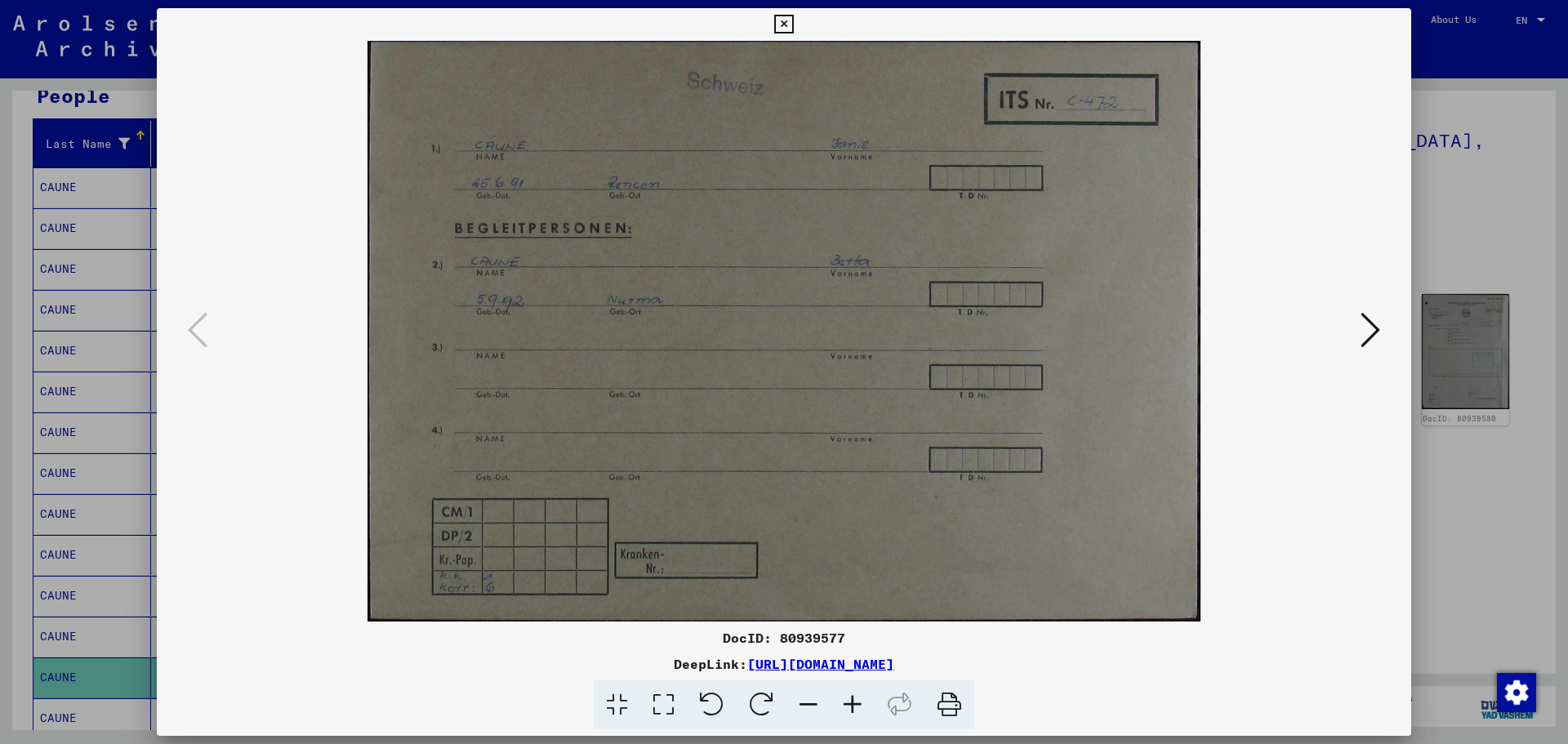
click at [786, 27] on icon at bounding box center [783, 25] width 19 height 20
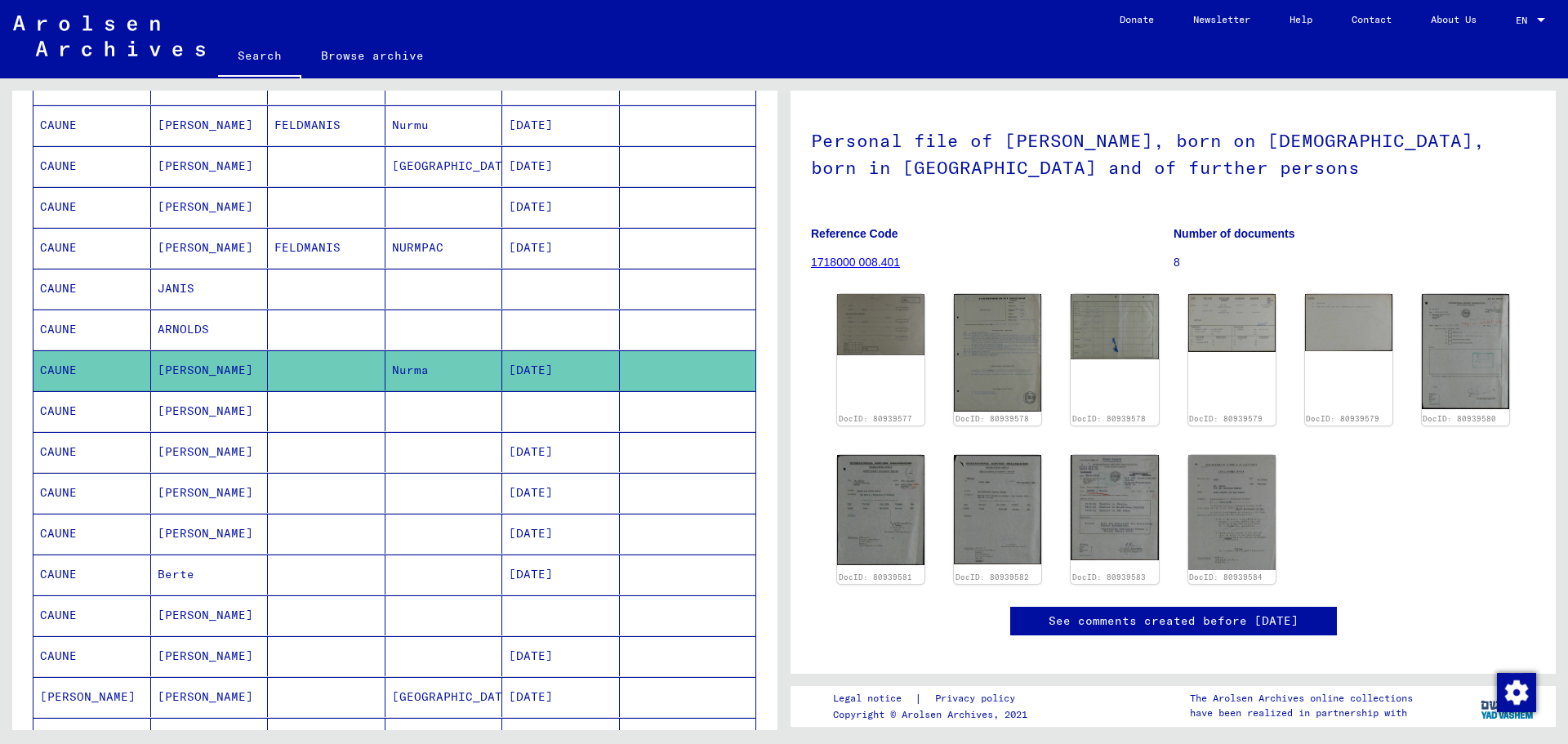
scroll to position [490, 0]
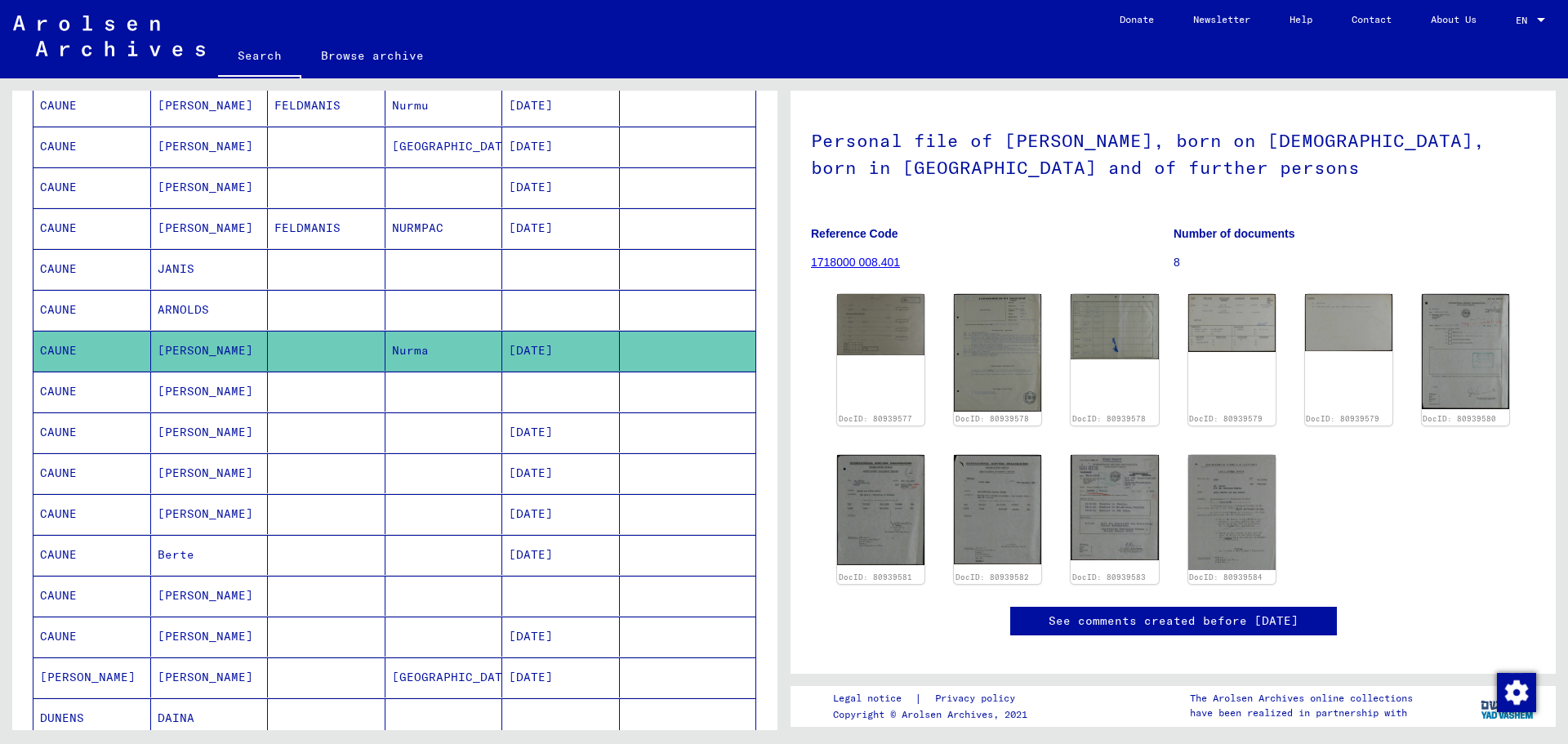
click at [291, 551] on mat-cell at bounding box center [326, 555] width 118 height 40
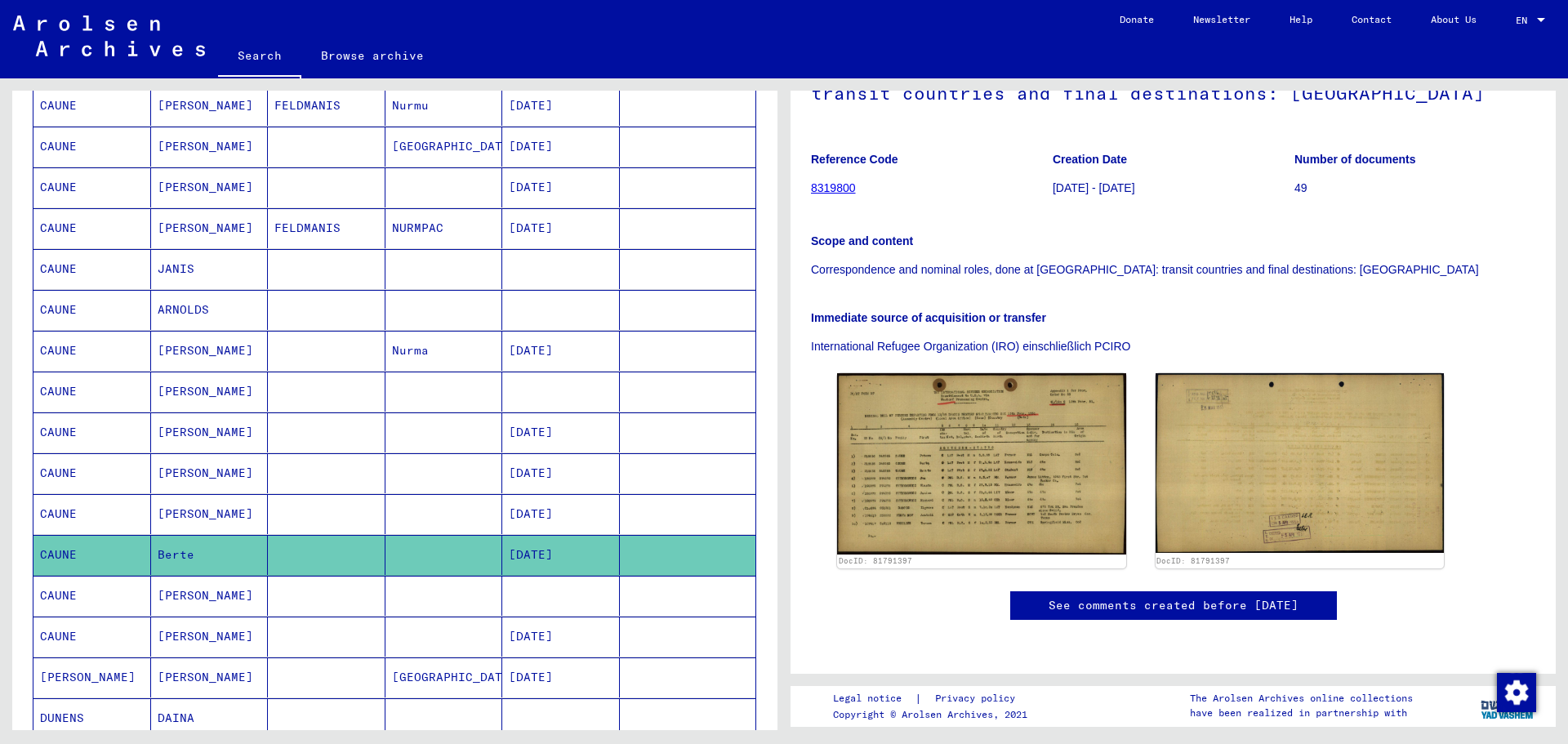
scroll to position [326, 0]
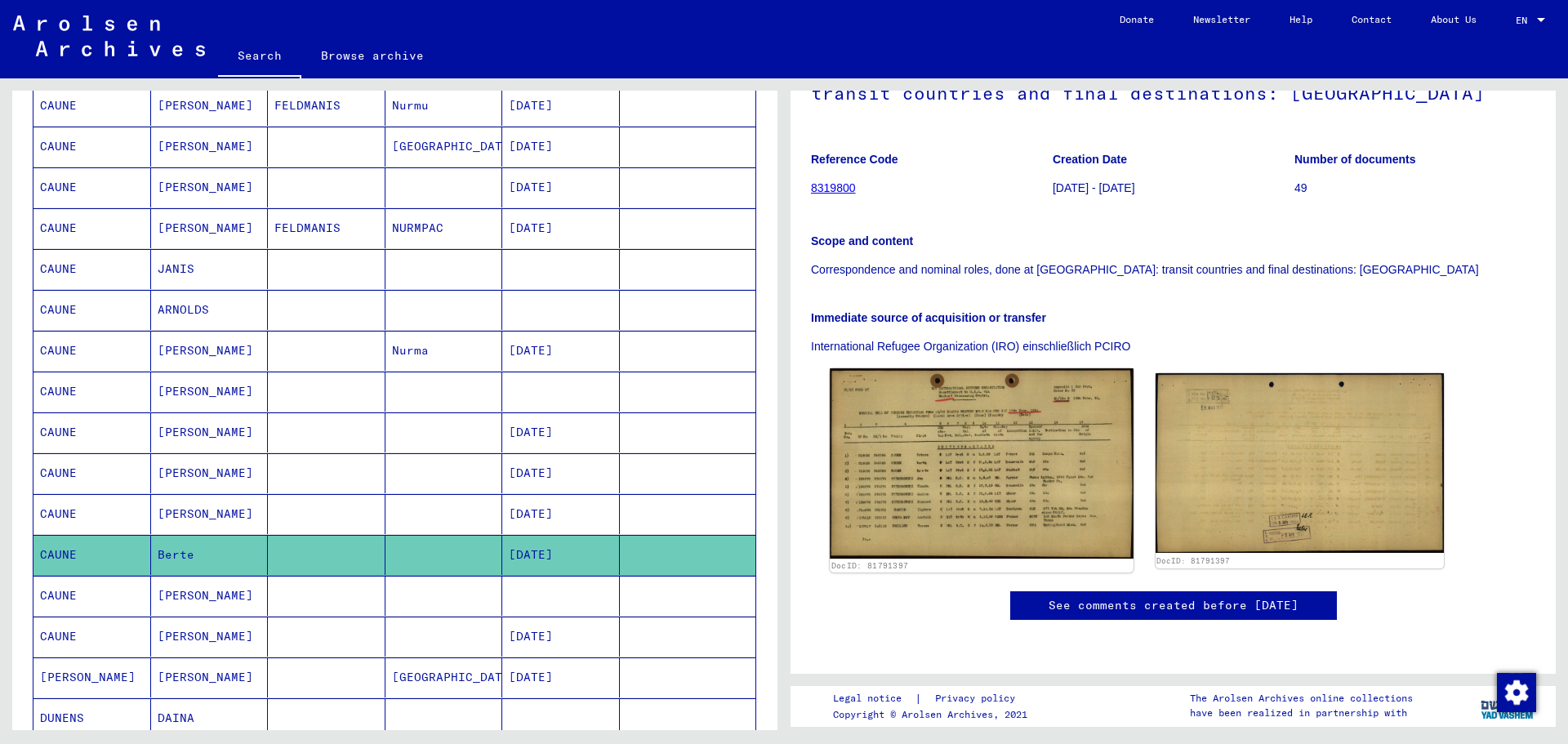
click at [959, 369] on img at bounding box center [981, 464] width 303 height 190
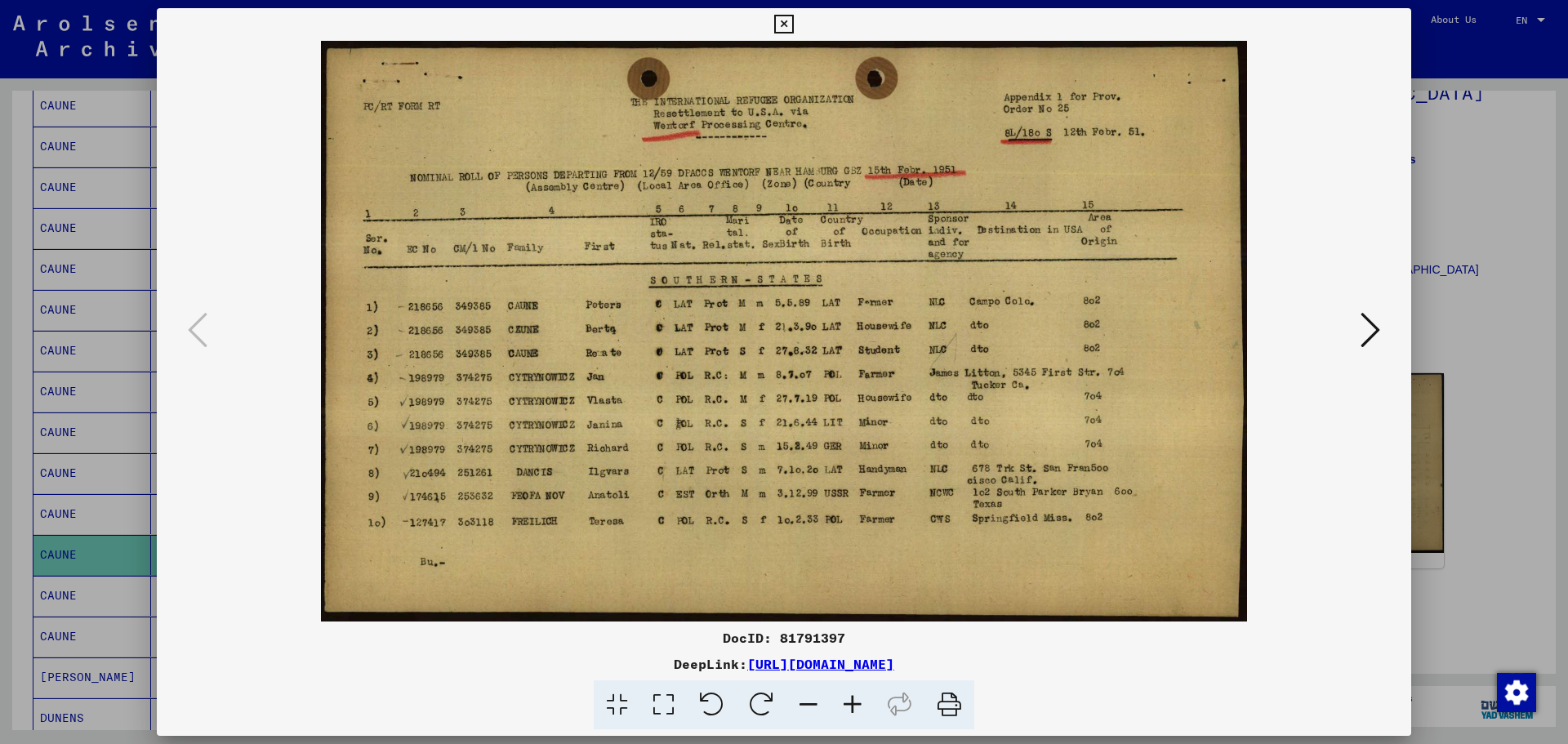
click at [948, 699] on icon at bounding box center [949, 705] width 50 height 50
click at [790, 31] on icon at bounding box center [783, 25] width 19 height 20
